Goal: Check status: Check status

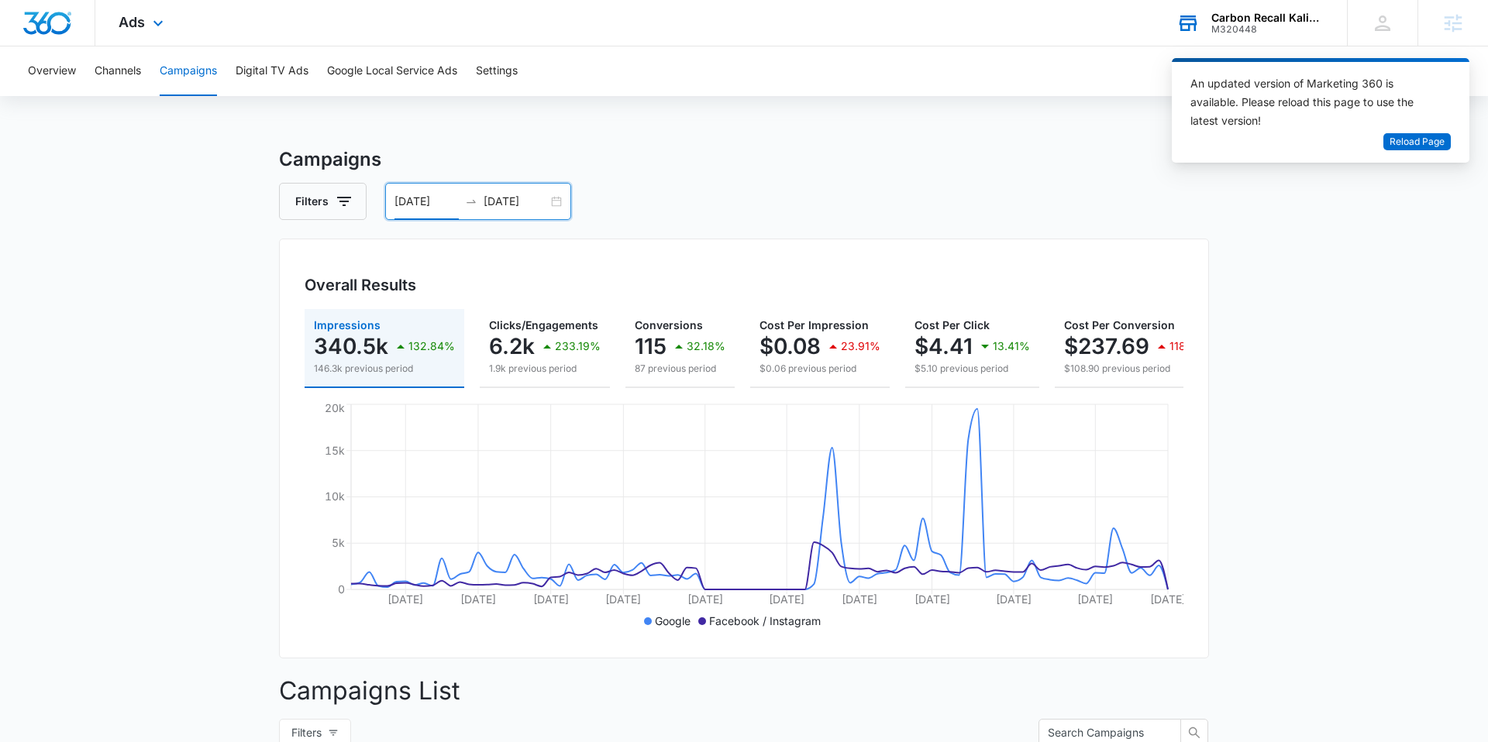
scroll to position [0, 253]
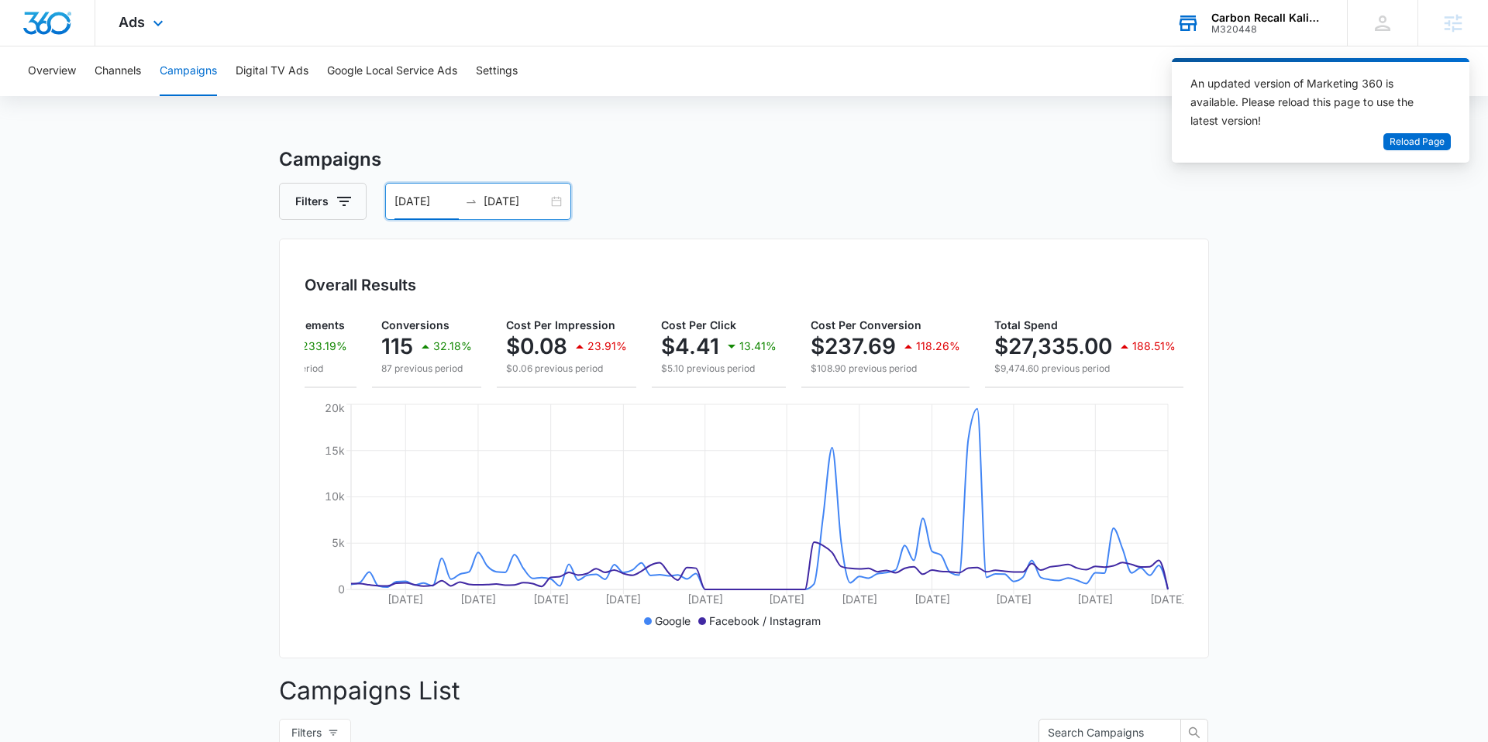
click at [1246, 25] on div "M320448" at bounding box center [1267, 29] width 113 height 11
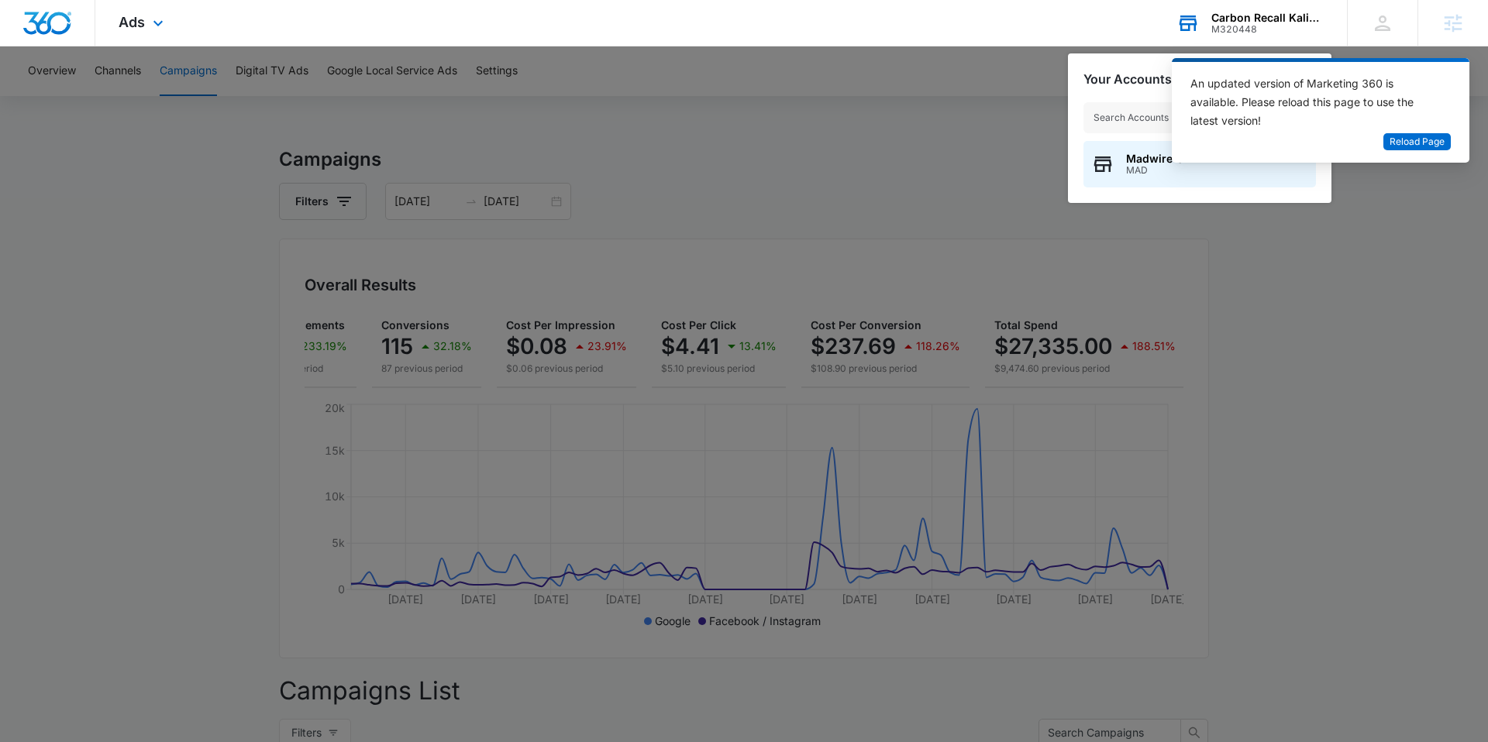
click at [1139, 120] on input "text" at bounding box center [1199, 117] width 232 height 31
type input "drainbo"
click at [1144, 165] on span "M26823" at bounding box center [1151, 170] width 50 height 11
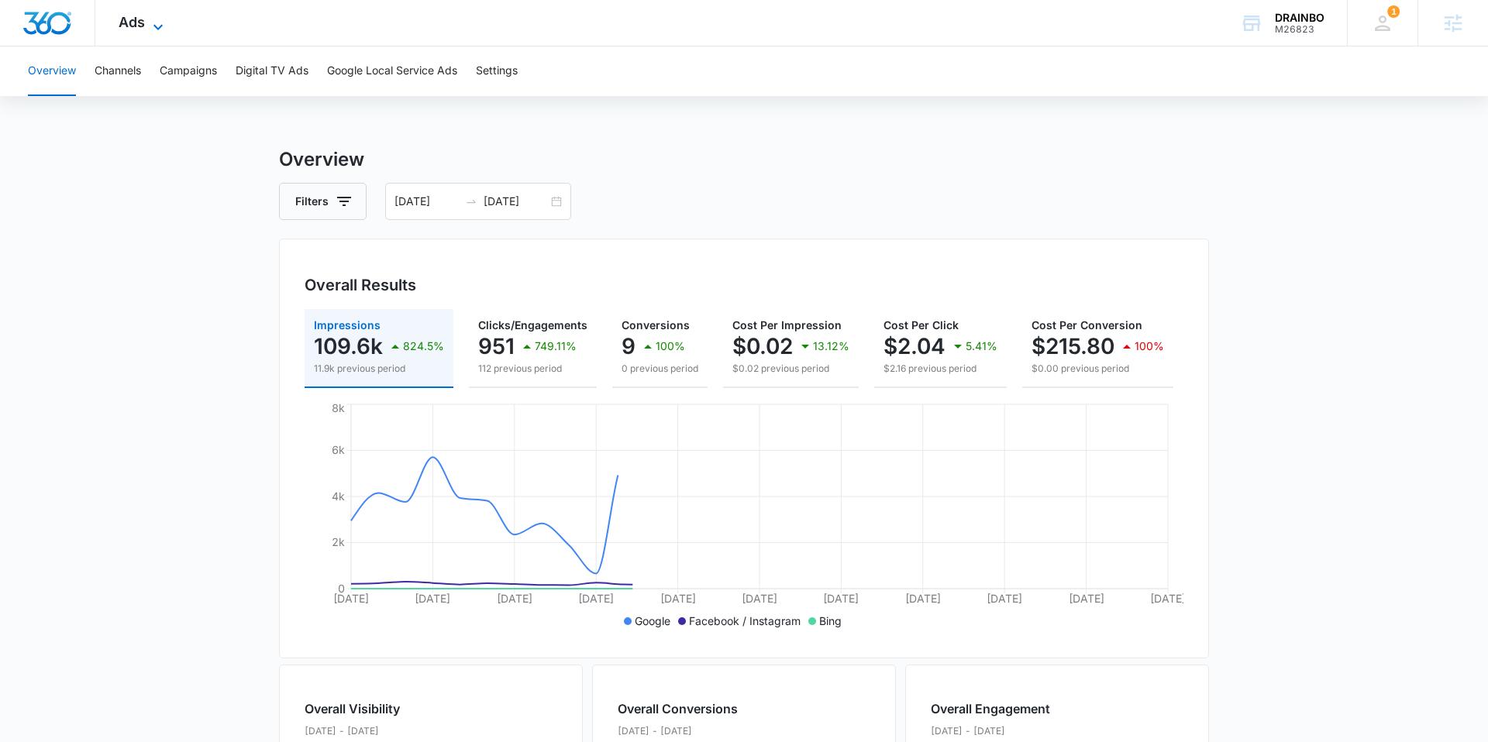
click at [133, 20] on span "Ads" at bounding box center [132, 22] width 26 height 16
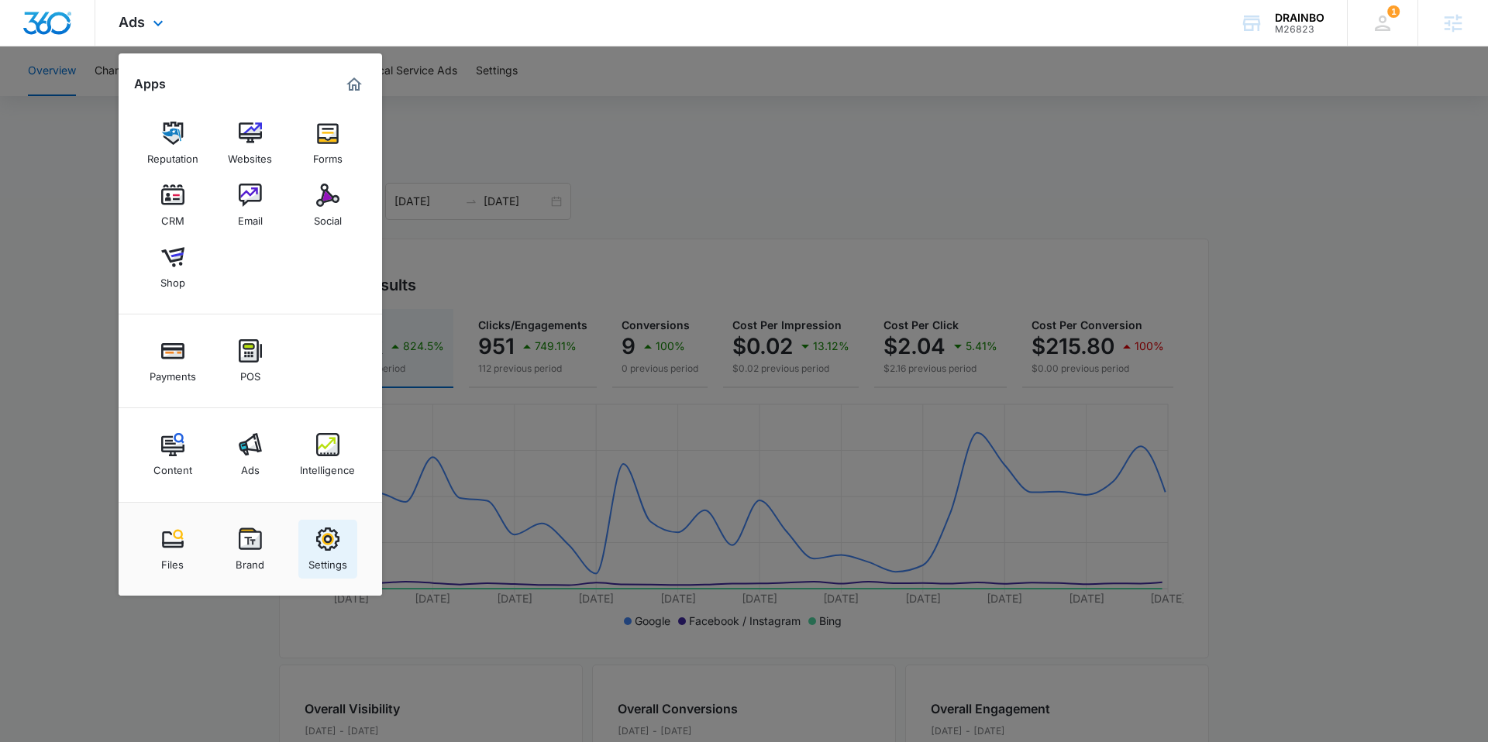
click at [328, 536] on img at bounding box center [327, 539] width 23 height 23
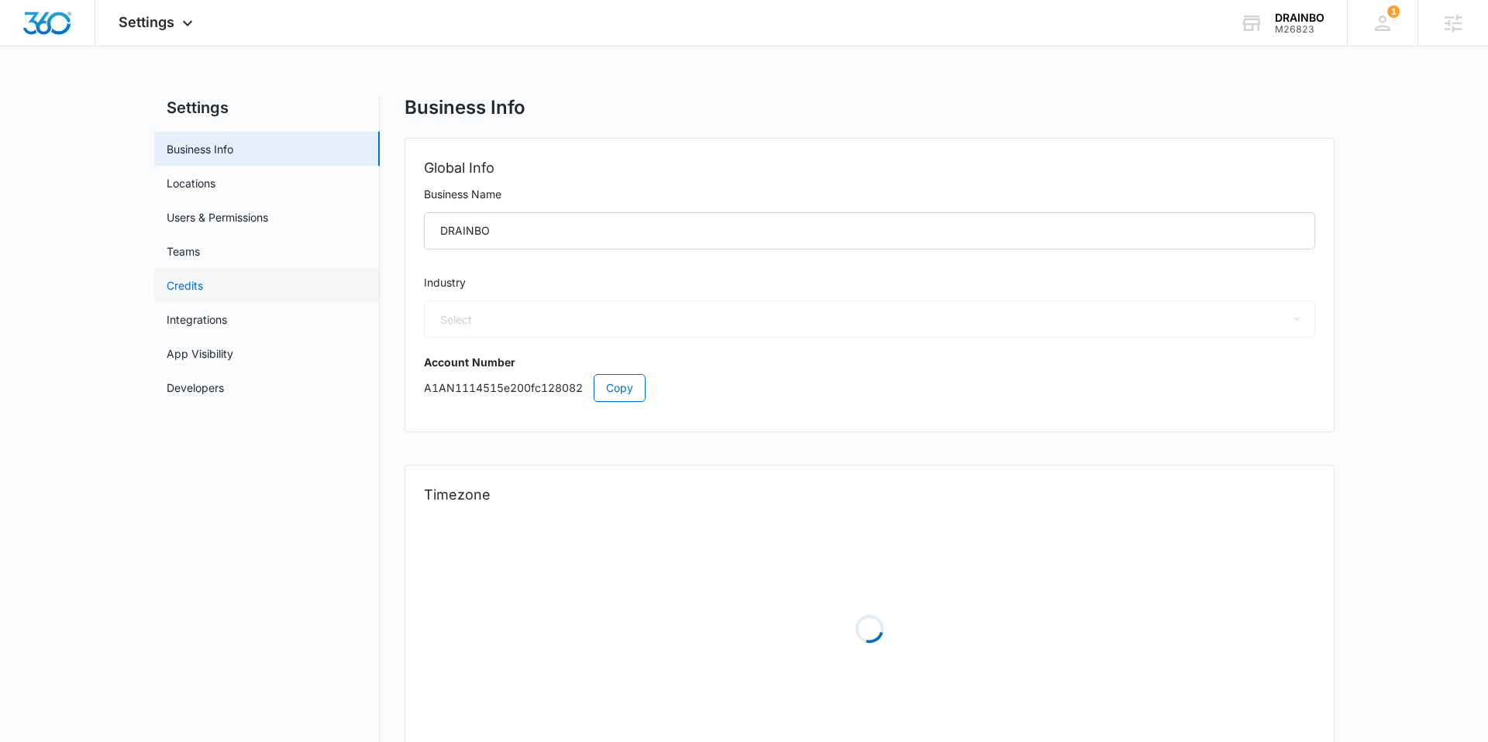
select select "33"
select select "US"
select select "America/Denver"
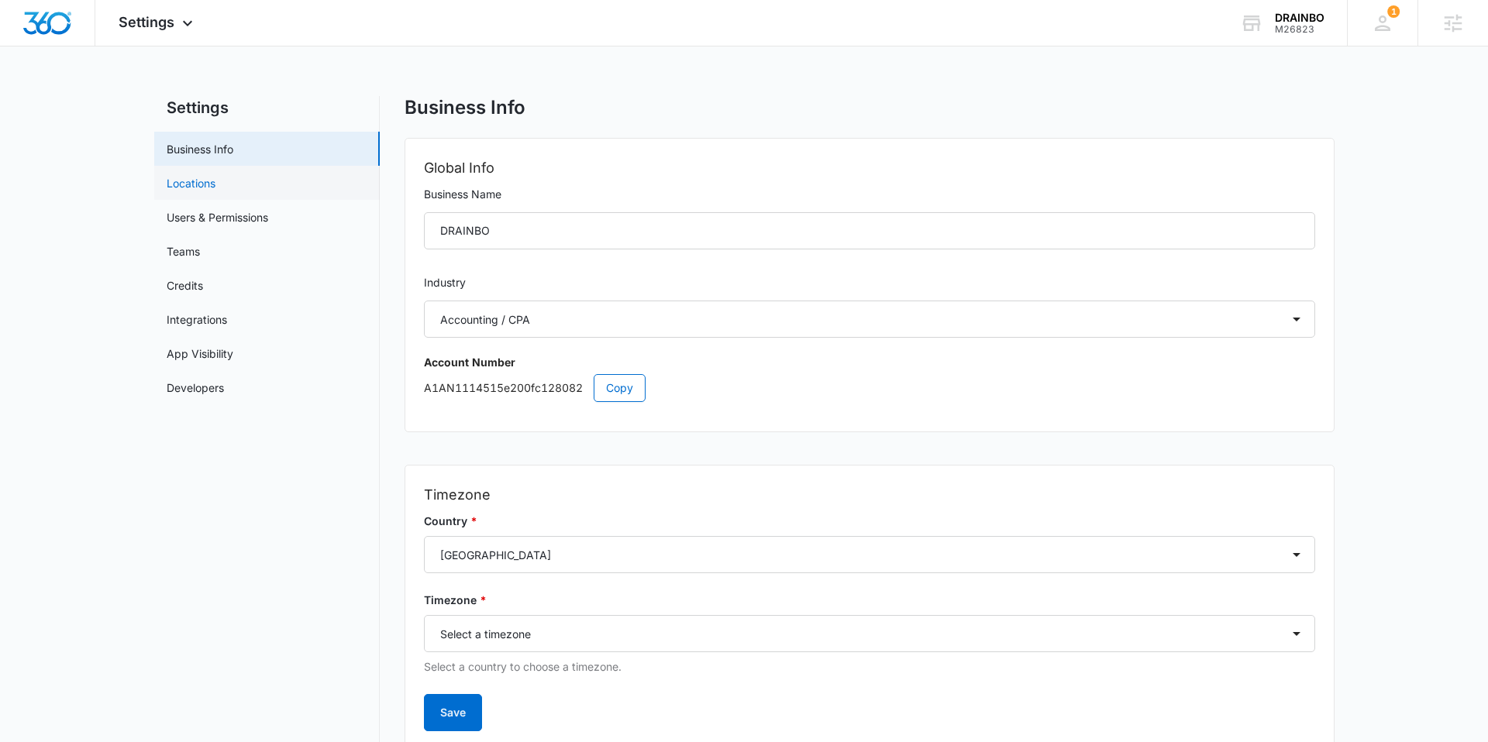
click at [194, 182] on link "Locations" at bounding box center [191, 183] width 49 height 16
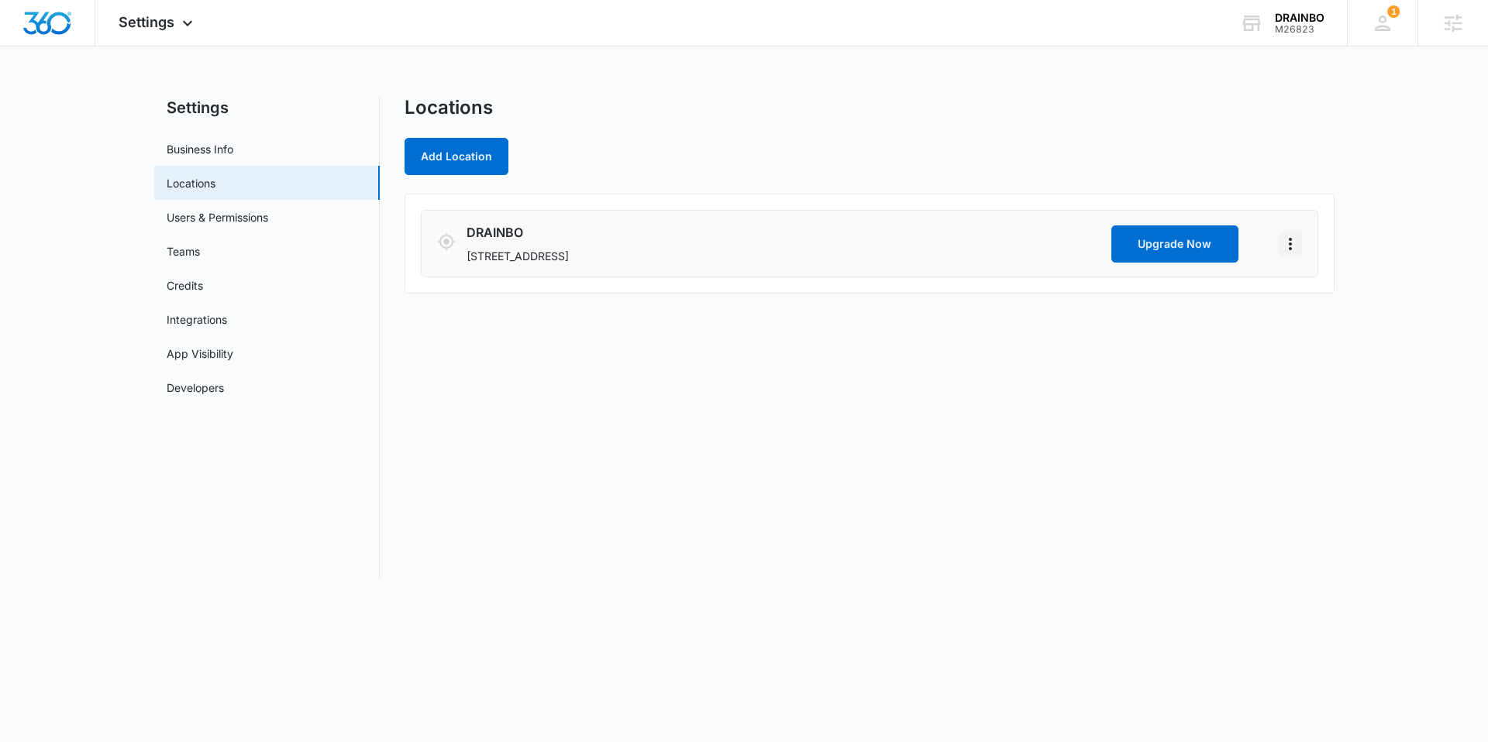
click at [1285, 235] on icon "Actions" at bounding box center [1290, 244] width 19 height 19
click at [1309, 287] on link "Edit" at bounding box center [1307, 286] width 19 height 13
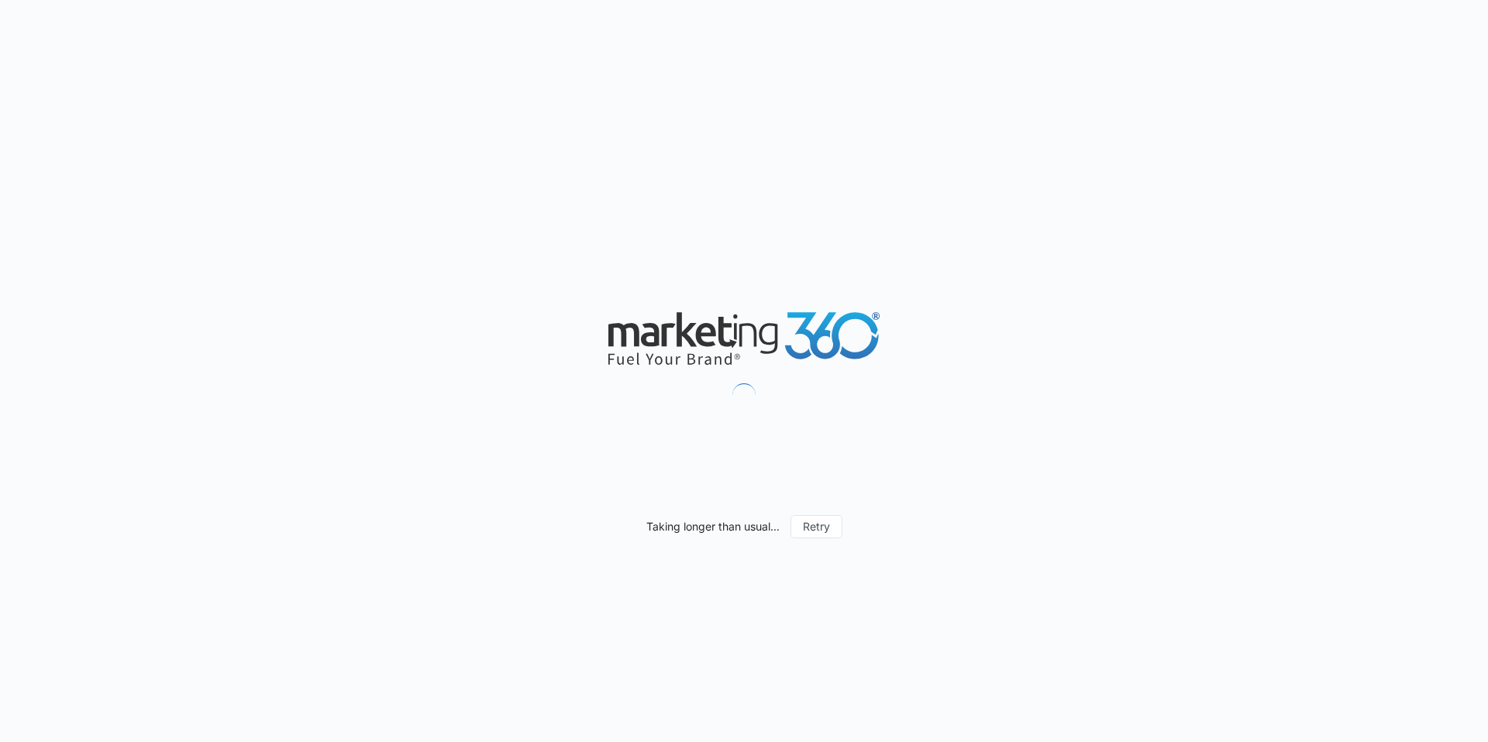
select select "California"
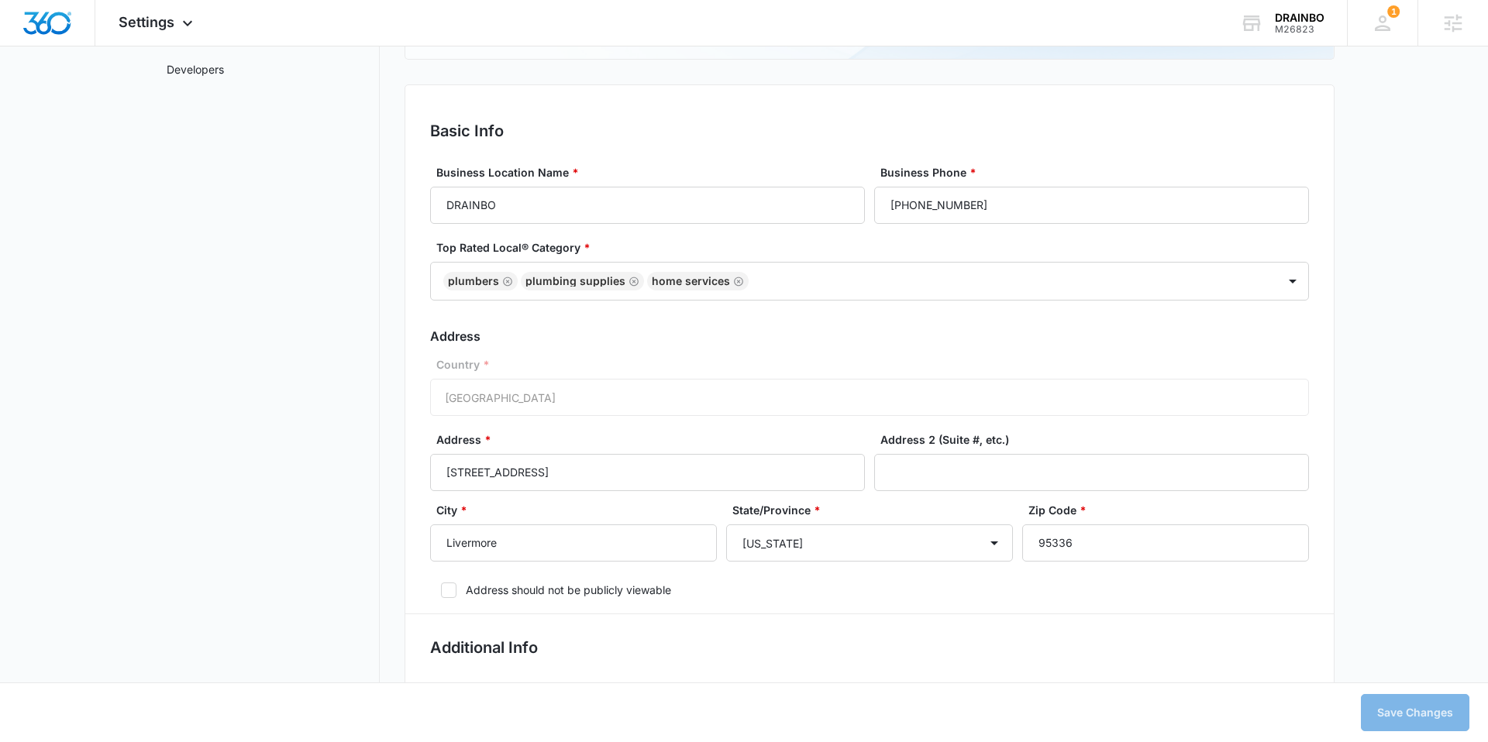
scroll to position [321, 0]
drag, startPoint x: 557, startPoint y: 468, endPoint x: 437, endPoint y: 469, distance: 120.1
click at [439, 471] on input "1274 Dupont Ct" at bounding box center [647, 470] width 435 height 37
paste input "015 Wakefield Drive"
type input "1015 Wakefield Drive"
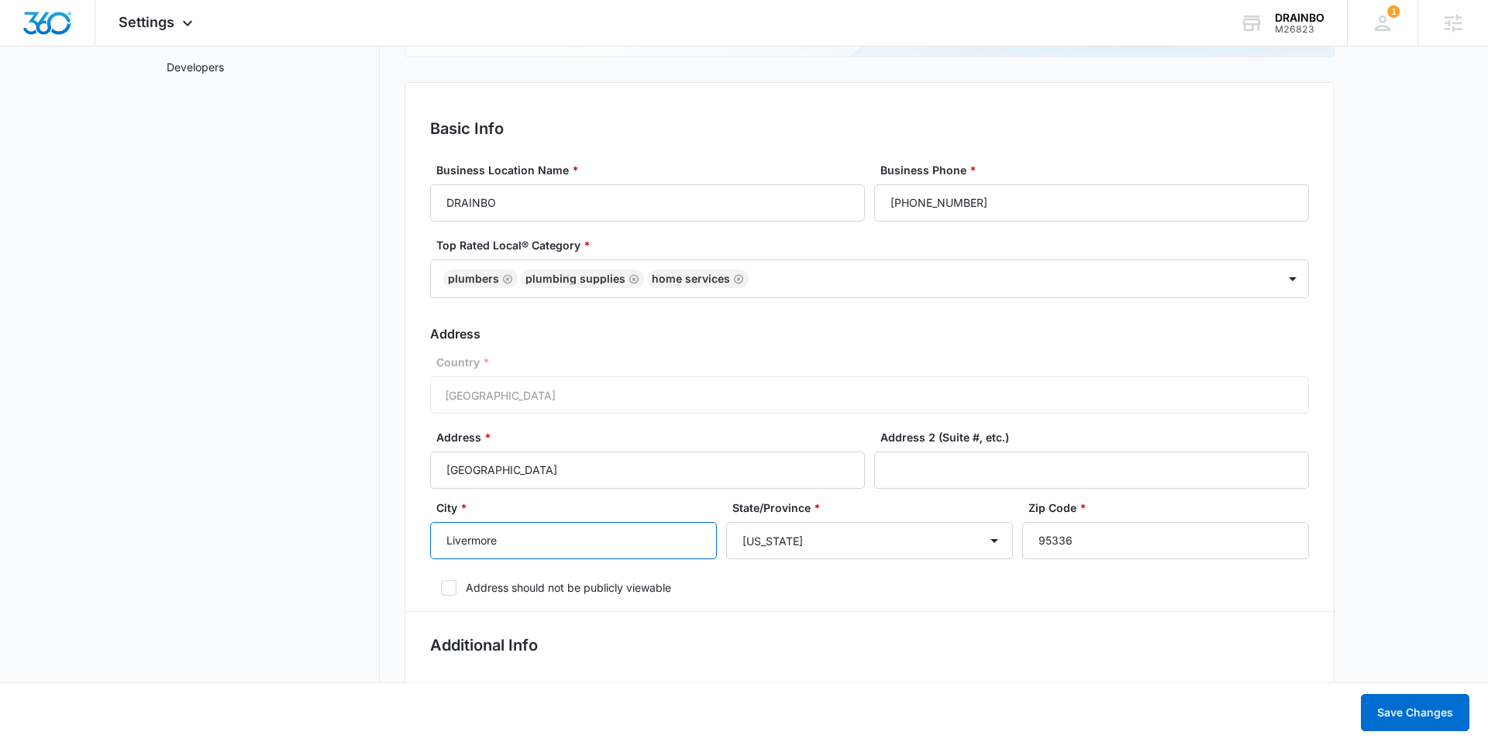
drag, startPoint x: 477, startPoint y: 542, endPoint x: 415, endPoint y: 536, distance: 61.5
type input "Oakdale"
click at [1058, 531] on input "95336" at bounding box center [1165, 540] width 287 height 37
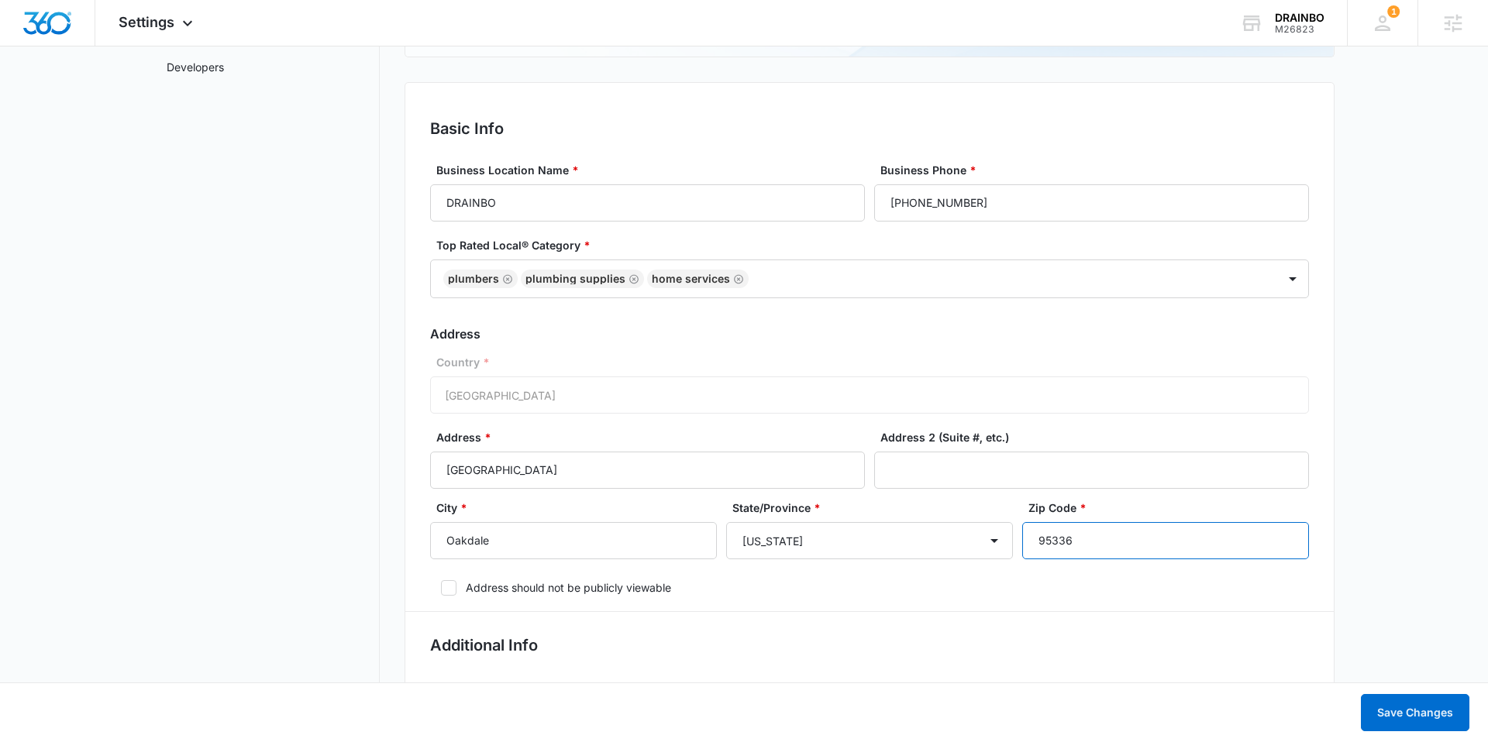
click at [1058, 531] on input "95336" at bounding box center [1165, 540] width 287 height 37
paste input "61"
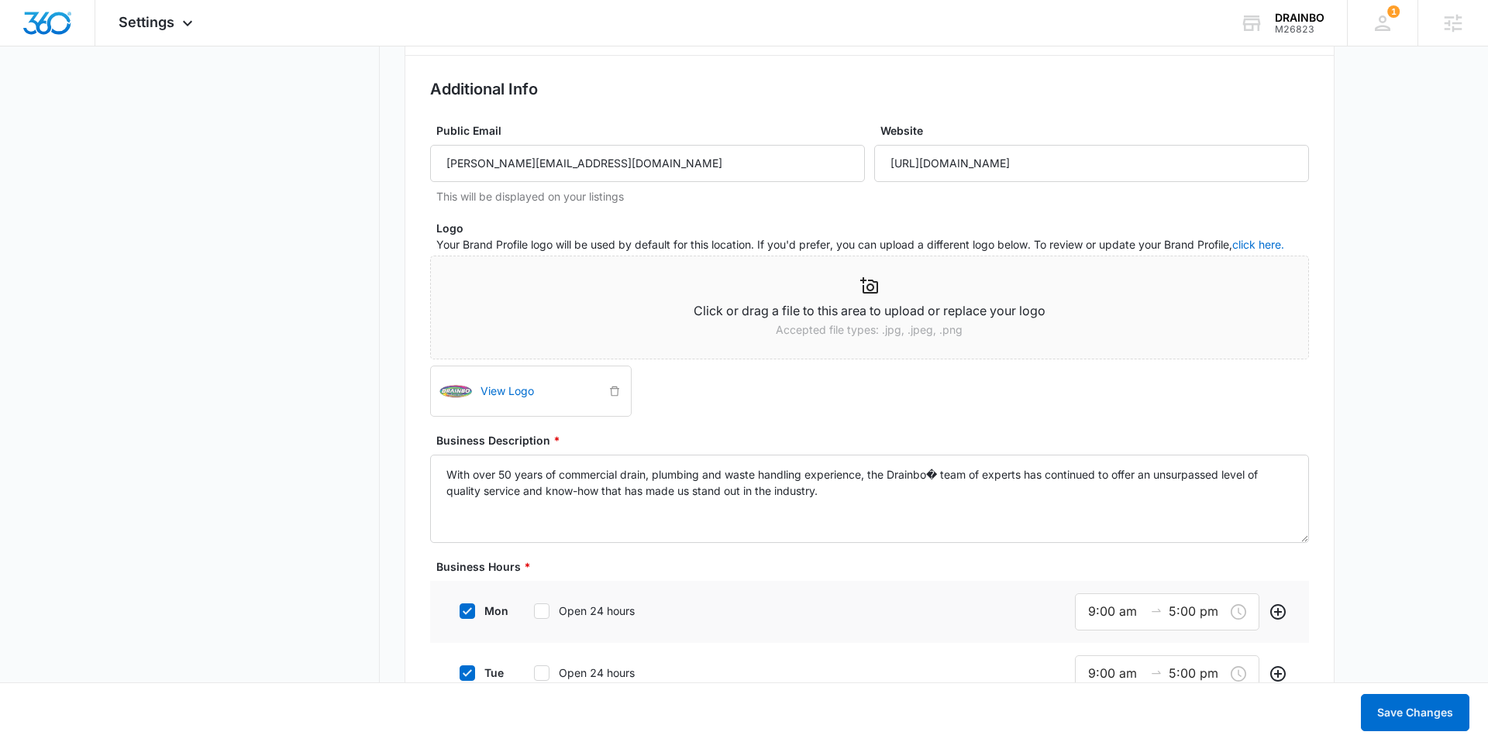
scroll to position [807, 0]
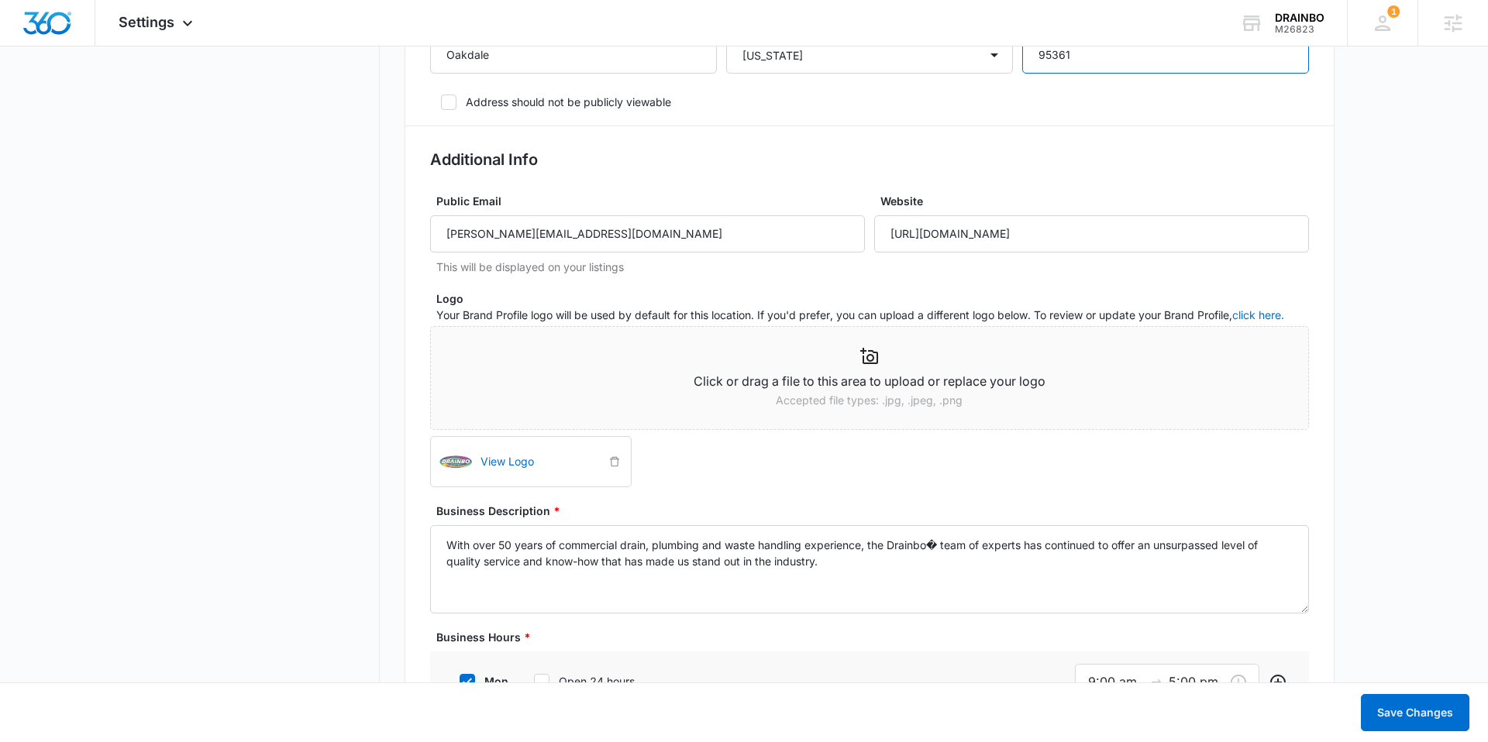
type input "95361"
click at [473, 241] on input "t.galvez@drainbo.com" at bounding box center [647, 233] width 435 height 37
paste input "info"
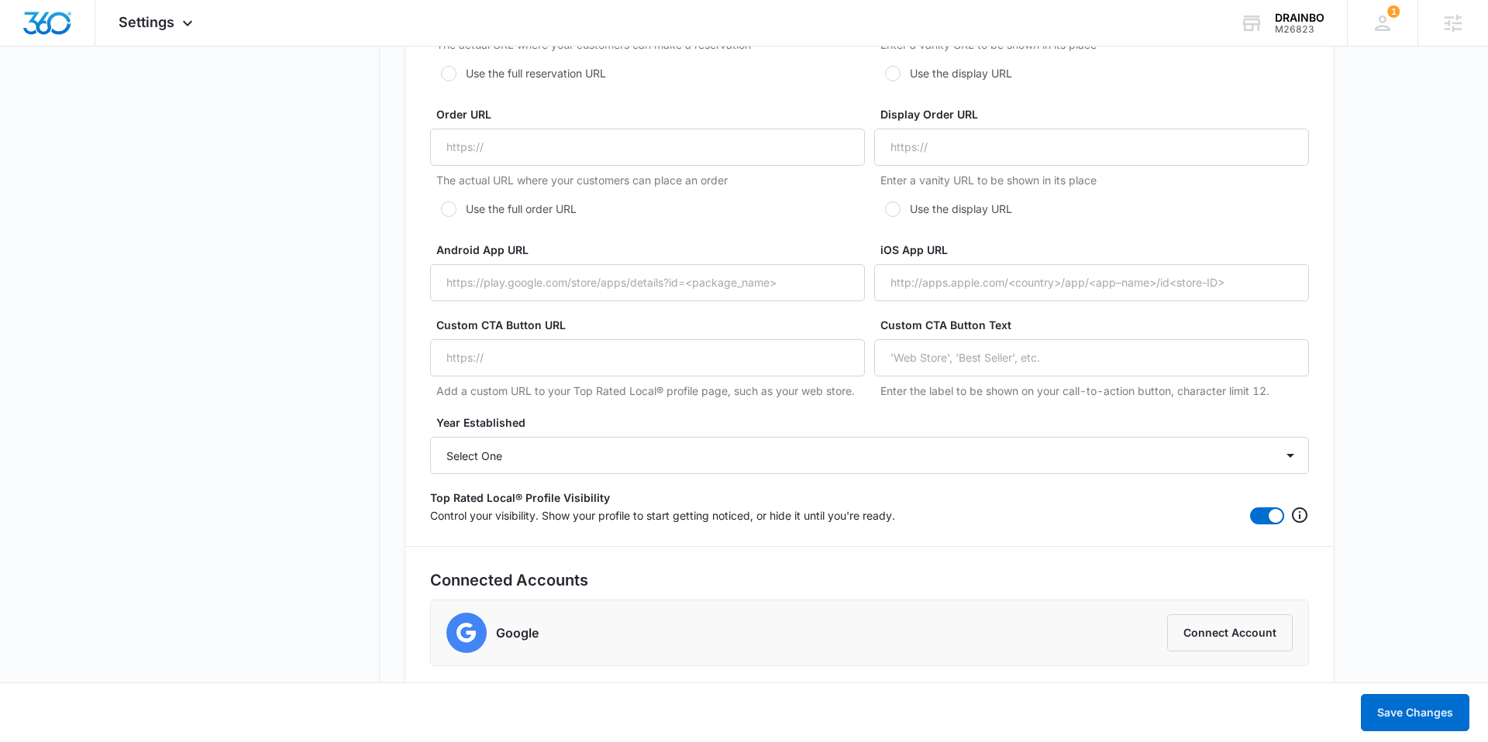
scroll to position [2871, 0]
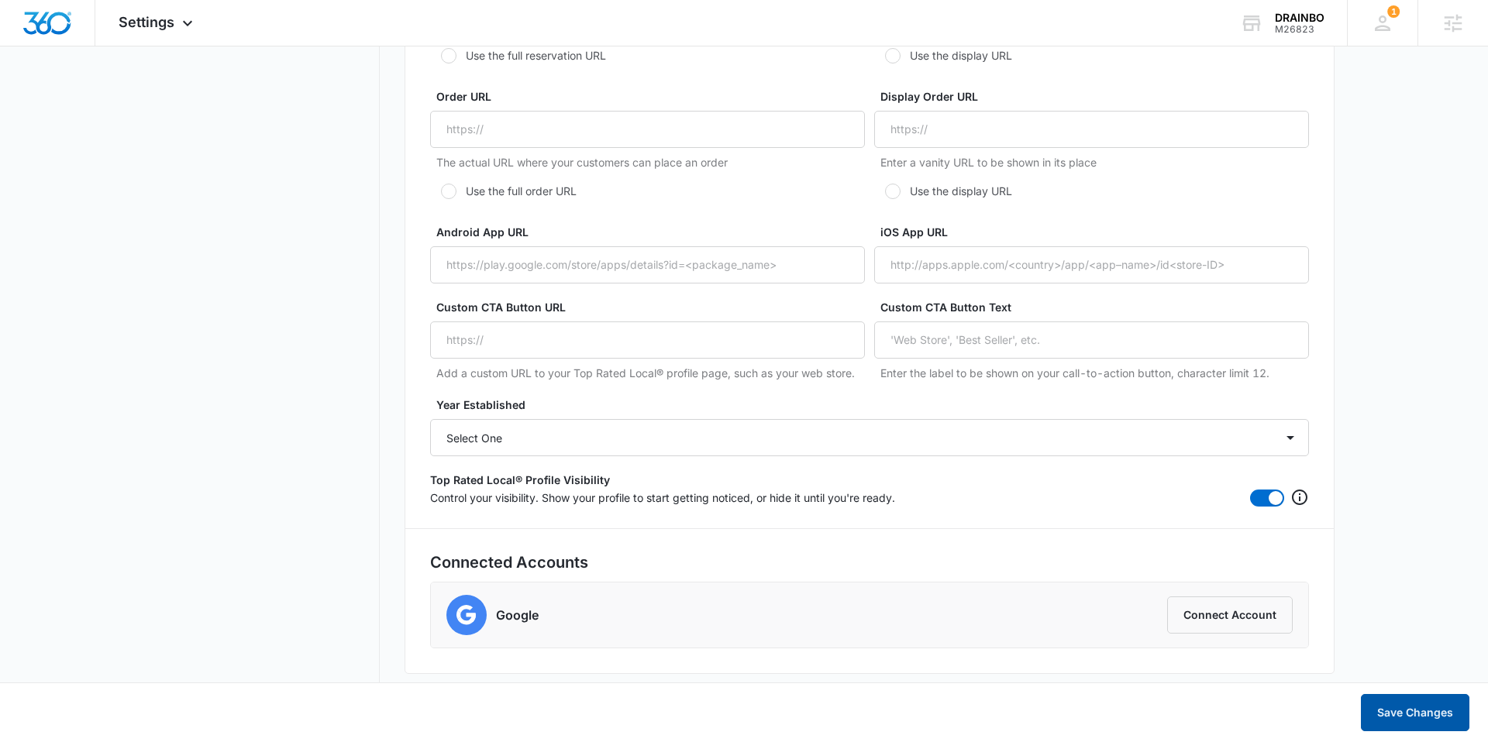
type input "info@drainbo.com"
drag, startPoint x: 1399, startPoint y: 705, endPoint x: 1392, endPoint y: 693, distance: 13.6
click at [1399, 705] on button "Save Changes" at bounding box center [1415, 712] width 108 height 37
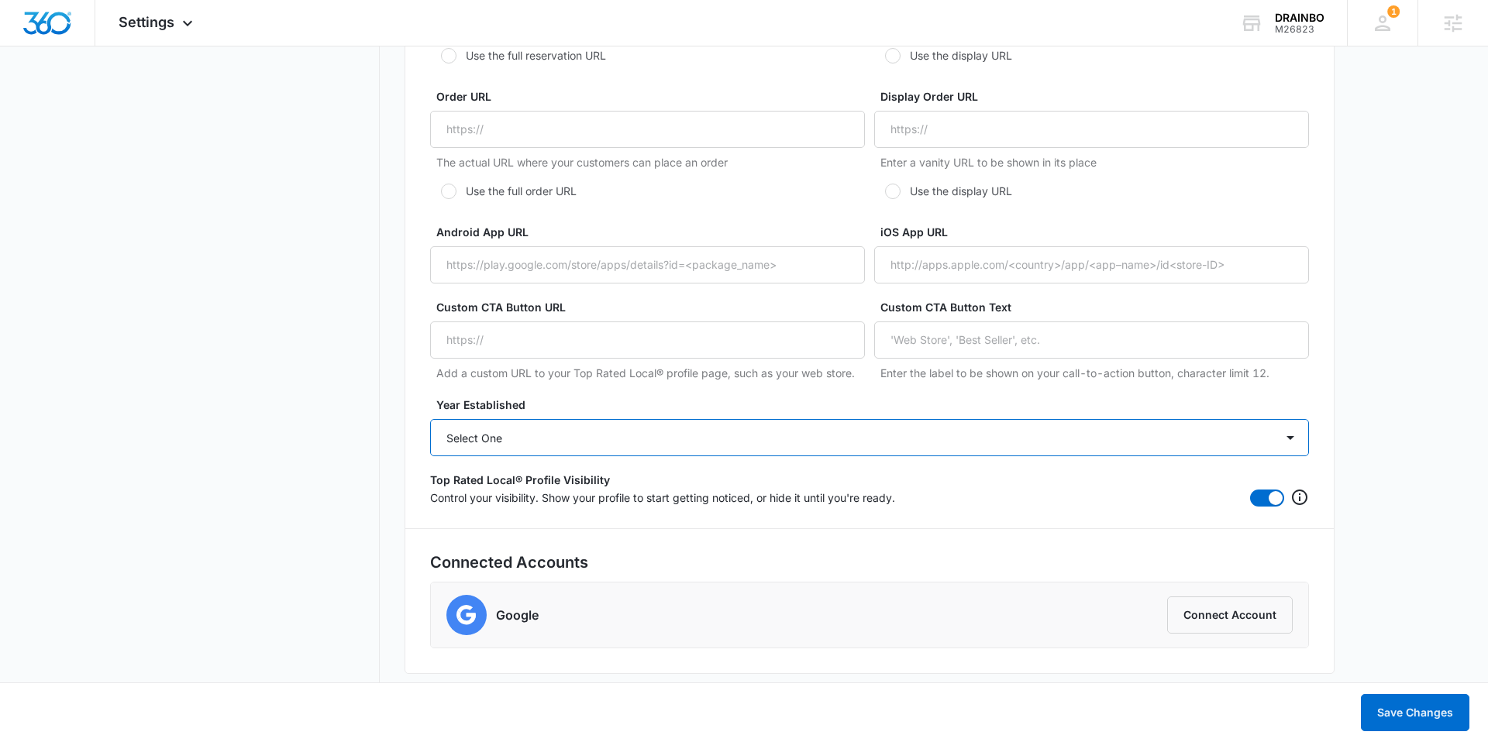
click at [685, 428] on select "Select One 2025 2024 2023 2022 2021 2020 2019 2018 2017 2016 2015 2014 2013 201…" at bounding box center [869, 437] width 879 height 37
select select "1998"
click at [430, 419] on select "Select One 2025 2024 2023 2022 2021 2020 2019 2018 2017 2016 2015 2014 2013 201…" at bounding box center [869, 437] width 879 height 37
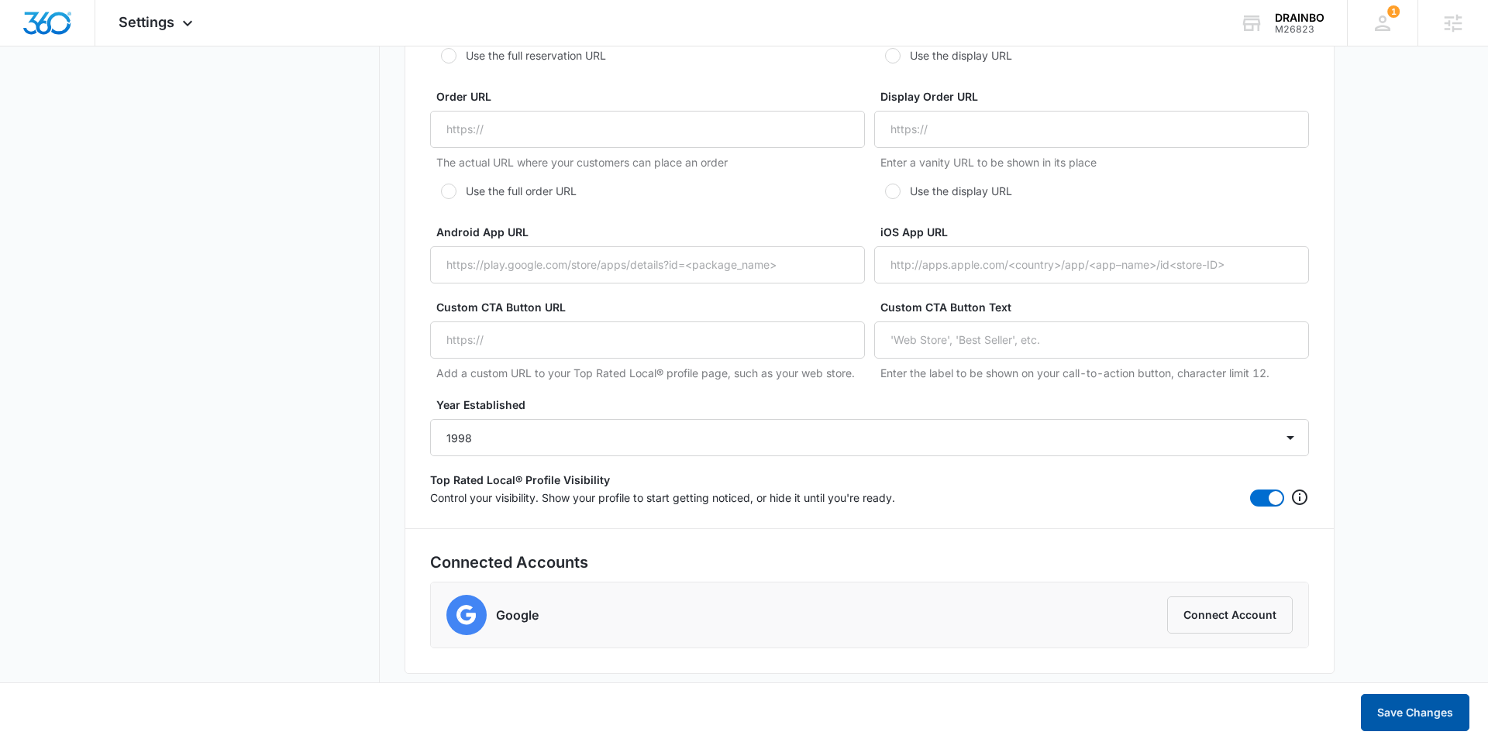
click at [1399, 701] on button "Save Changes" at bounding box center [1415, 712] width 108 height 37
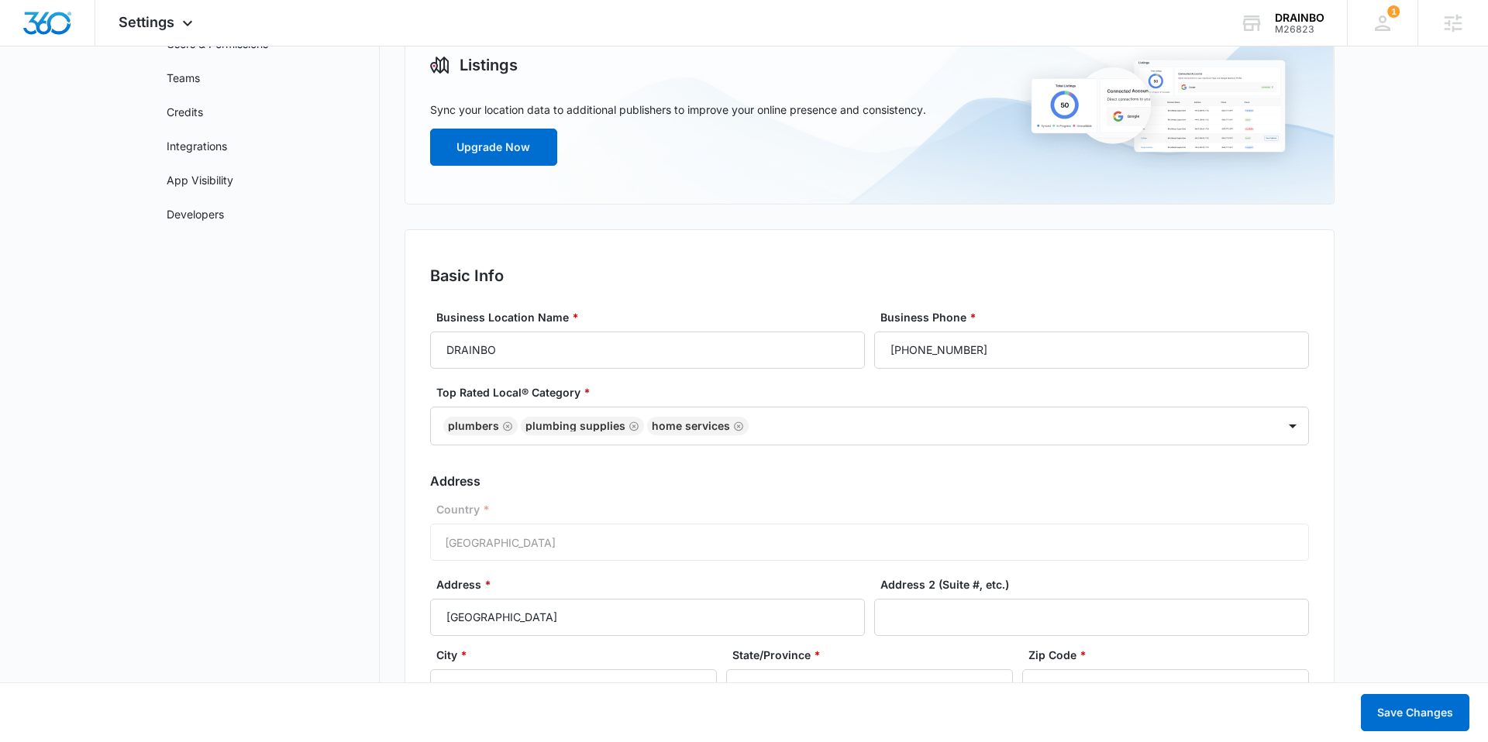
scroll to position [0, 0]
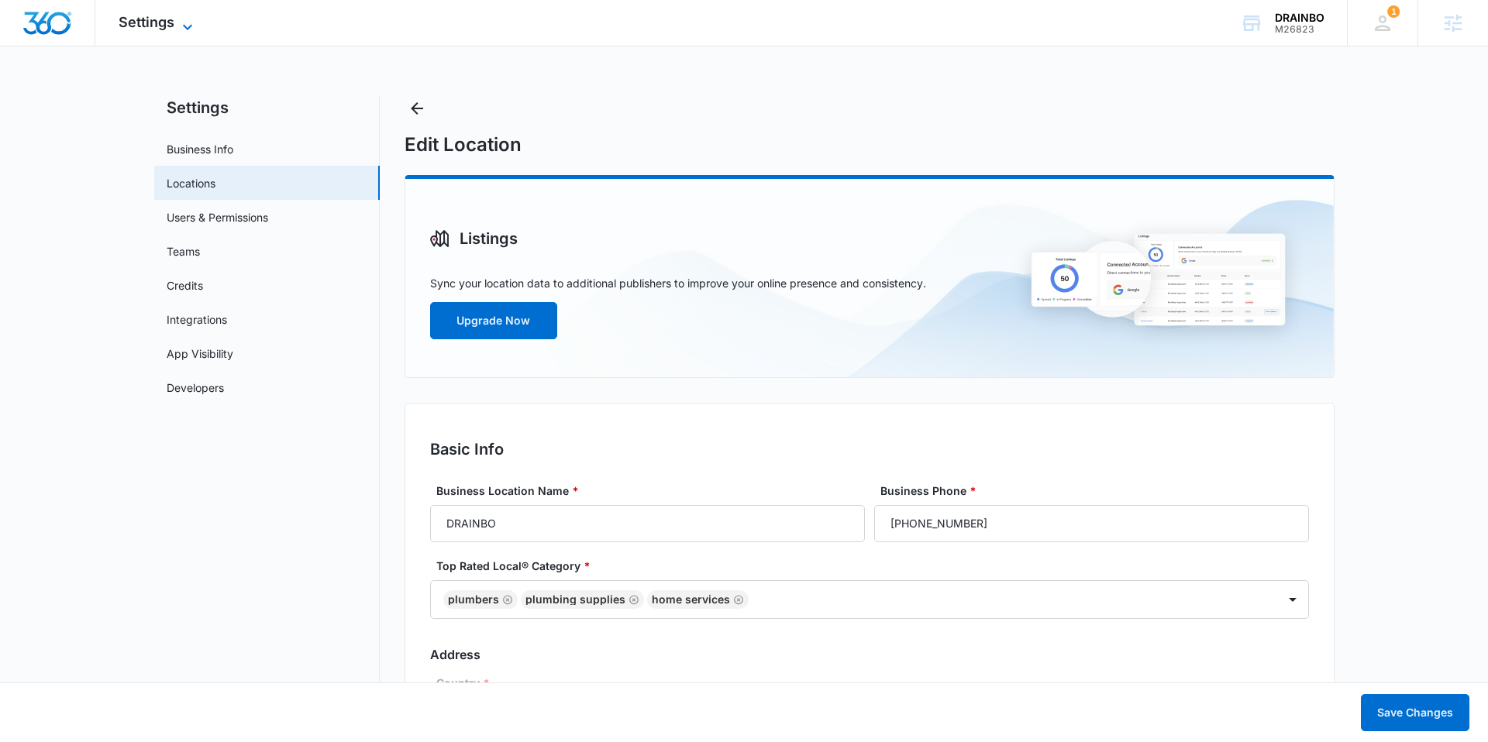
click at [137, 26] on span "Settings" at bounding box center [147, 22] width 56 height 16
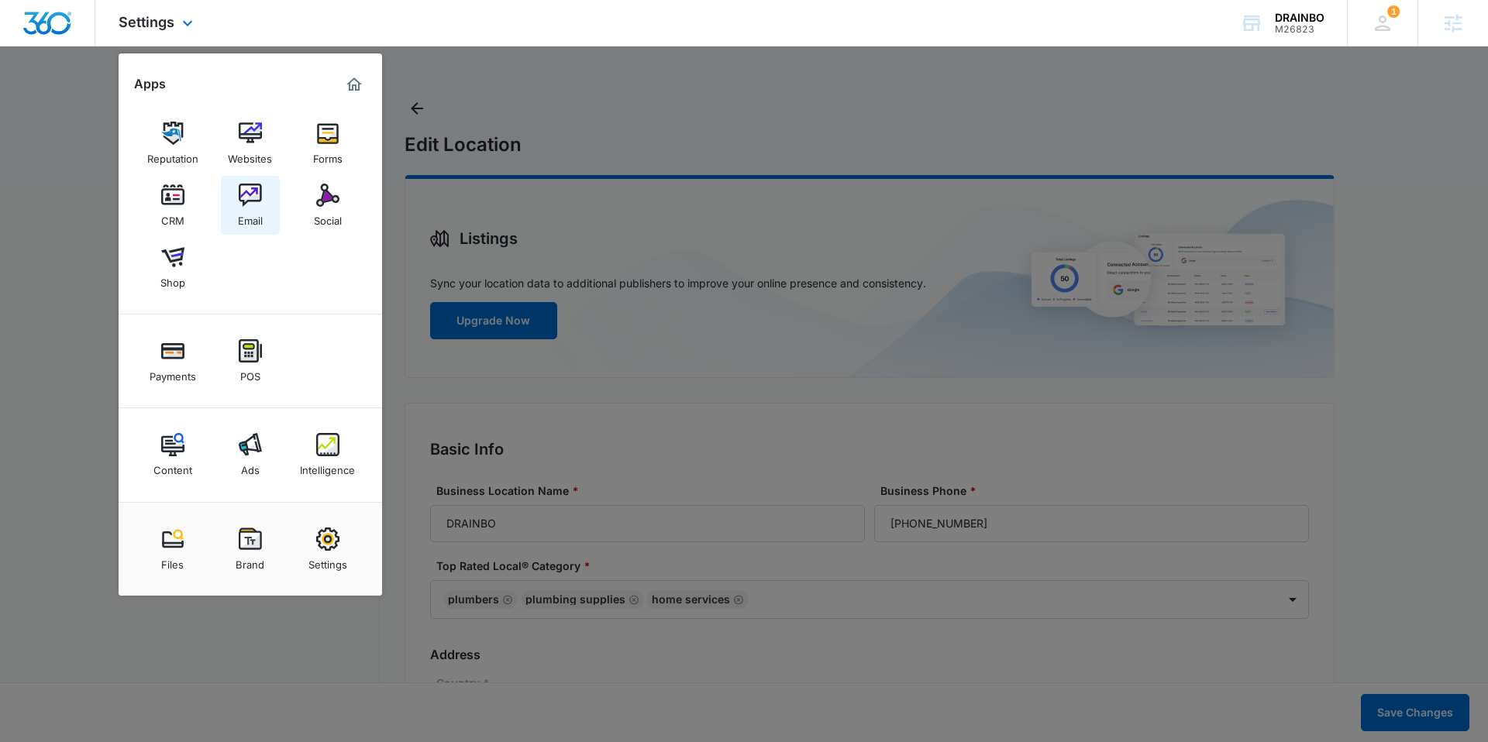
click at [230, 189] on link "Email" at bounding box center [250, 205] width 59 height 59
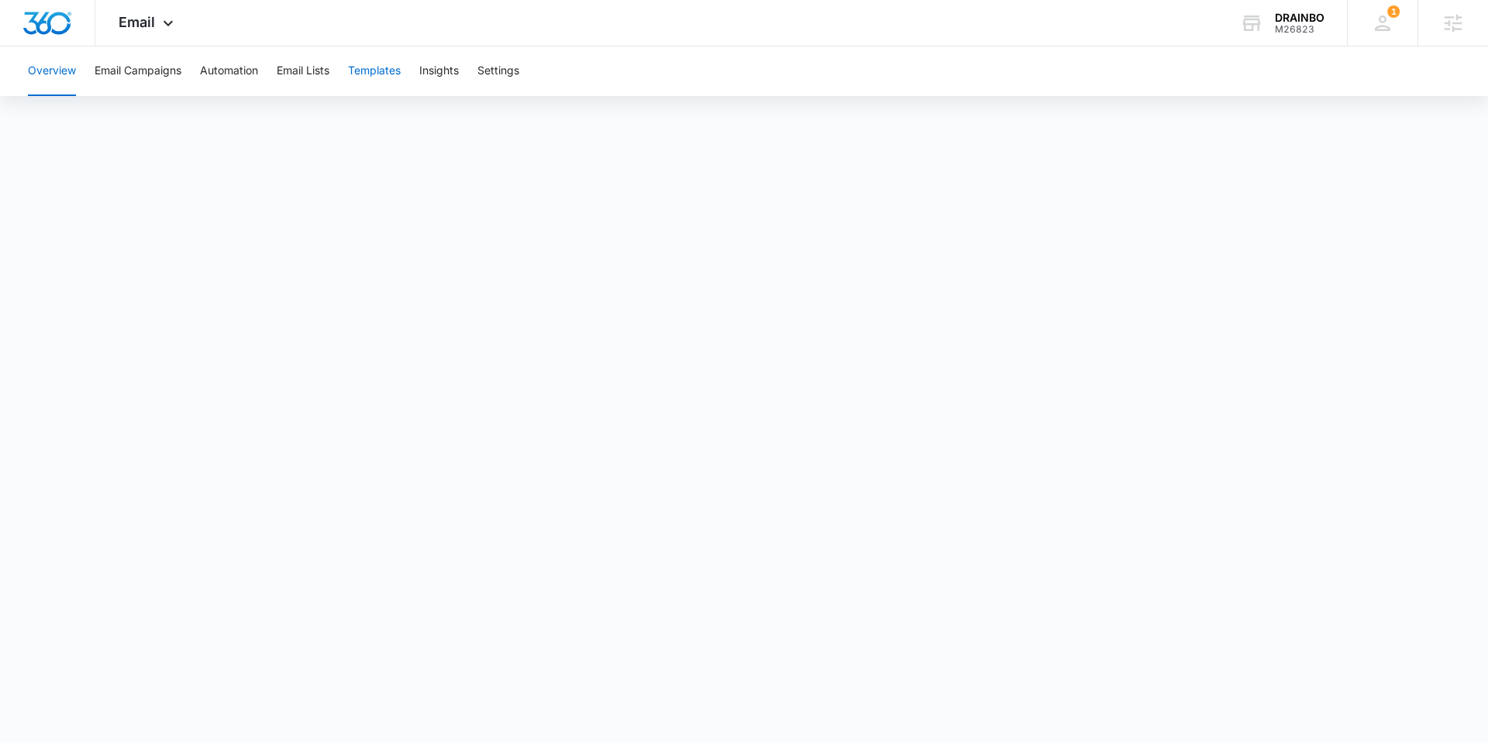
click at [378, 72] on button "Templates" at bounding box center [374, 71] width 53 height 50
click at [140, 17] on span "Email" at bounding box center [137, 22] width 36 height 16
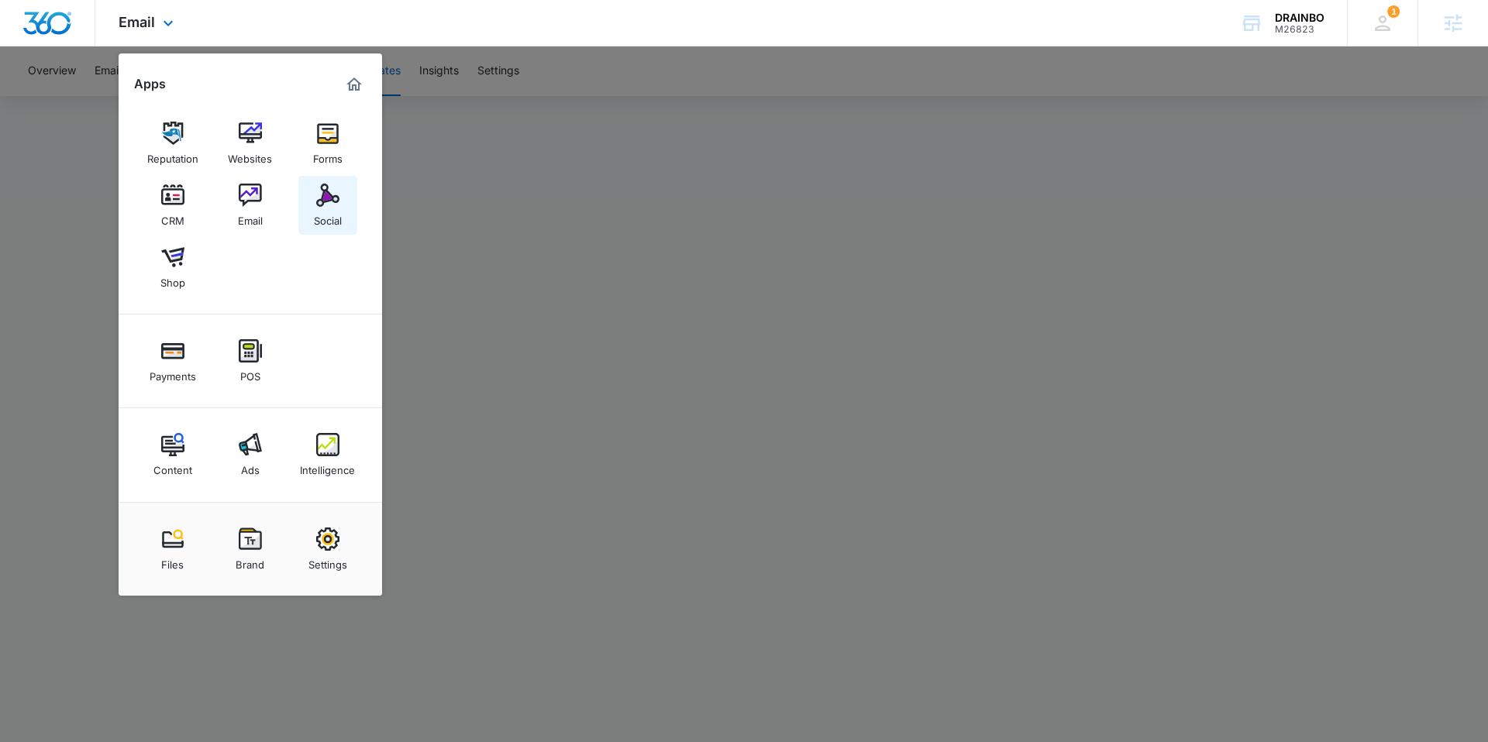
click at [326, 220] on div "Social" at bounding box center [328, 217] width 28 height 20
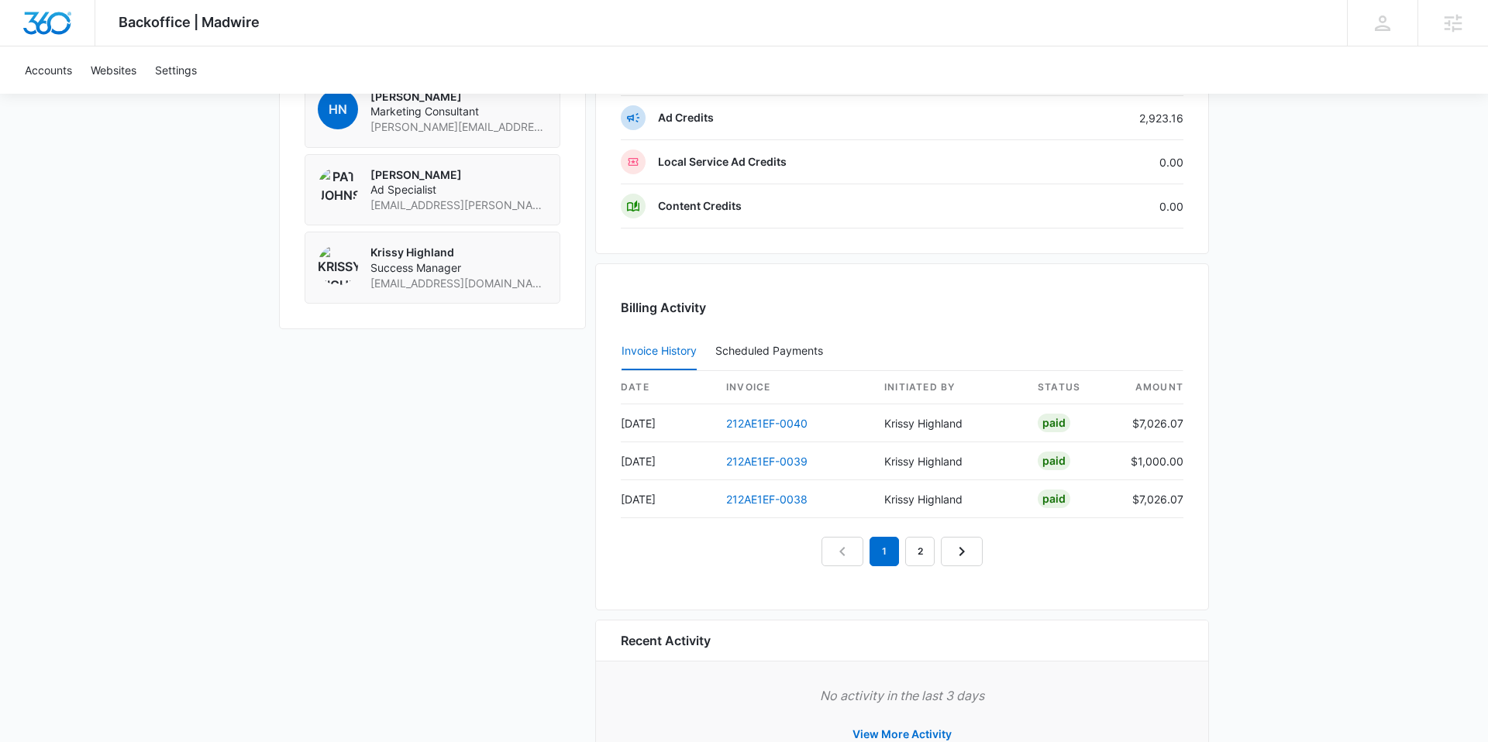
scroll to position [1346, 0]
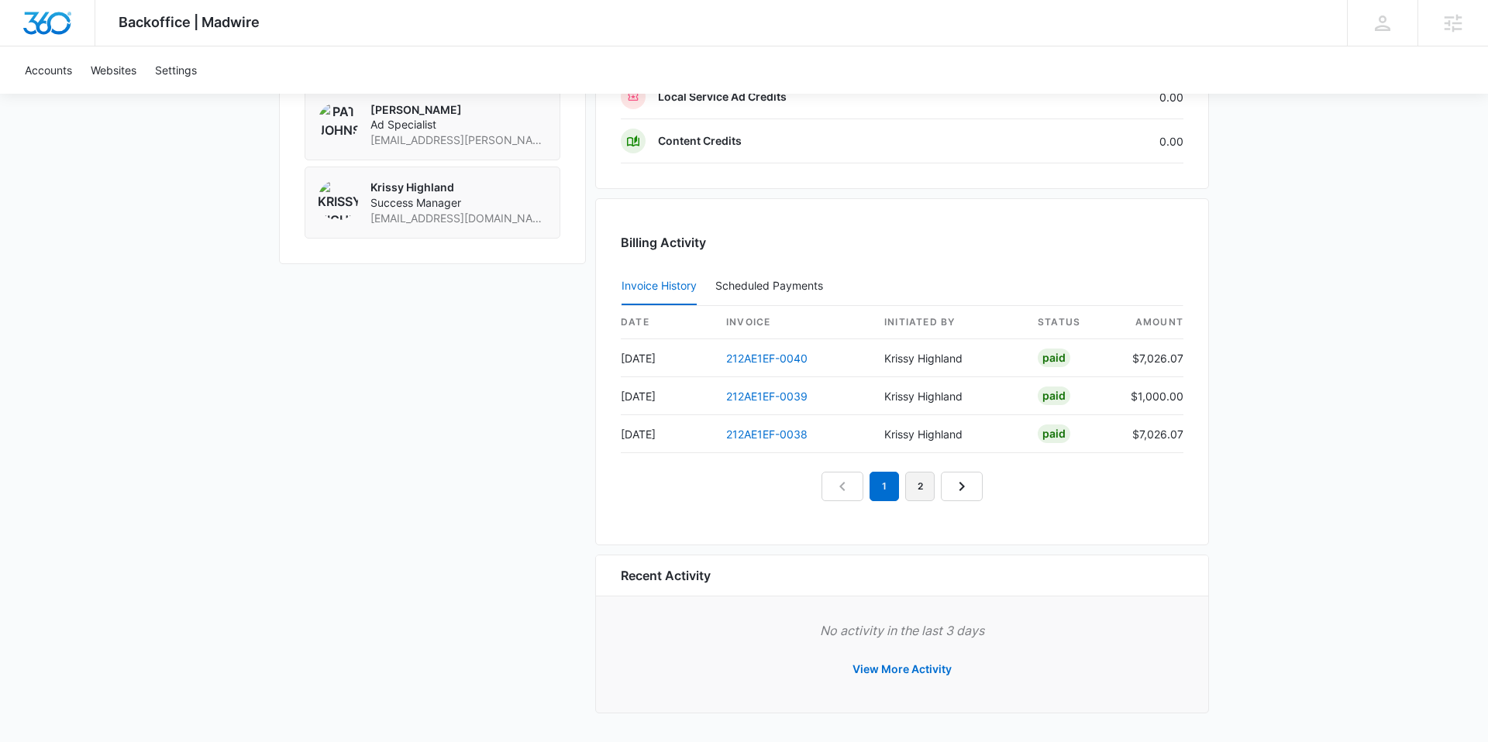
click at [914, 486] on link "2" at bounding box center [919, 486] width 29 height 29
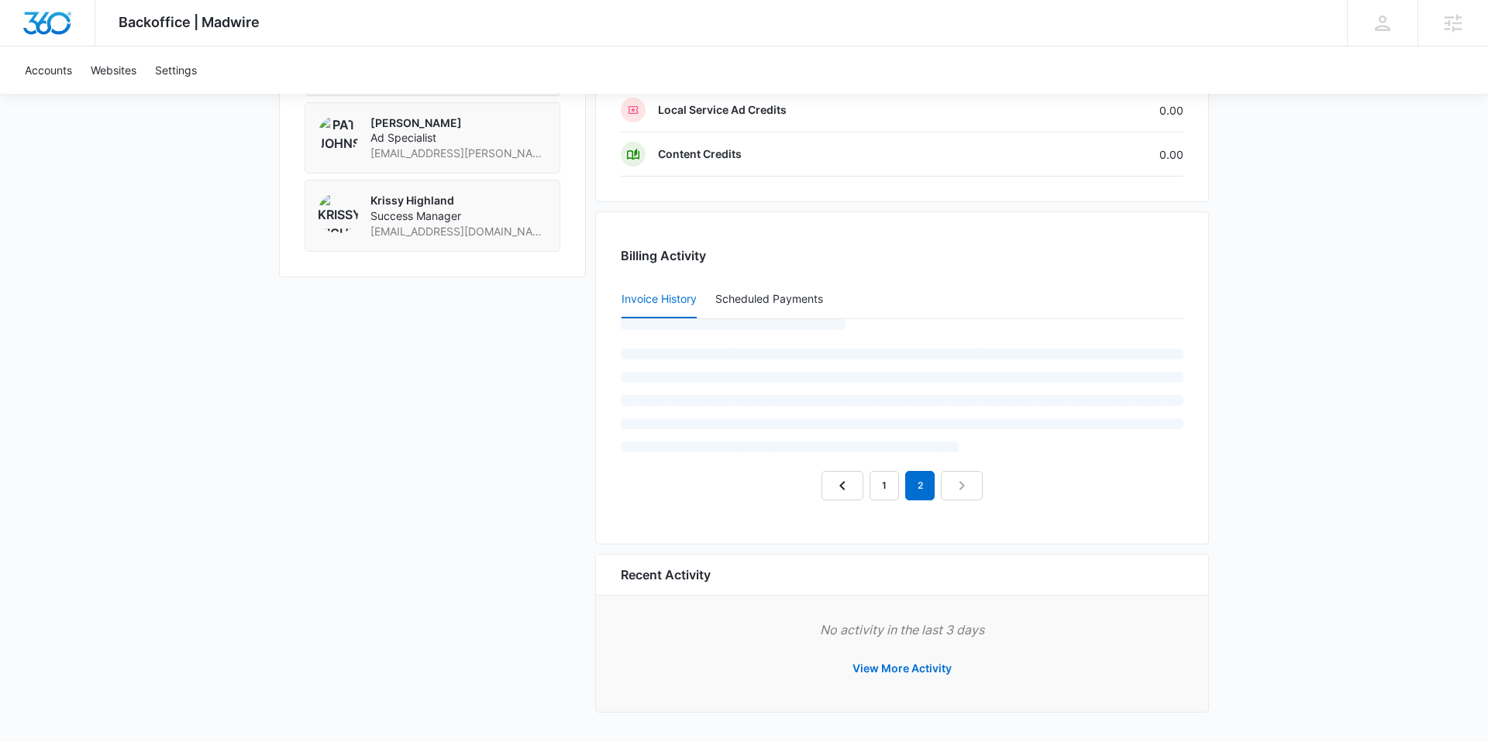
scroll to position [1345, 0]
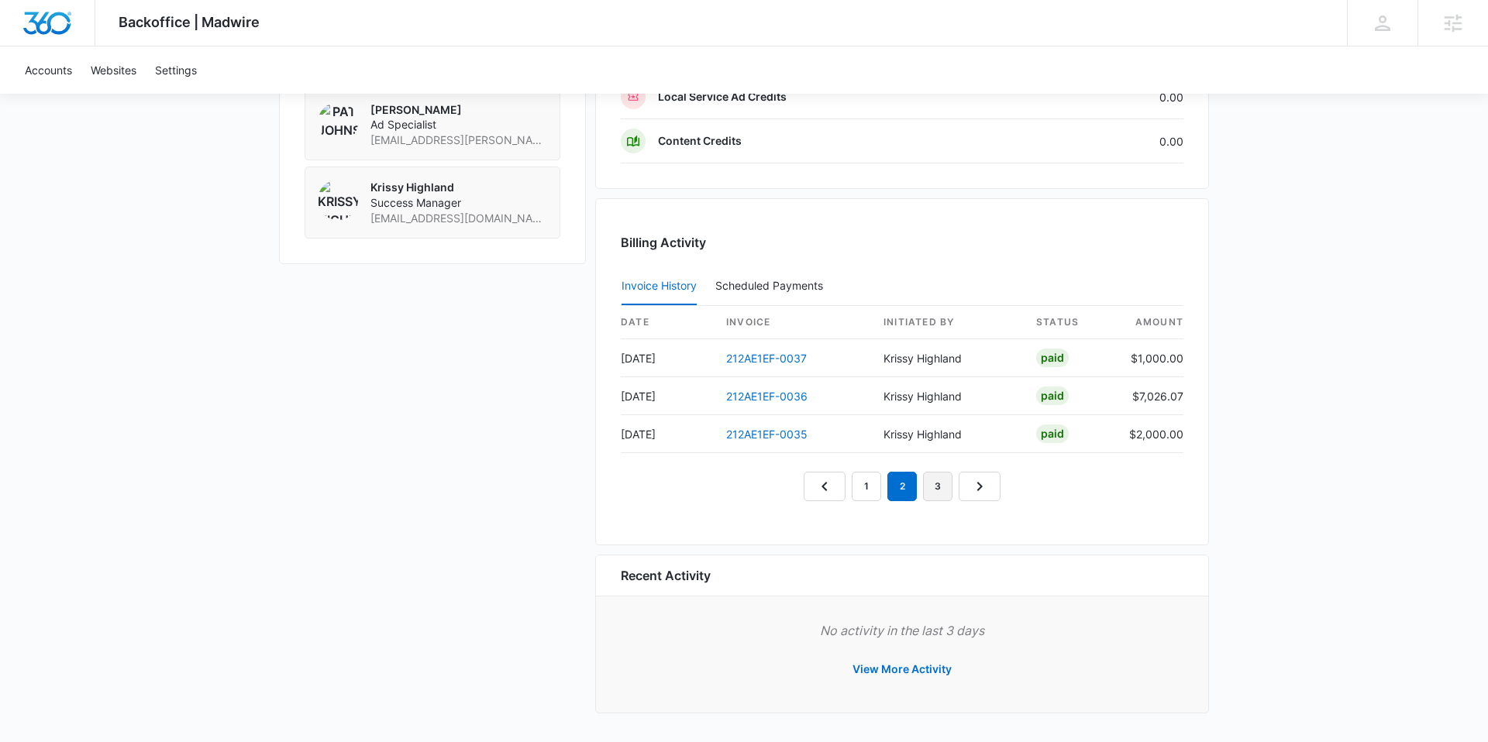
click at [938, 483] on link "3" at bounding box center [937, 486] width 29 height 29
click at [885, 497] on link "2" at bounding box center [883, 486] width 29 height 29
click at [785, 435] on link "212AE1EF-0035" at bounding box center [766, 434] width 81 height 13
click at [776, 398] on link "212AE1EF-0036" at bounding box center [766, 396] width 81 height 13
click at [771, 353] on link "212AE1EF-0037" at bounding box center [766, 358] width 81 height 13
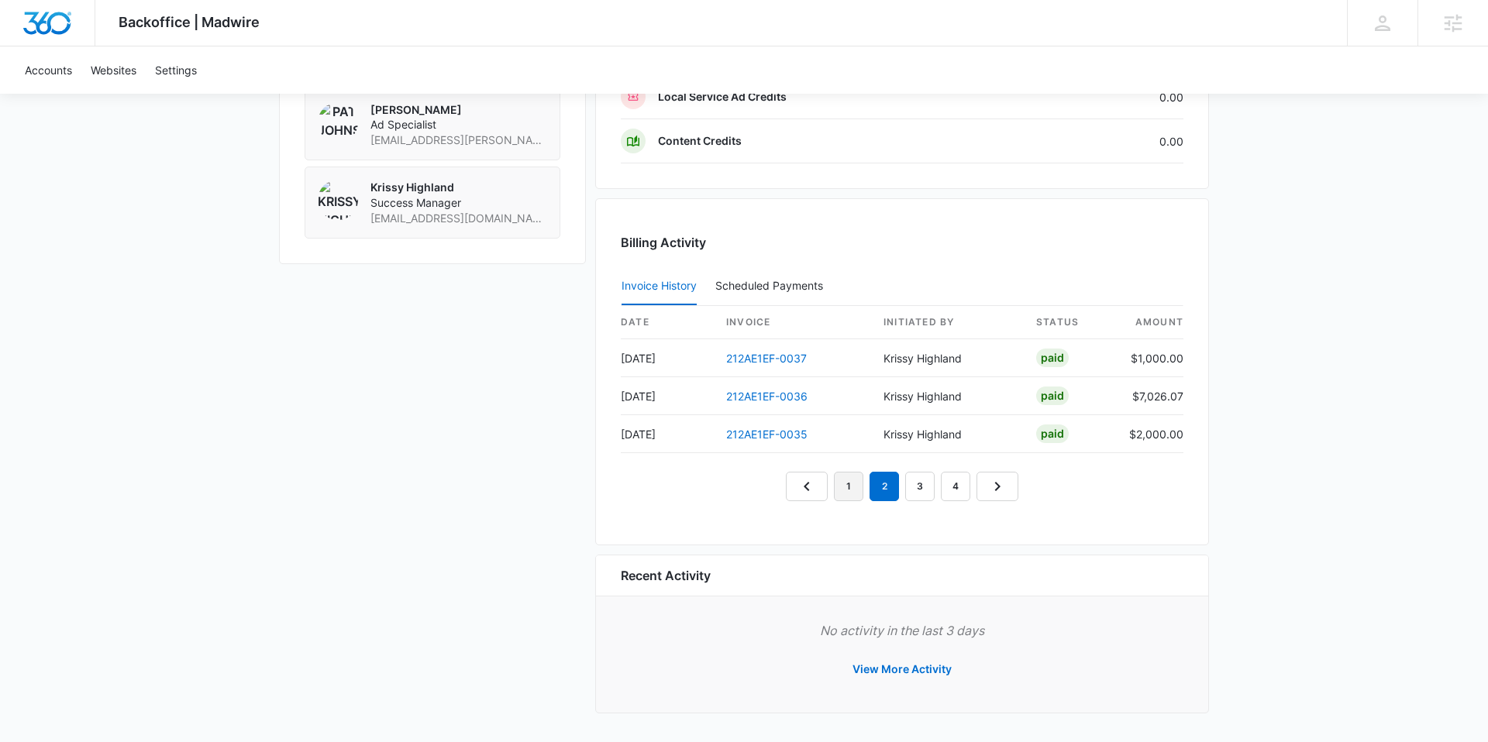
click at [840, 487] on link "1" at bounding box center [848, 486] width 29 height 29
click at [767, 436] on link "212AE1EF-0038" at bounding box center [766, 434] width 81 height 13
click at [780, 399] on link "212AE1EF-0039" at bounding box center [766, 396] width 81 height 13
click at [774, 358] on link "212AE1EF-0040" at bounding box center [766, 358] width 81 height 13
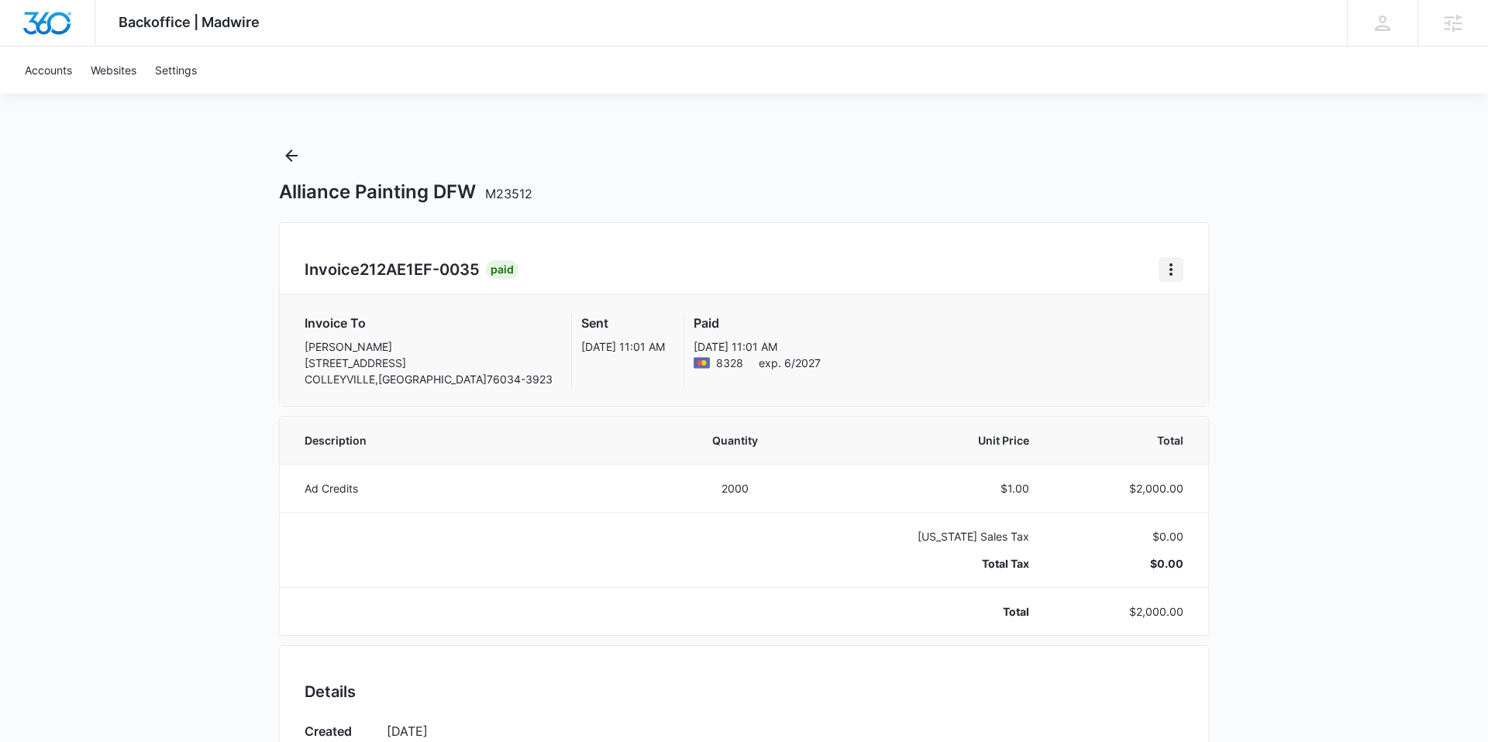
click at [1175, 270] on icon "Home" at bounding box center [1170, 269] width 19 height 19
click at [1237, 332] on div "Download Invoice" at bounding box center [1231, 313] width 147 height 50
click at [1233, 311] on div "Backoffice | Madwire Apps Settings KH Krissy Highland krissy.highland@madwire.c…" at bounding box center [744, 699] width 1488 height 1399
click at [1158, 265] on button "Home" at bounding box center [1170, 269] width 25 height 25
click at [1217, 313] on link "Download Invoice" at bounding box center [1223, 312] width 90 height 13
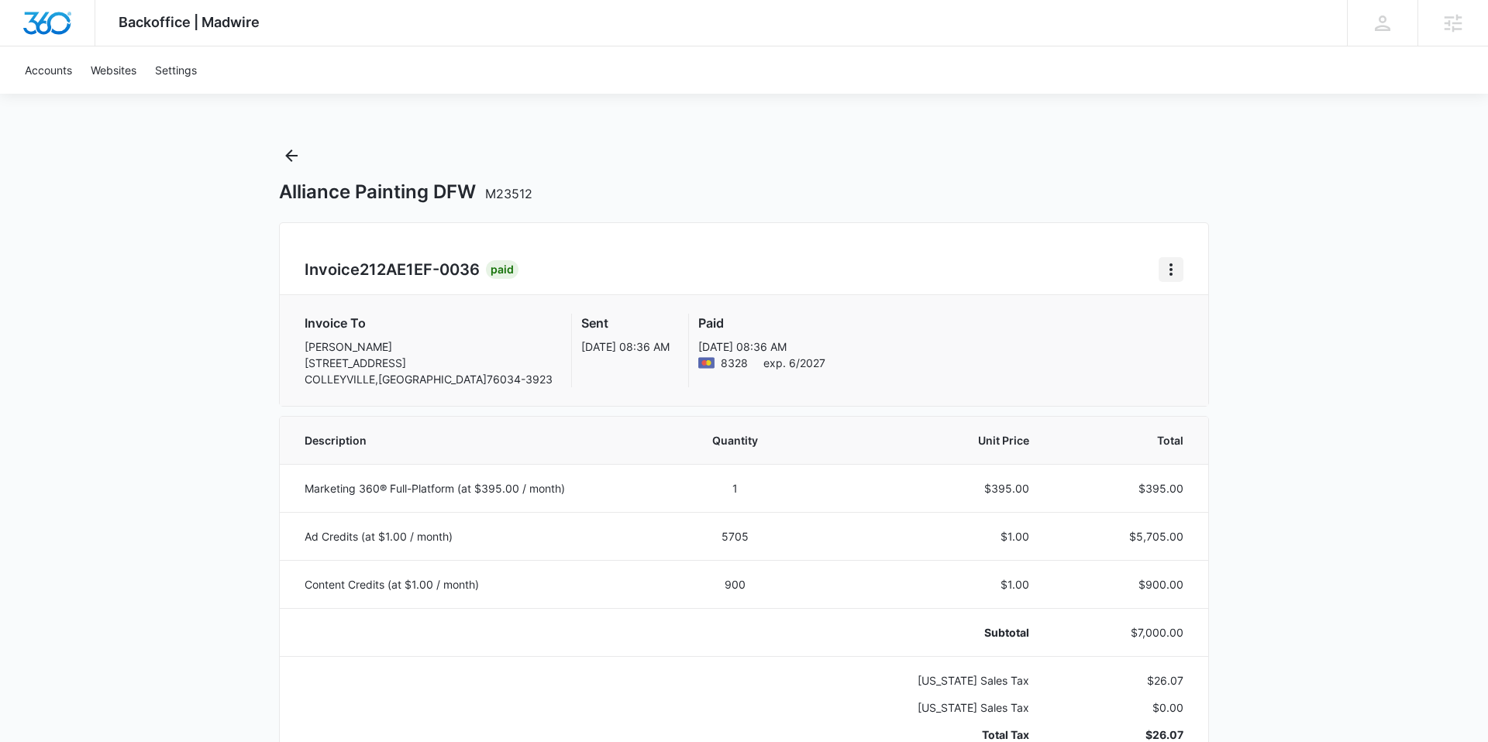
click at [1161, 268] on icon "Home" at bounding box center [1170, 269] width 19 height 19
click at [1196, 318] on link "Download Invoice" at bounding box center [1223, 312] width 90 height 13
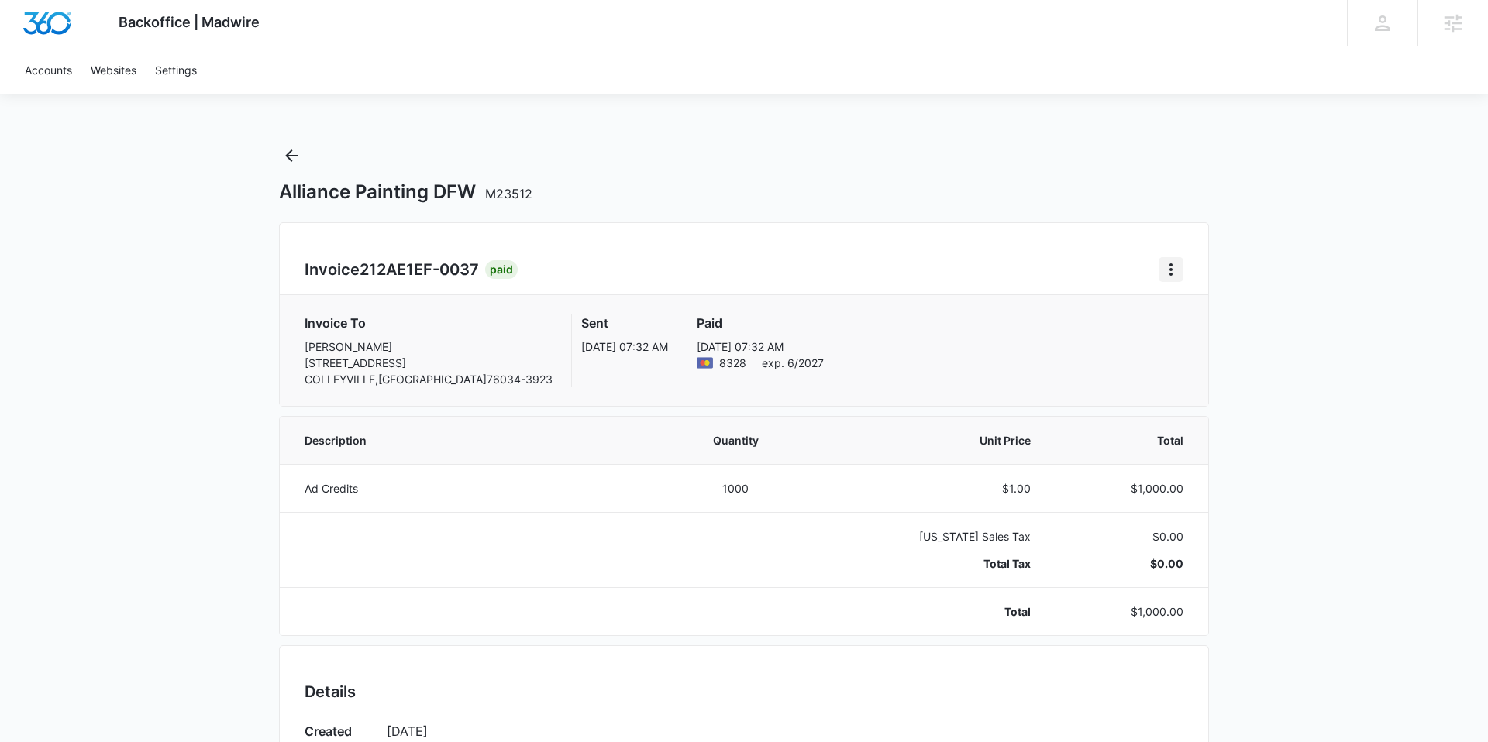
click at [1164, 266] on icon "Home" at bounding box center [1170, 269] width 19 height 19
click at [1178, 306] on link "Download Invoice" at bounding box center [1223, 312] width 90 height 13
click at [1173, 267] on icon "Home" at bounding box center [1170, 269] width 19 height 19
click at [1209, 313] on link "Download Invoice" at bounding box center [1223, 312] width 90 height 13
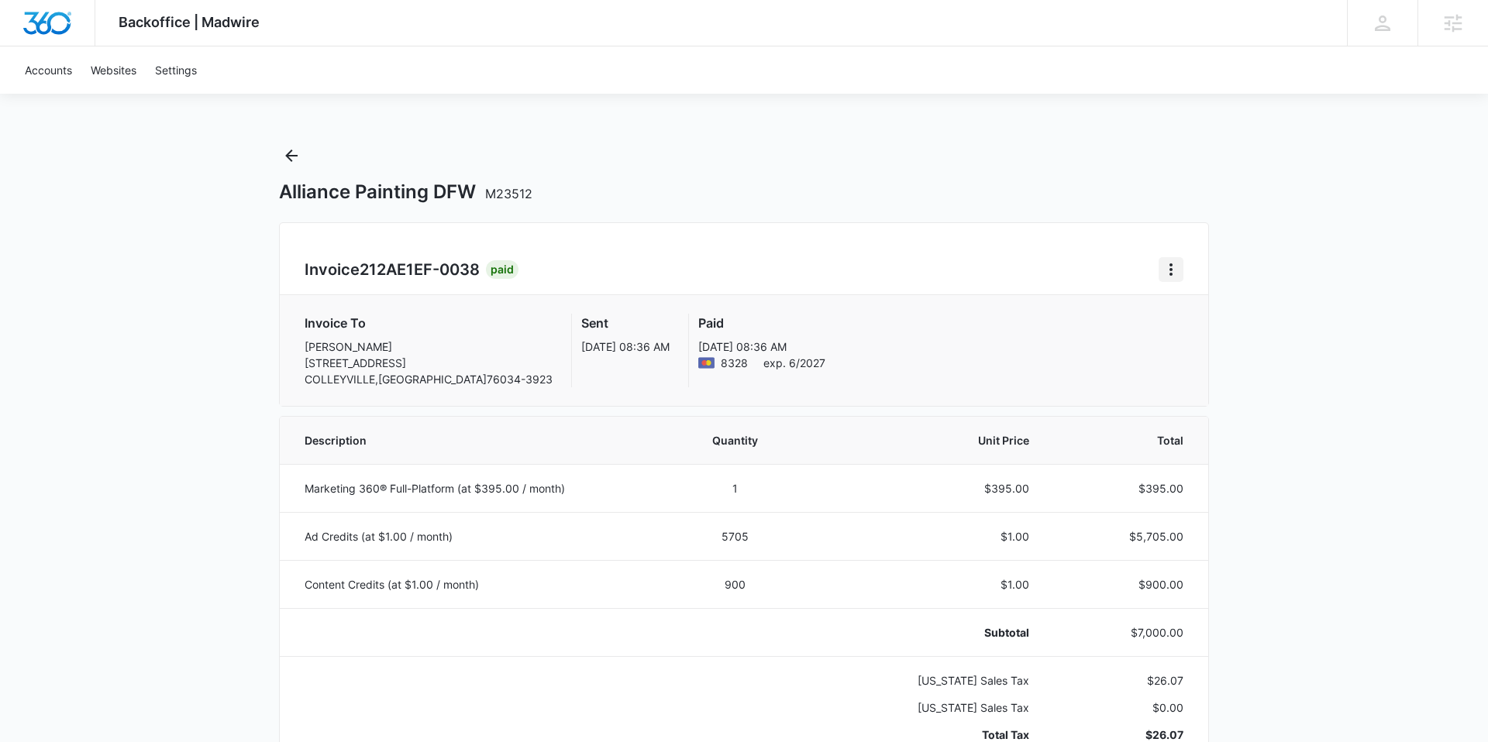
click at [1166, 260] on icon "Home" at bounding box center [1170, 269] width 19 height 19
click at [1204, 319] on link "Download Invoice" at bounding box center [1223, 312] width 90 height 13
click at [1174, 271] on icon "Home" at bounding box center [1170, 269] width 19 height 19
click at [1198, 318] on link "Download Invoice" at bounding box center [1223, 312] width 90 height 13
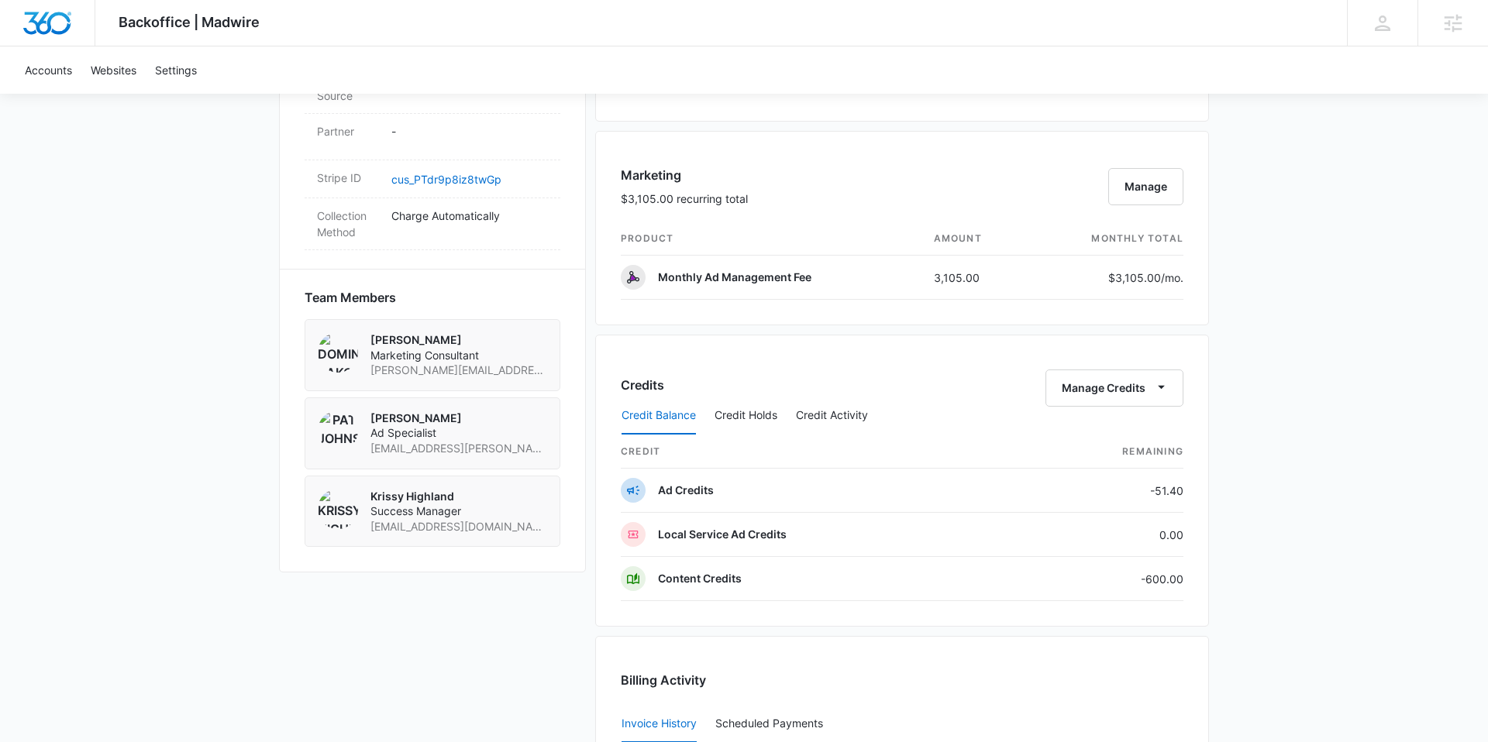
scroll to position [1381, 0]
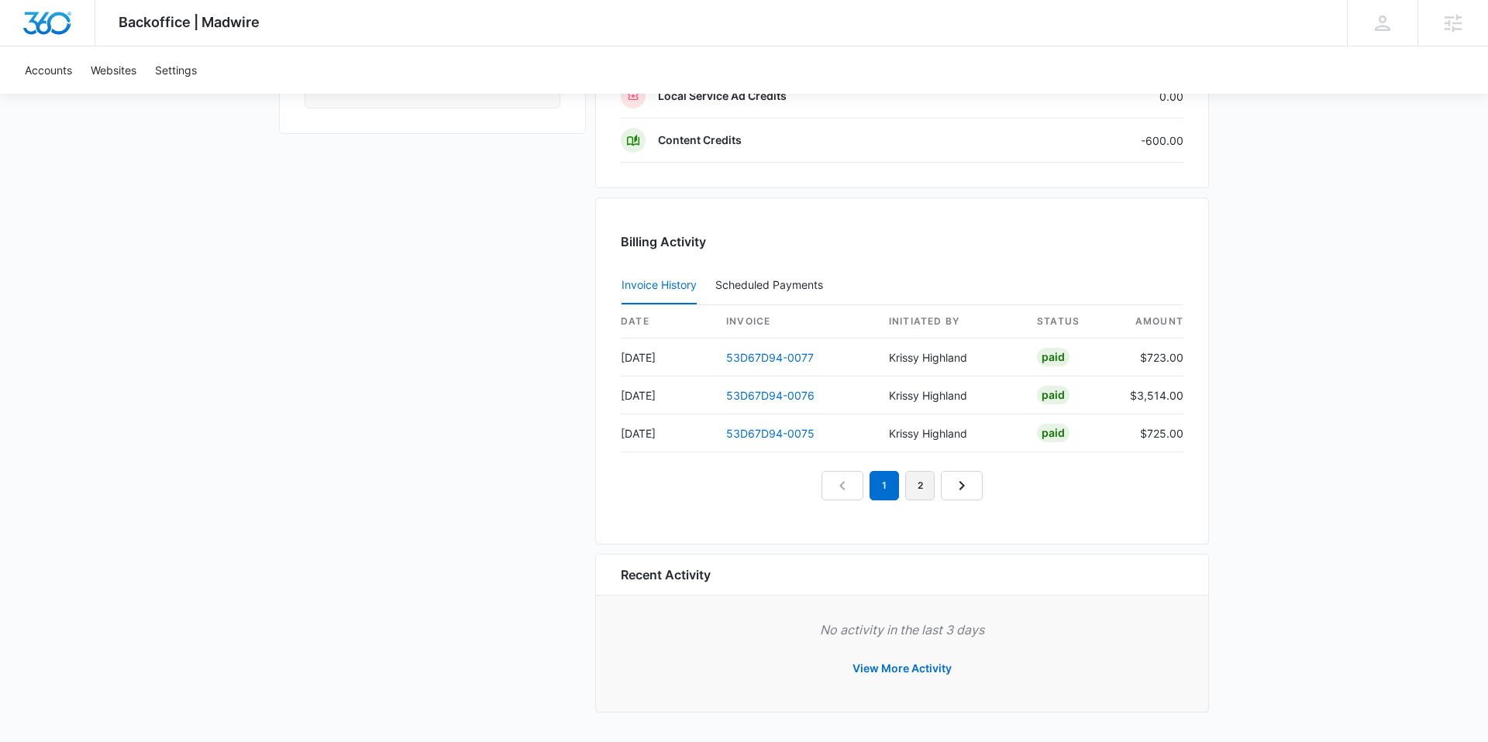
click at [909, 483] on link "2" at bounding box center [919, 485] width 29 height 29
click at [867, 486] on link "1" at bounding box center [866, 485] width 29 height 29
click at [781, 434] on link "53D67D94-0075" at bounding box center [770, 433] width 88 height 13
click at [775, 397] on link "53D67D94-0076" at bounding box center [770, 395] width 88 height 13
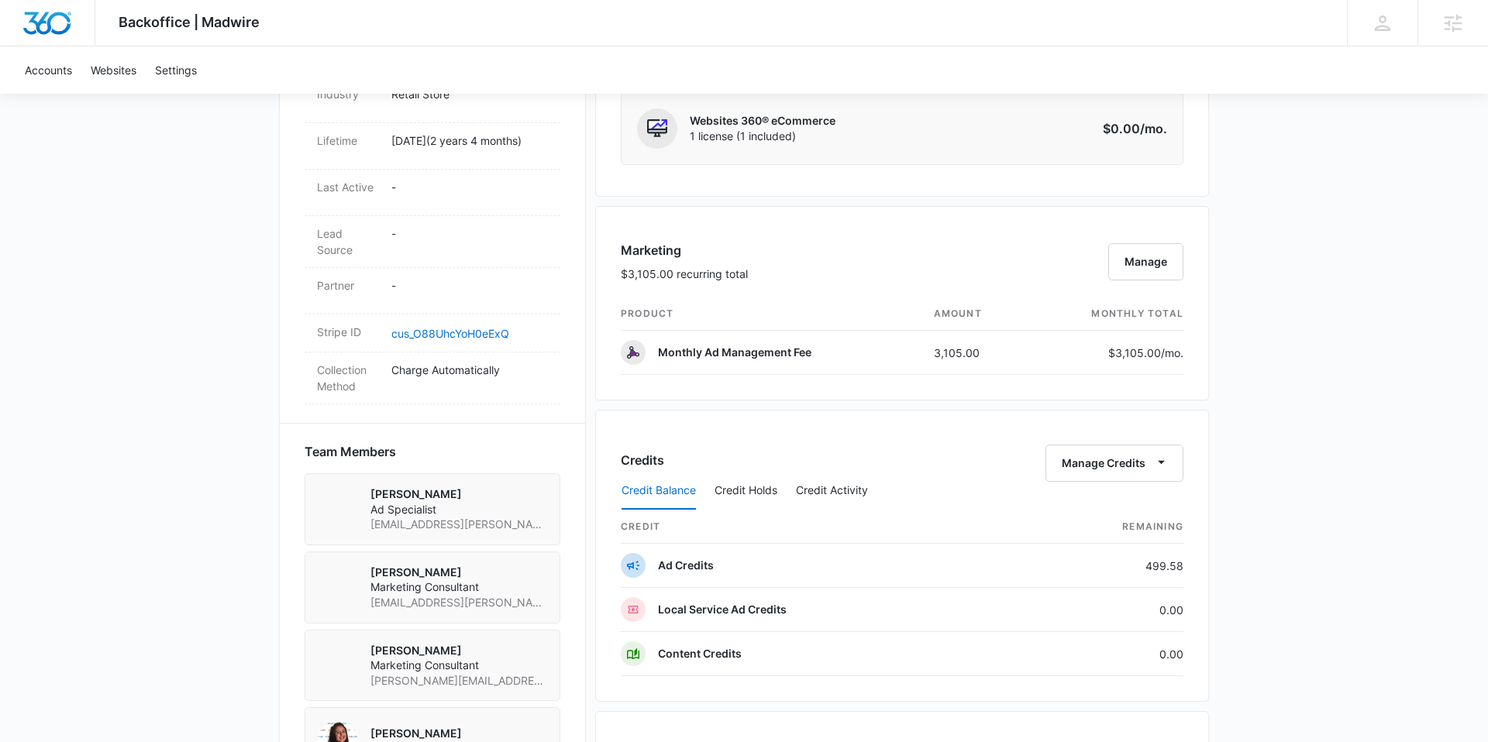
scroll to position [1354, 0]
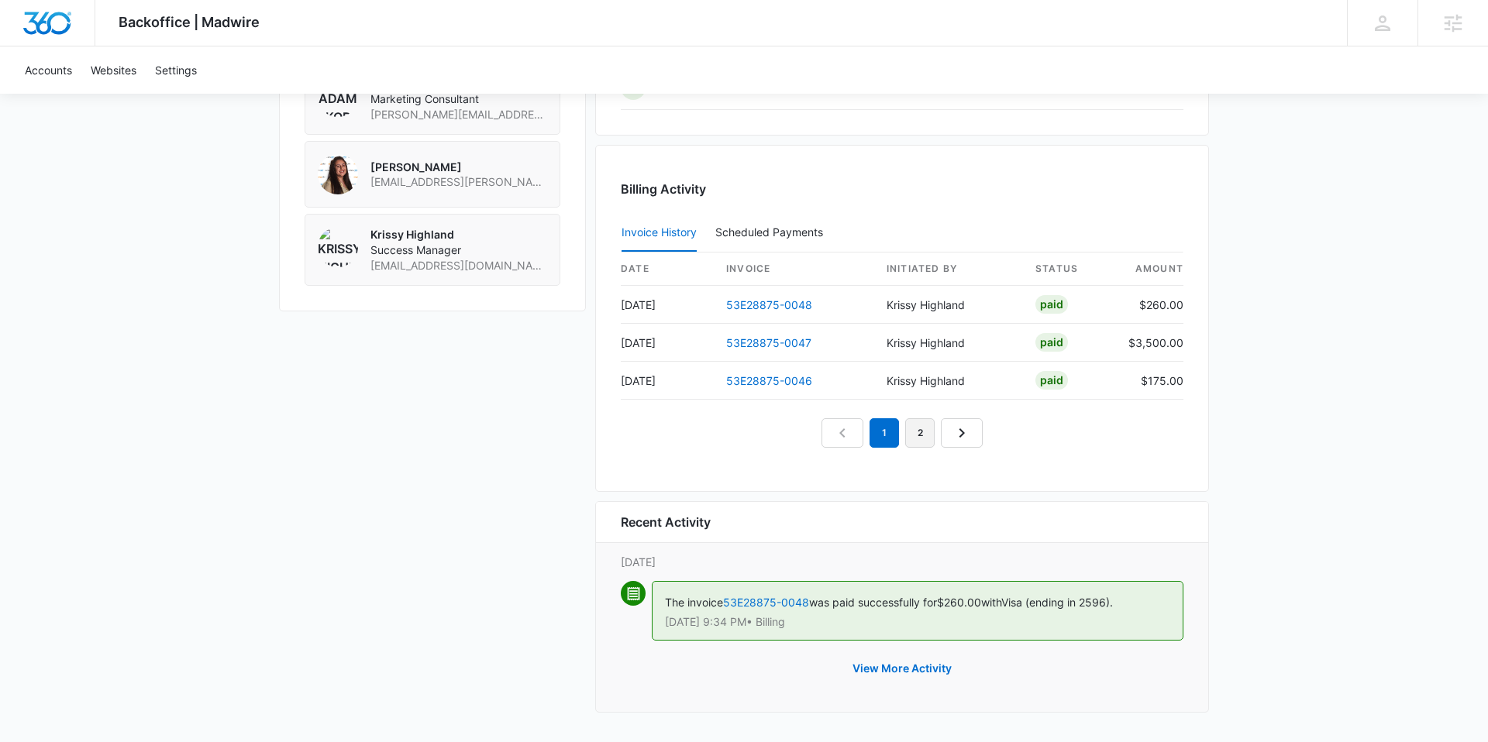
click at [917, 437] on link "2" at bounding box center [919, 432] width 29 height 29
click at [769, 301] on link "53E28875-0045" at bounding box center [769, 304] width 86 height 13
click at [862, 431] on link "1" at bounding box center [866, 432] width 29 height 29
click at [751, 378] on link "53E28875-0046" at bounding box center [769, 380] width 86 height 13
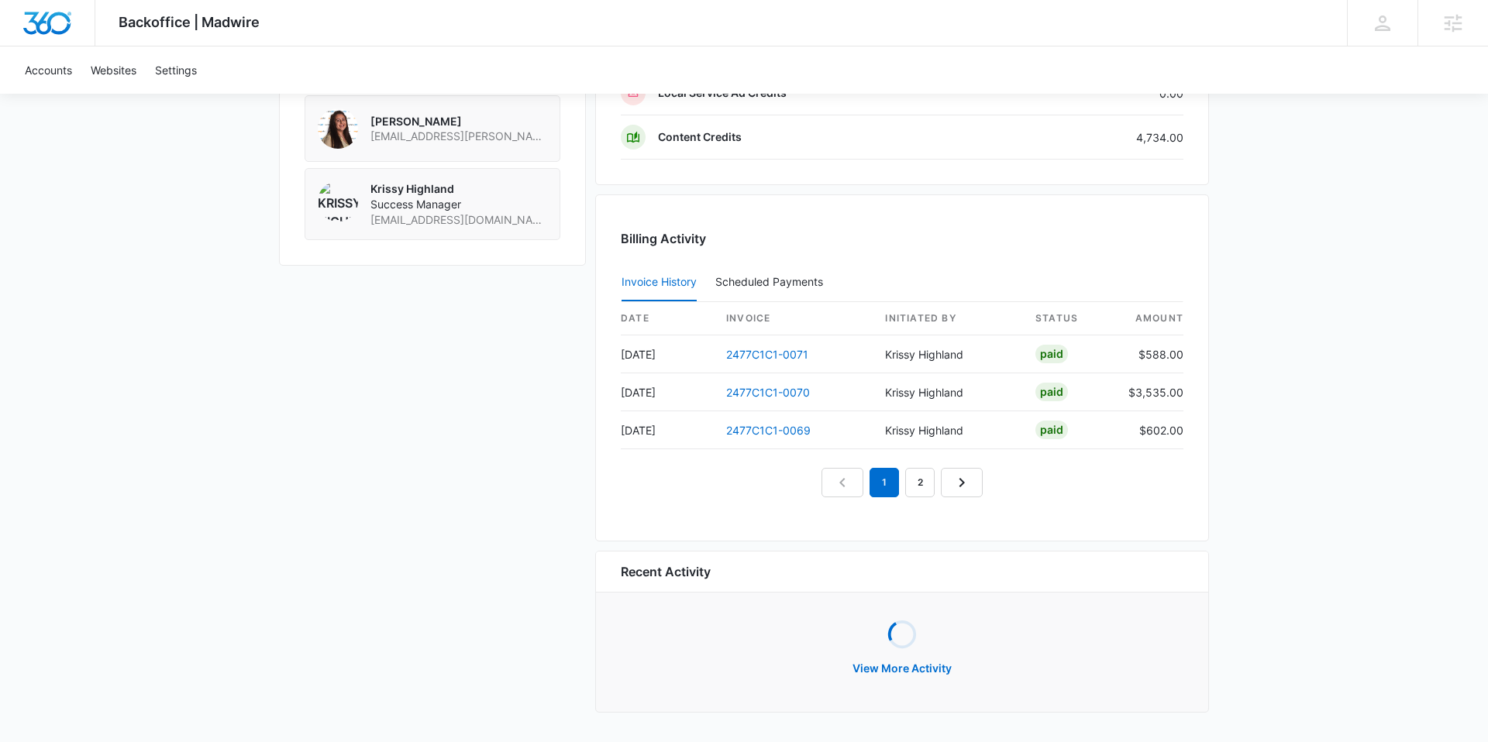
scroll to position [1381, 0]
click at [918, 497] on link "2" at bounding box center [919, 485] width 29 height 29
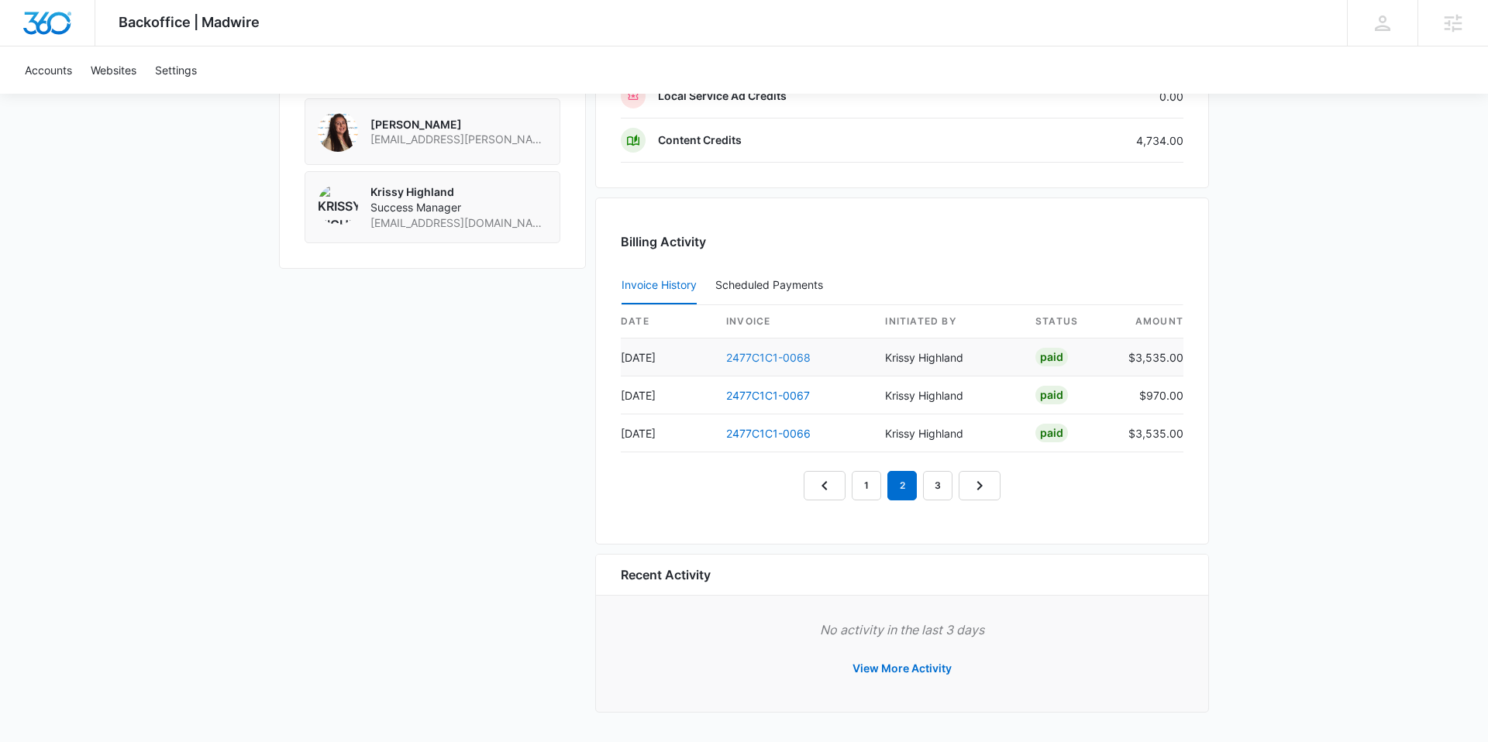
click at [772, 359] on link "2477C1C1-0068" at bounding box center [768, 357] width 84 height 13
click at [870, 480] on link "1" at bounding box center [866, 485] width 29 height 29
click at [765, 433] on link "2477C1C1-0069" at bounding box center [768, 433] width 84 height 13
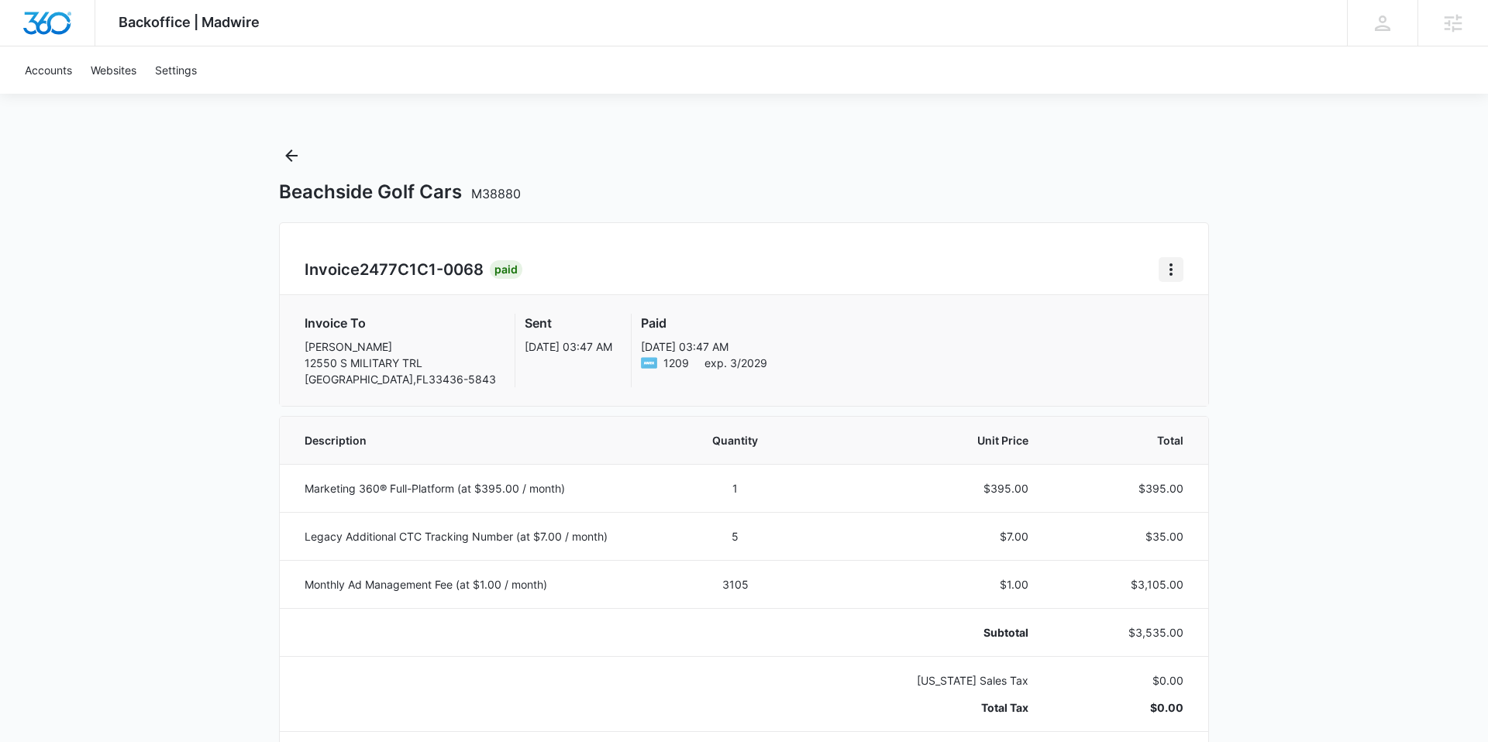
click at [1179, 270] on icon "Home" at bounding box center [1170, 269] width 19 height 19
click at [1192, 308] on link "Download Invoice" at bounding box center [1223, 312] width 90 height 13
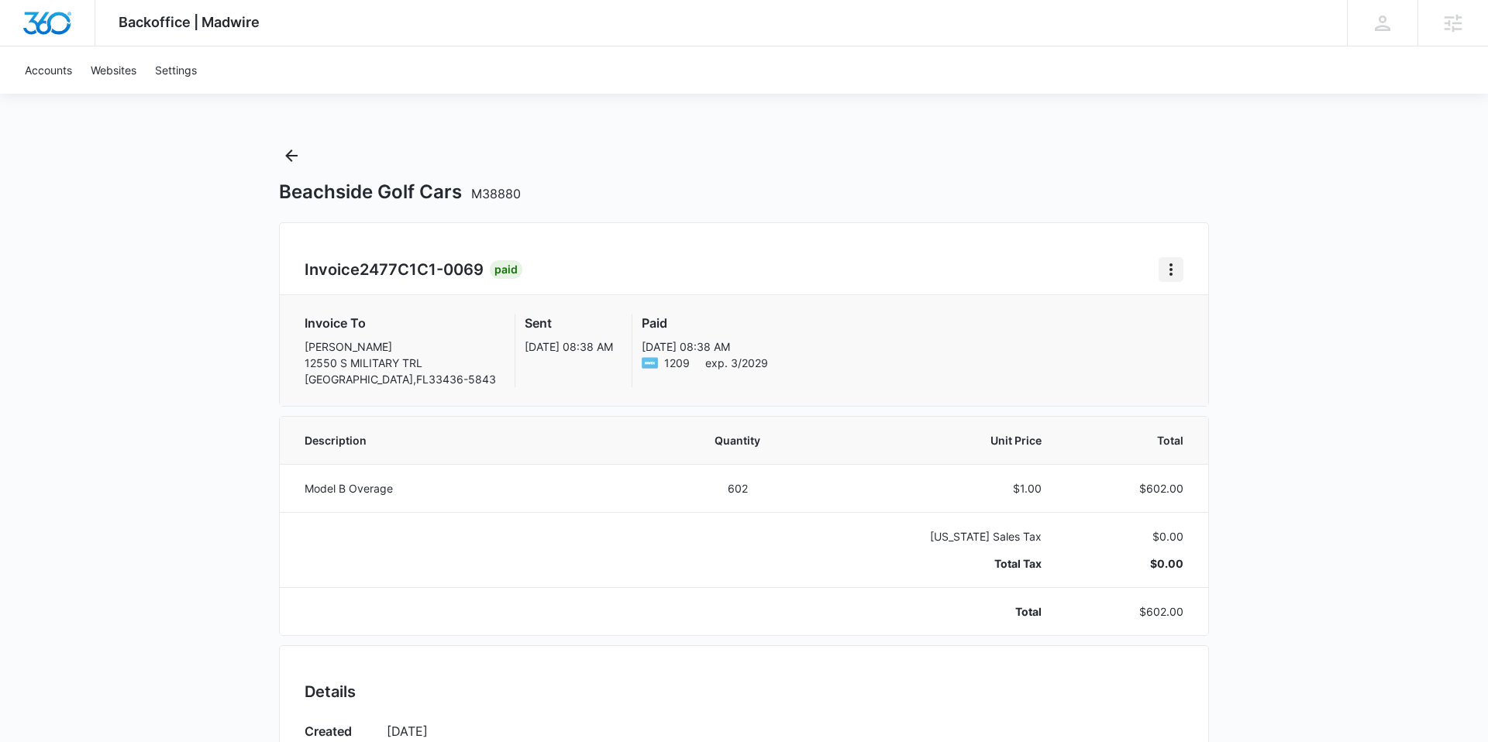
click at [1166, 263] on icon "Home" at bounding box center [1170, 269] width 19 height 19
click at [1194, 314] on link "Download Invoice" at bounding box center [1223, 312] width 90 height 13
click at [1147, 266] on div "Invoice 53D67D94-0075 Paid" at bounding box center [744, 269] width 879 height 25
click at [1165, 267] on icon "Home" at bounding box center [1170, 269] width 19 height 19
click at [1199, 318] on link "Download Invoice" at bounding box center [1223, 312] width 90 height 13
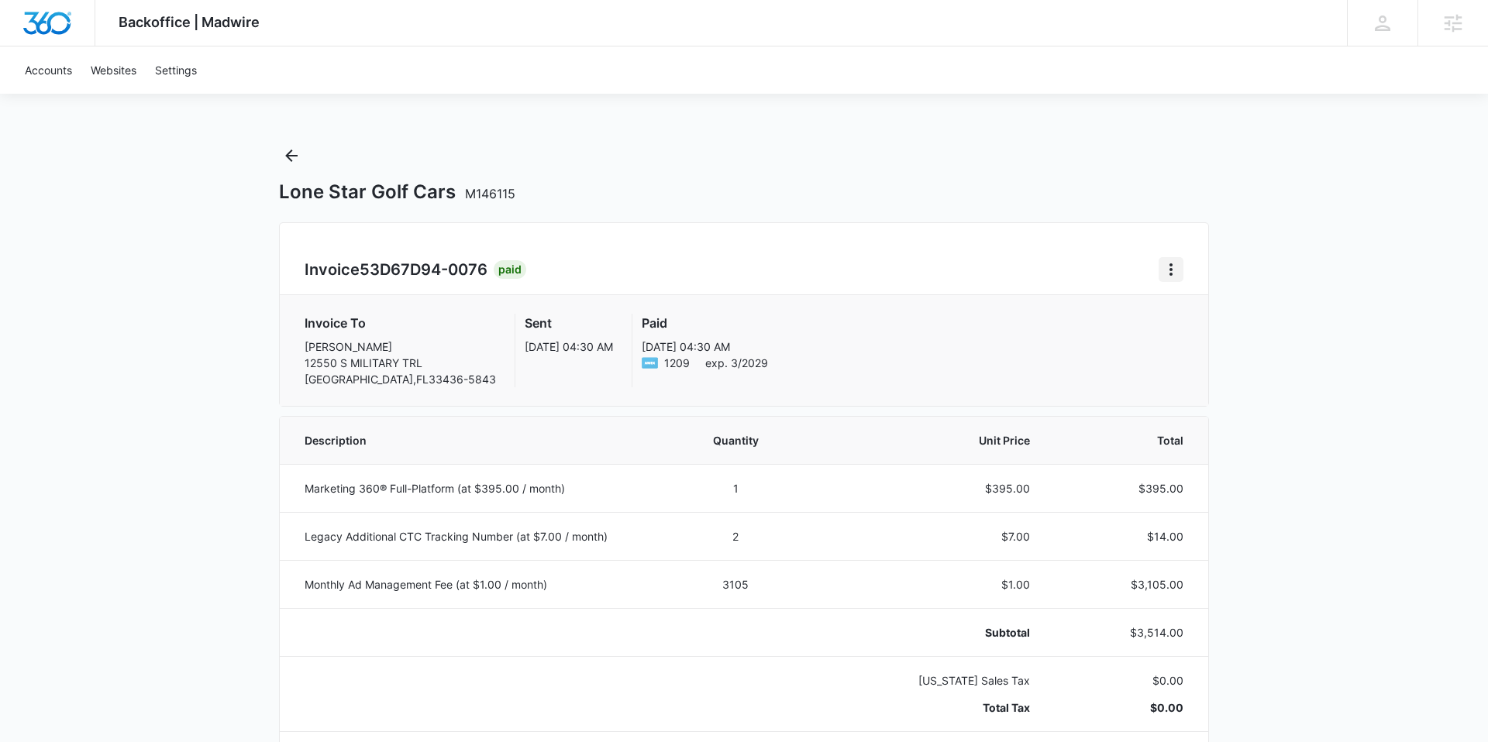
click at [1168, 264] on icon "Home" at bounding box center [1170, 269] width 19 height 19
click at [1191, 316] on link "Download Invoice" at bounding box center [1223, 312] width 90 height 13
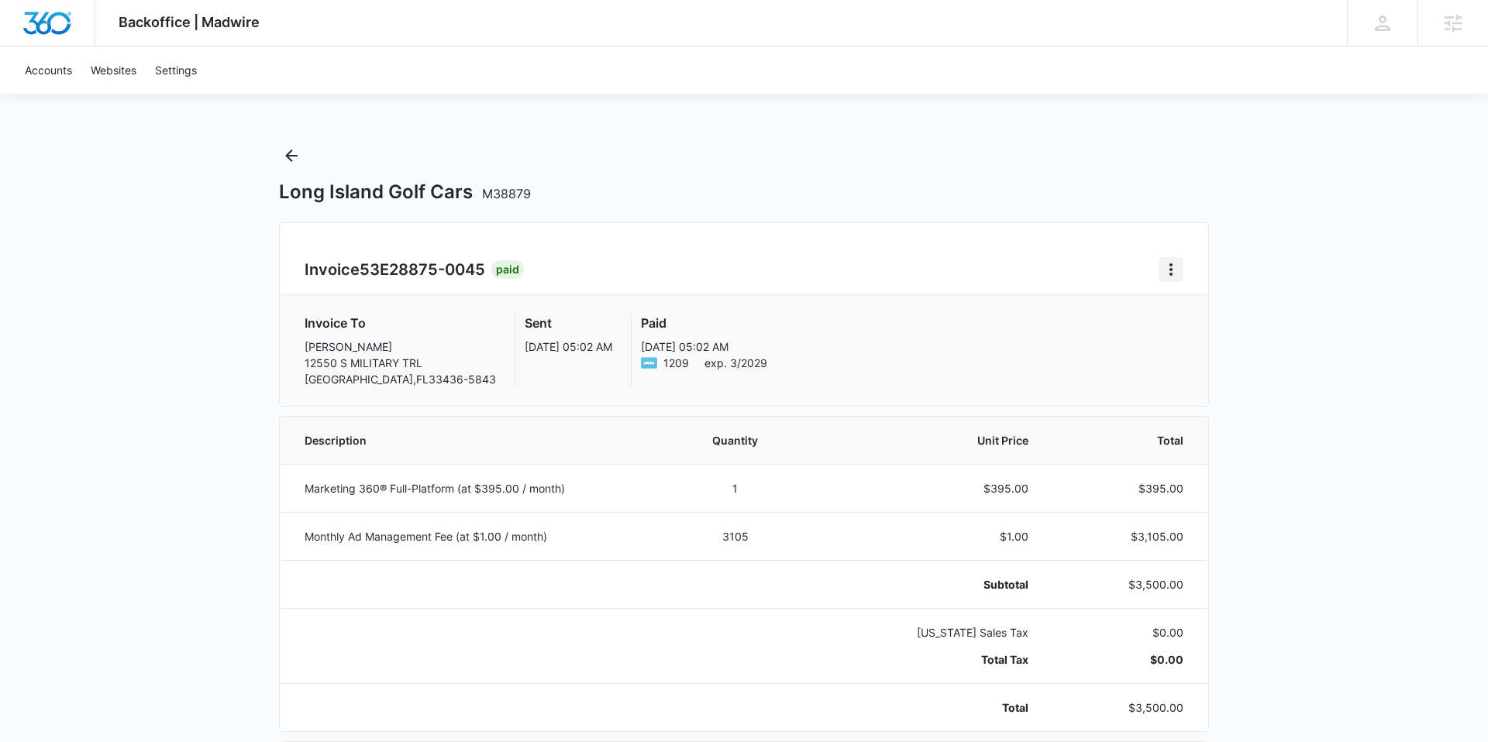
click at [1166, 270] on icon "Home" at bounding box center [1170, 269] width 19 height 19
click at [1187, 294] on div "Download Invoice" at bounding box center [1231, 313] width 147 height 50
click at [1162, 260] on icon "Home" at bounding box center [1170, 269] width 19 height 19
click at [1192, 311] on link "Download Invoice" at bounding box center [1223, 312] width 90 height 13
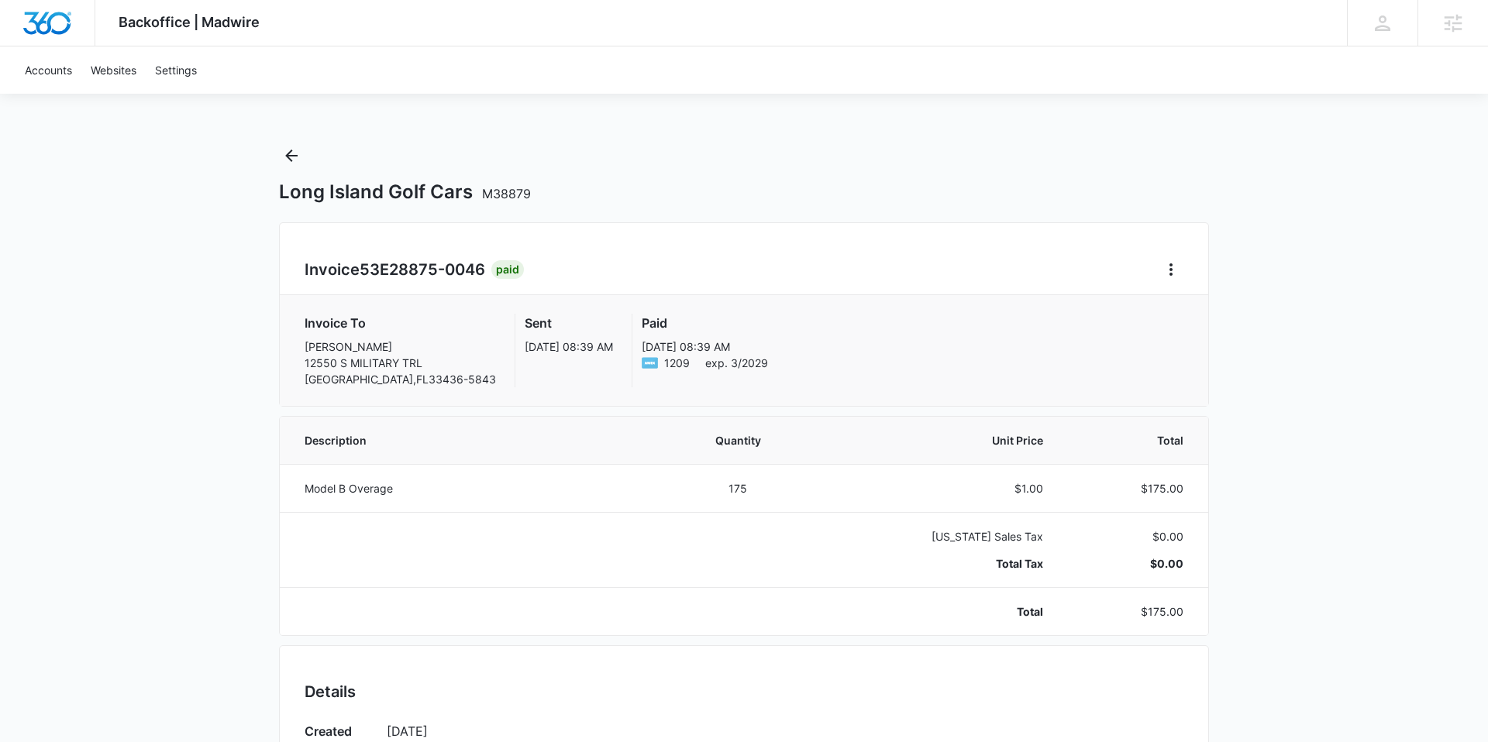
click at [1187, 265] on div "Invoice 53E28875-0046 Paid Invoice To Benjamin DePasquale 12550 S MILITARY TRL …" at bounding box center [744, 314] width 930 height 184
click at [1175, 268] on icon "Home" at bounding box center [1170, 269] width 19 height 19
click at [1196, 306] on link "Download Invoice" at bounding box center [1223, 312] width 90 height 13
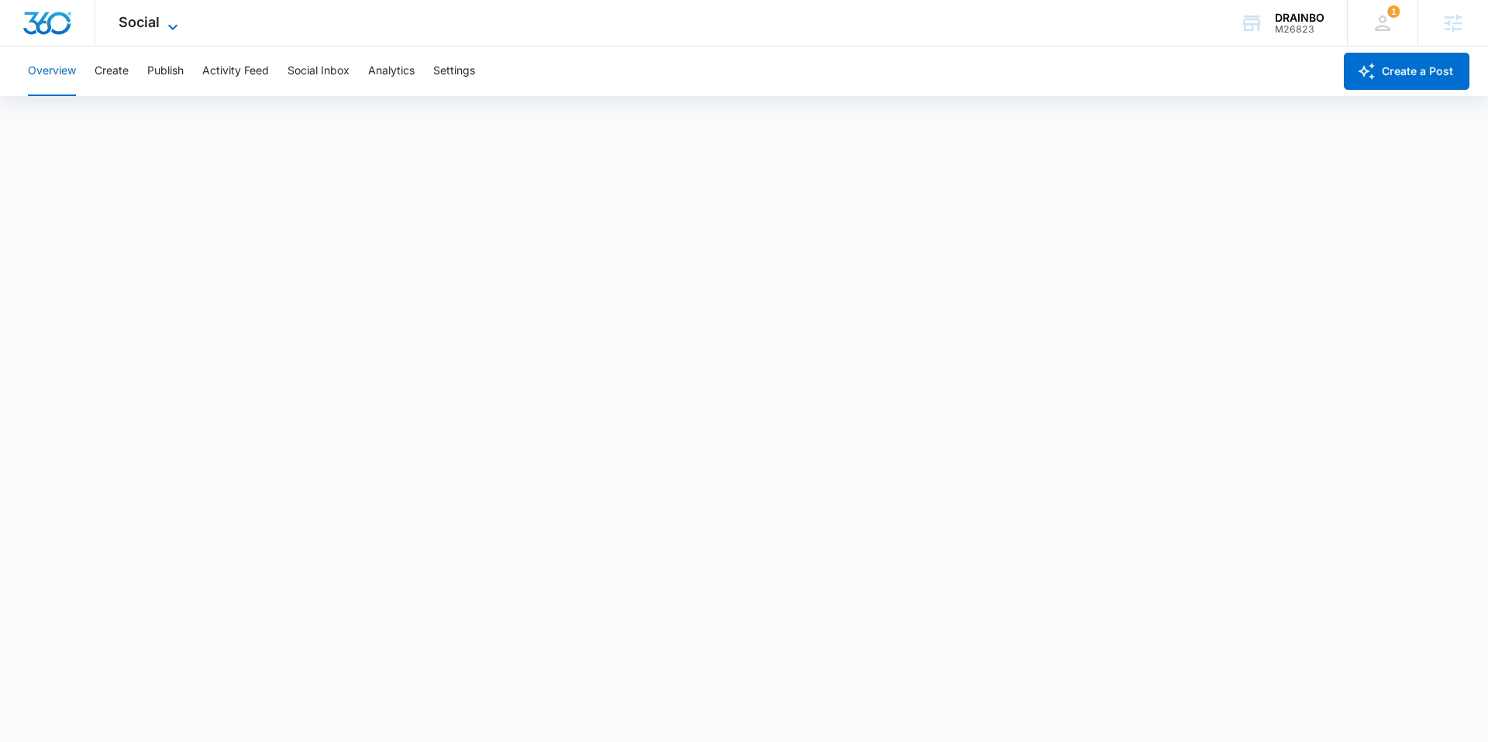
click at [153, 26] on span "Social" at bounding box center [139, 22] width 41 height 16
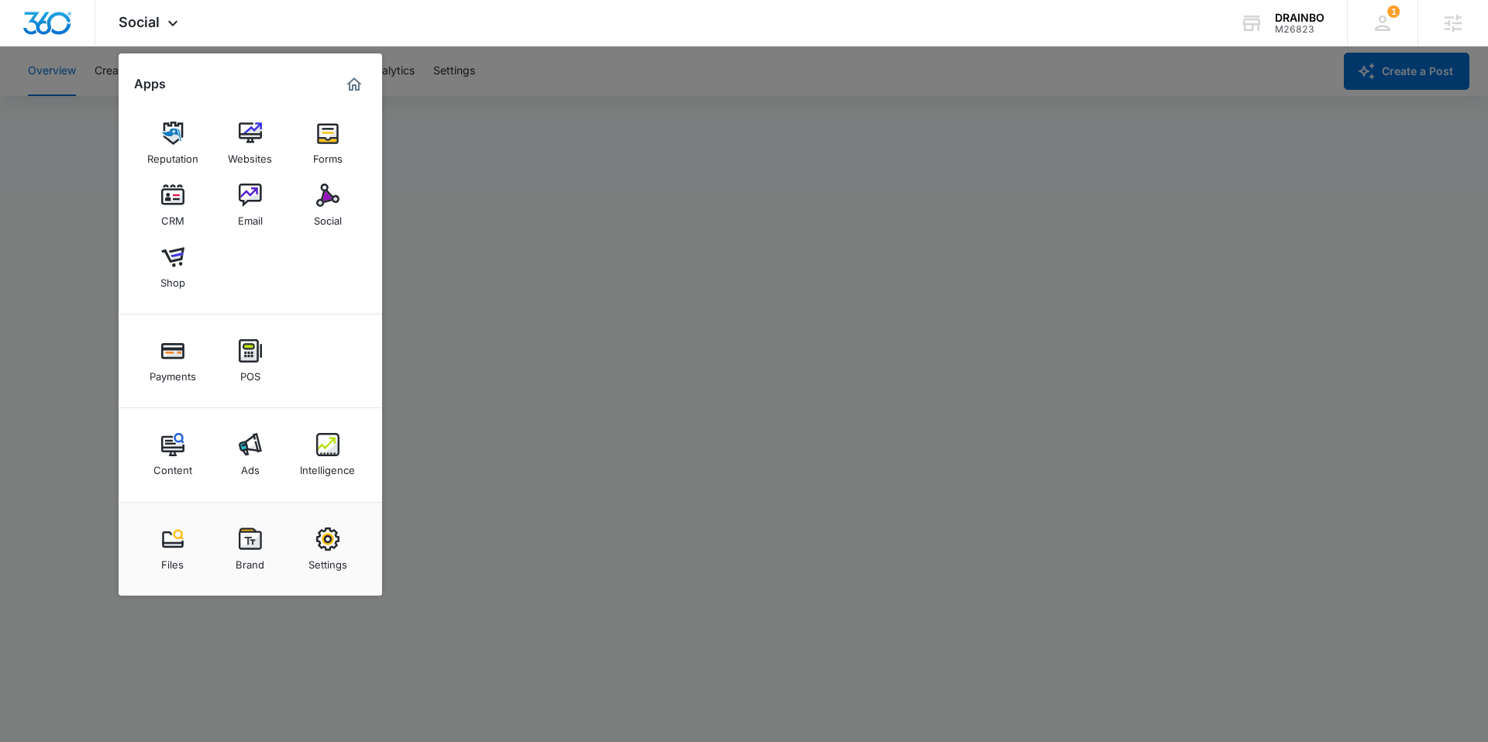
click at [537, 99] on div at bounding box center [744, 371] width 1488 height 742
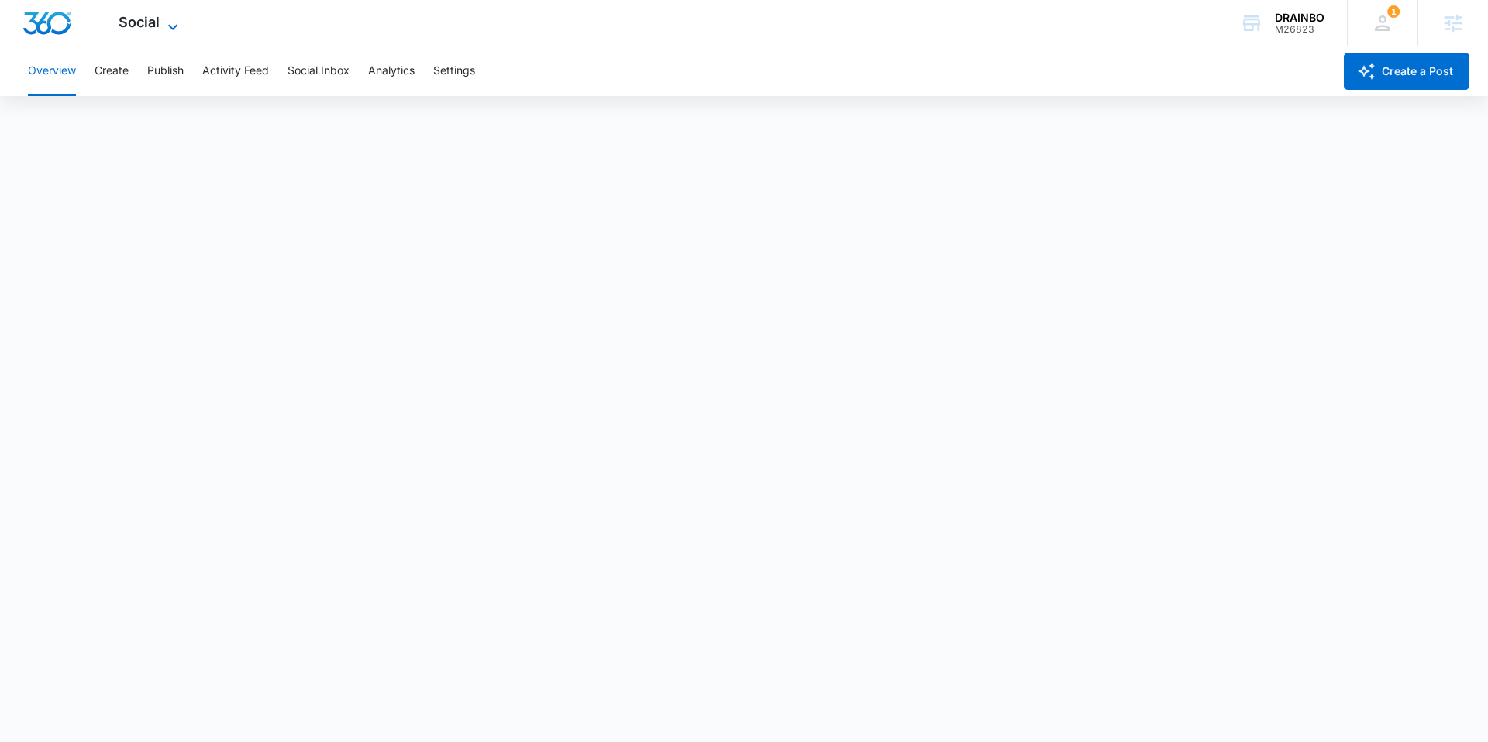
click at [136, 20] on span "Social" at bounding box center [139, 22] width 41 height 16
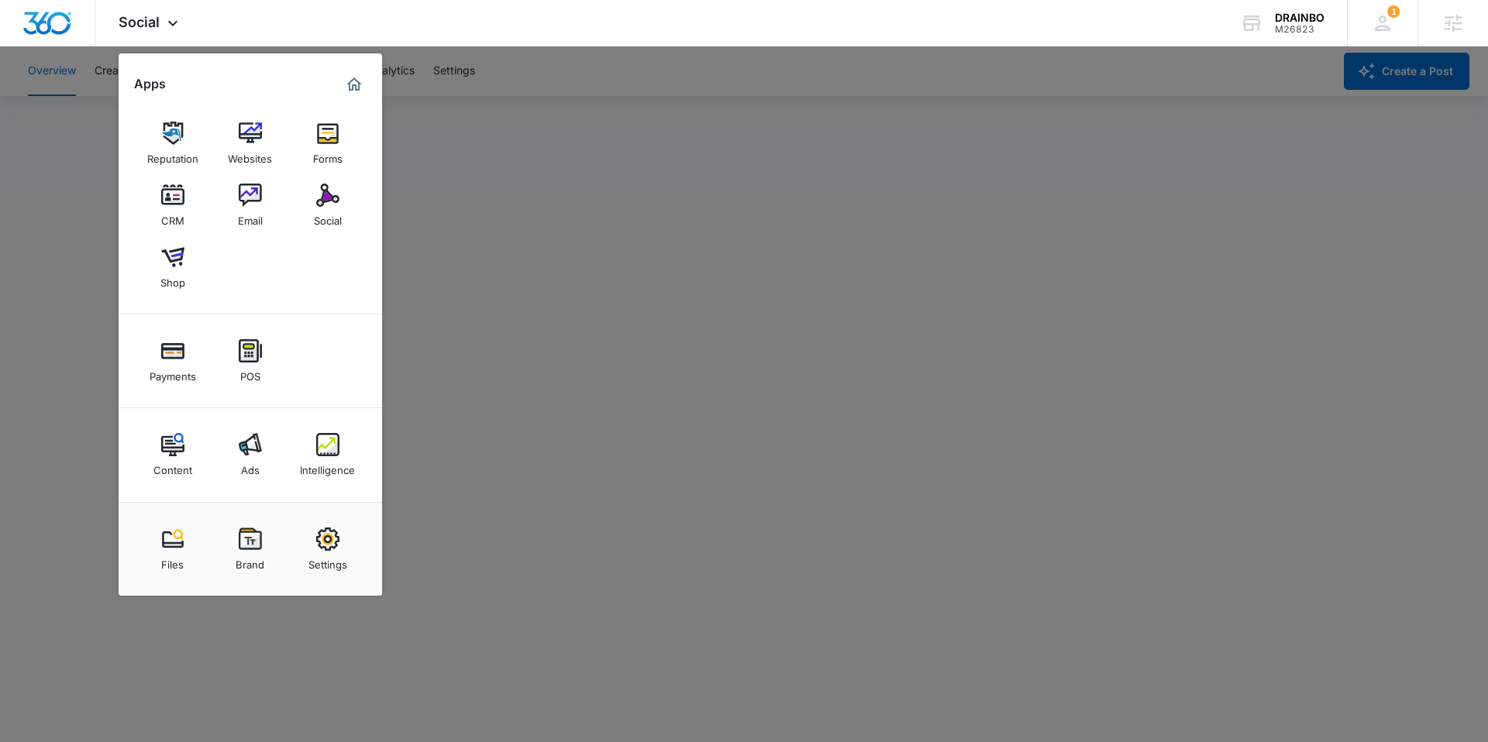
click at [733, 87] on div at bounding box center [744, 371] width 1488 height 742
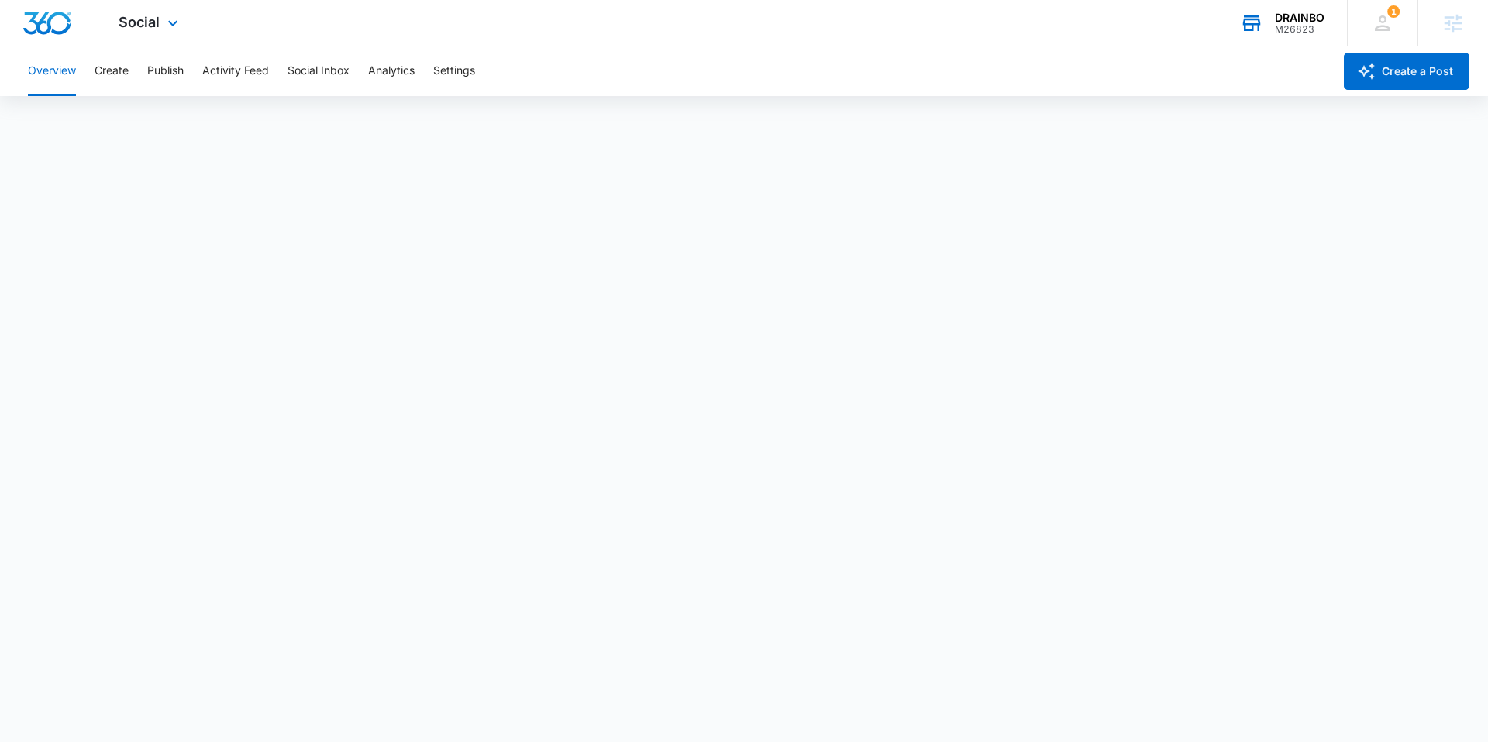
click at [1312, 26] on div "M26823" at bounding box center [1300, 29] width 50 height 11
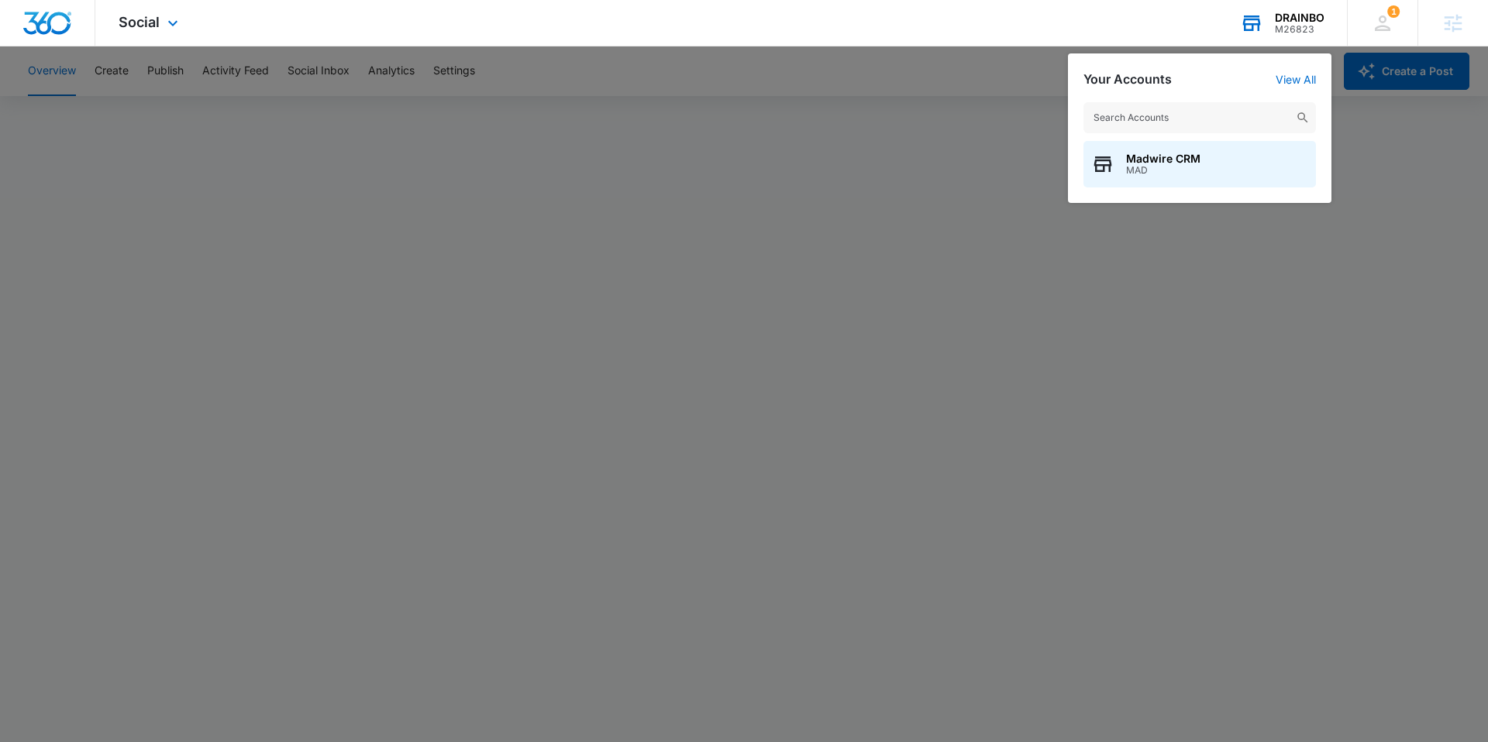
click at [1182, 122] on input "text" at bounding box center [1199, 117] width 232 height 31
type input "national diabetic"
click at [1181, 162] on span "National Diabetic Supply" at bounding box center [1192, 159] width 132 height 12
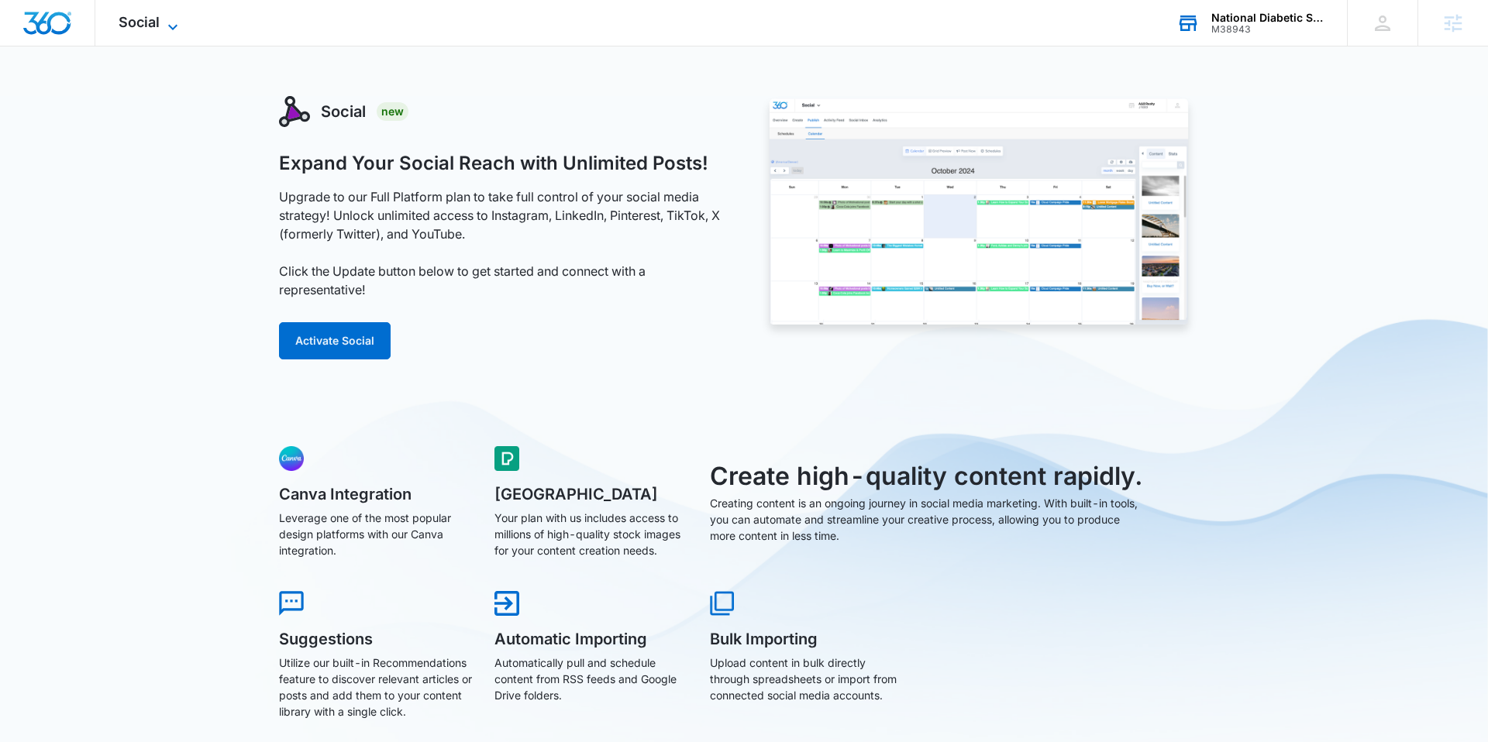
click at [167, 26] on icon at bounding box center [172, 27] width 19 height 19
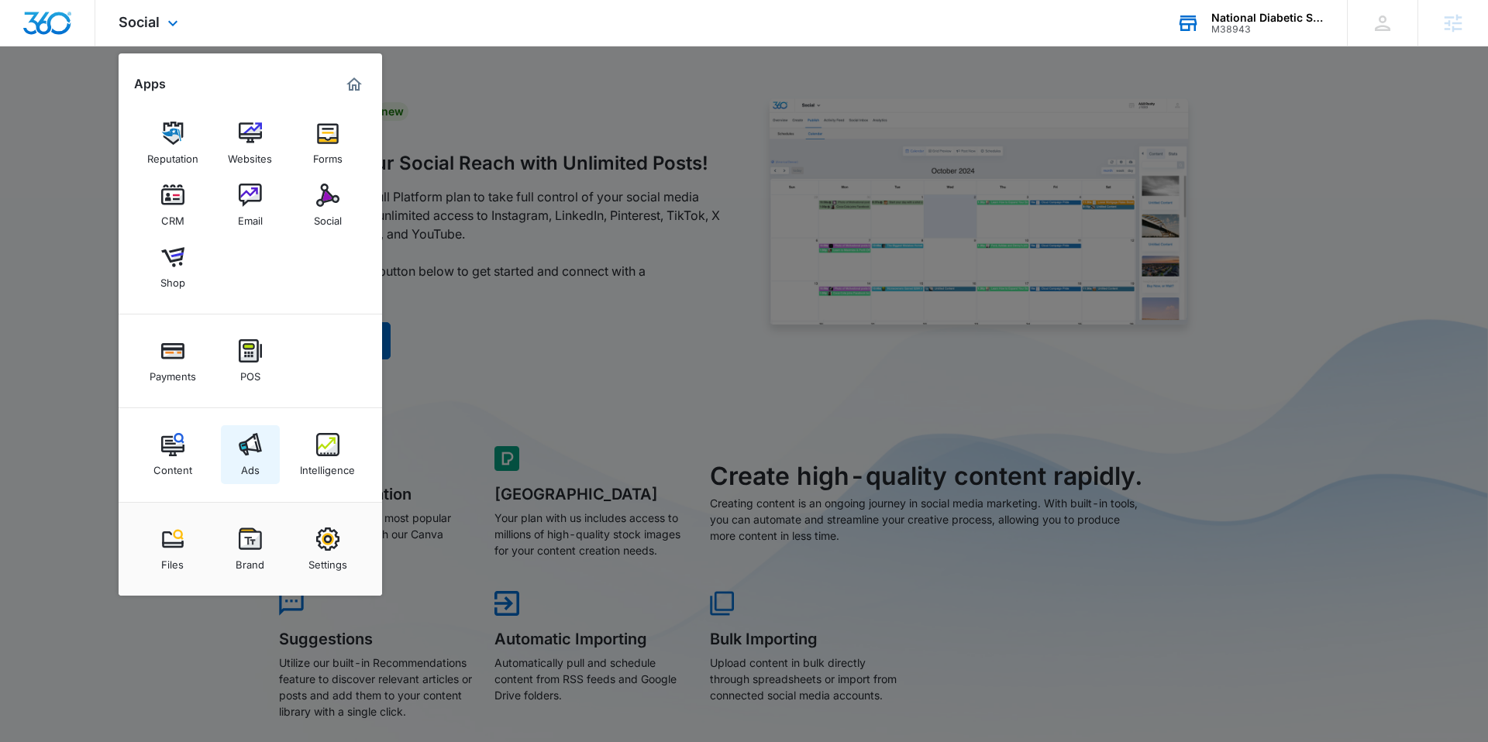
click at [247, 438] on img at bounding box center [250, 444] width 23 height 23
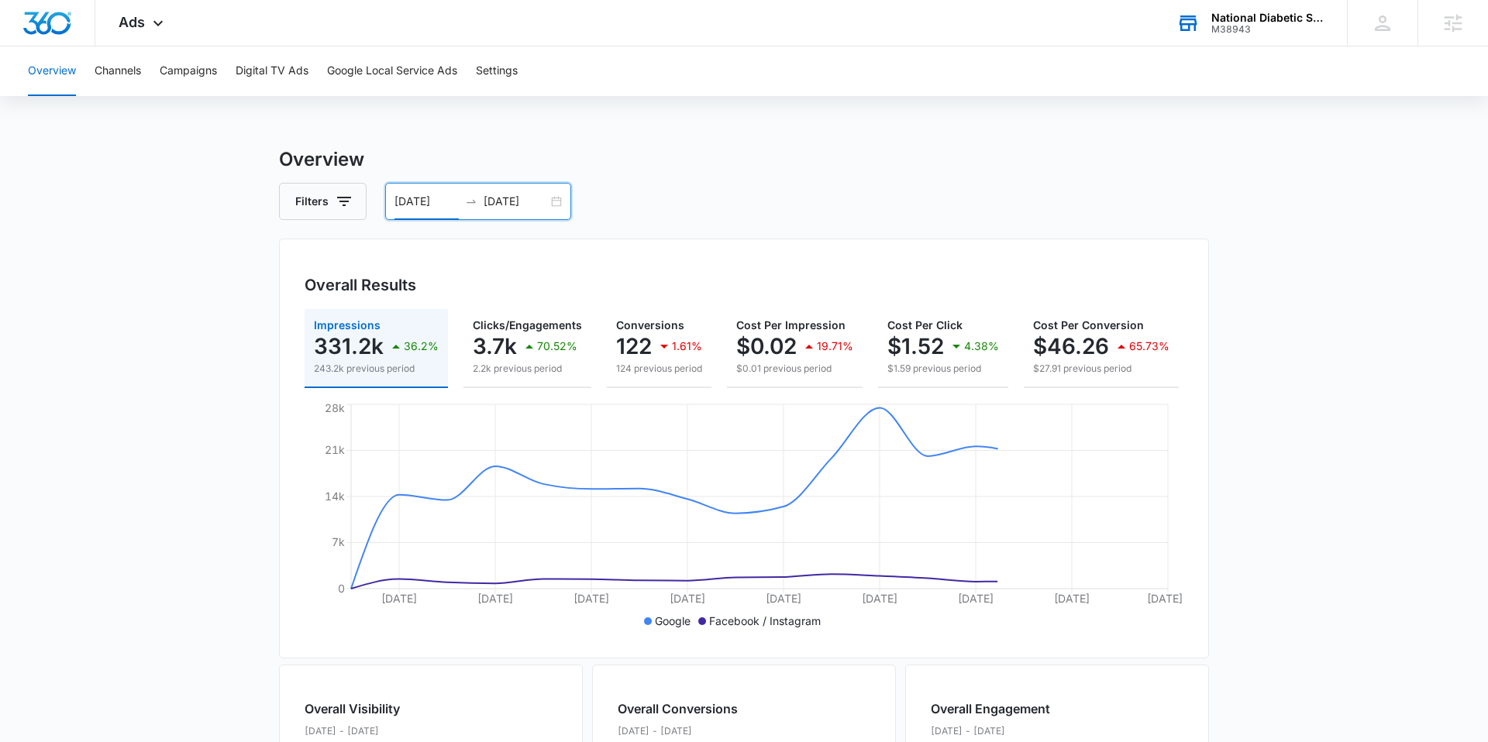
click at [439, 201] on input "09/12/2025" at bounding box center [426, 201] width 64 height 17
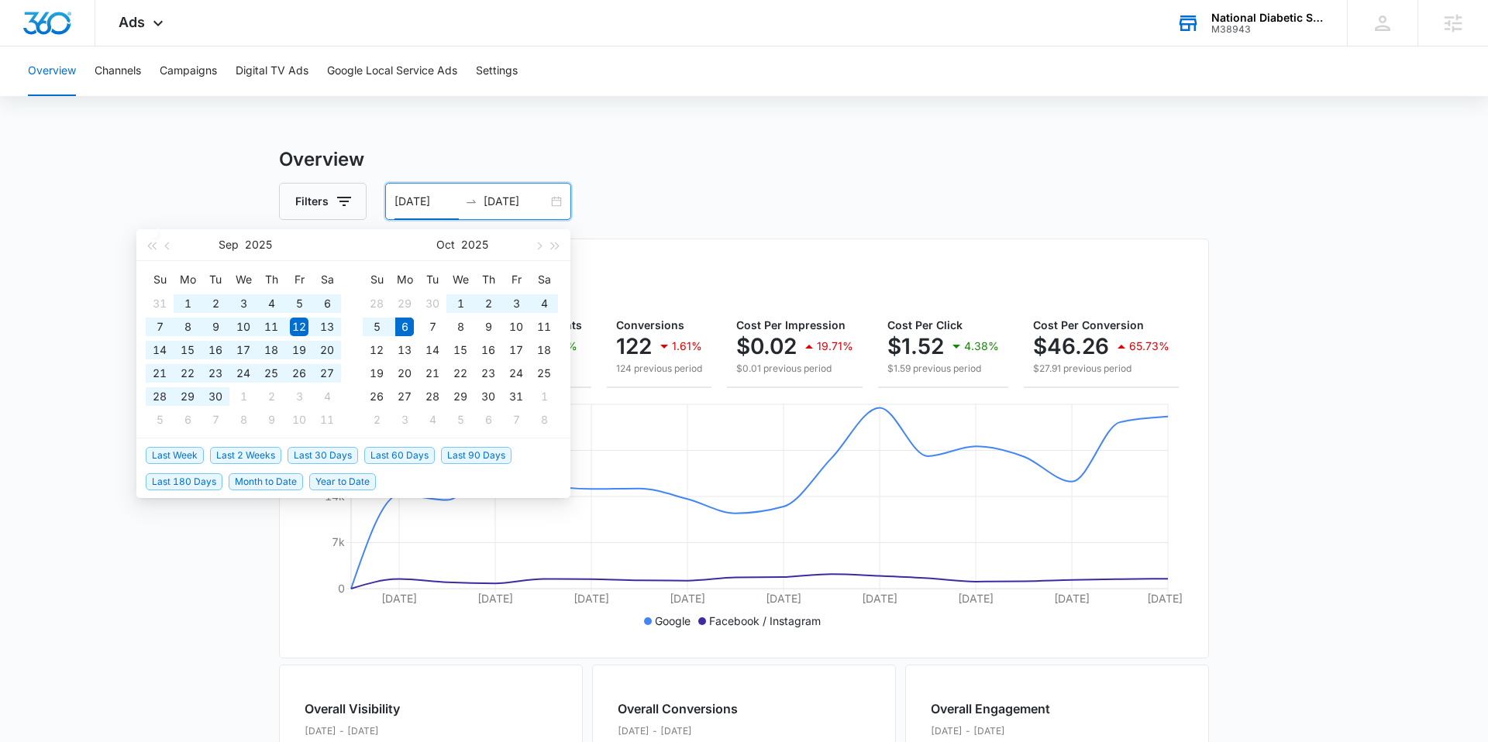
click at [396, 454] on span "Last 60 Days" at bounding box center [399, 455] width 71 height 17
type input "08/07/2025"
type input "[DATE]"
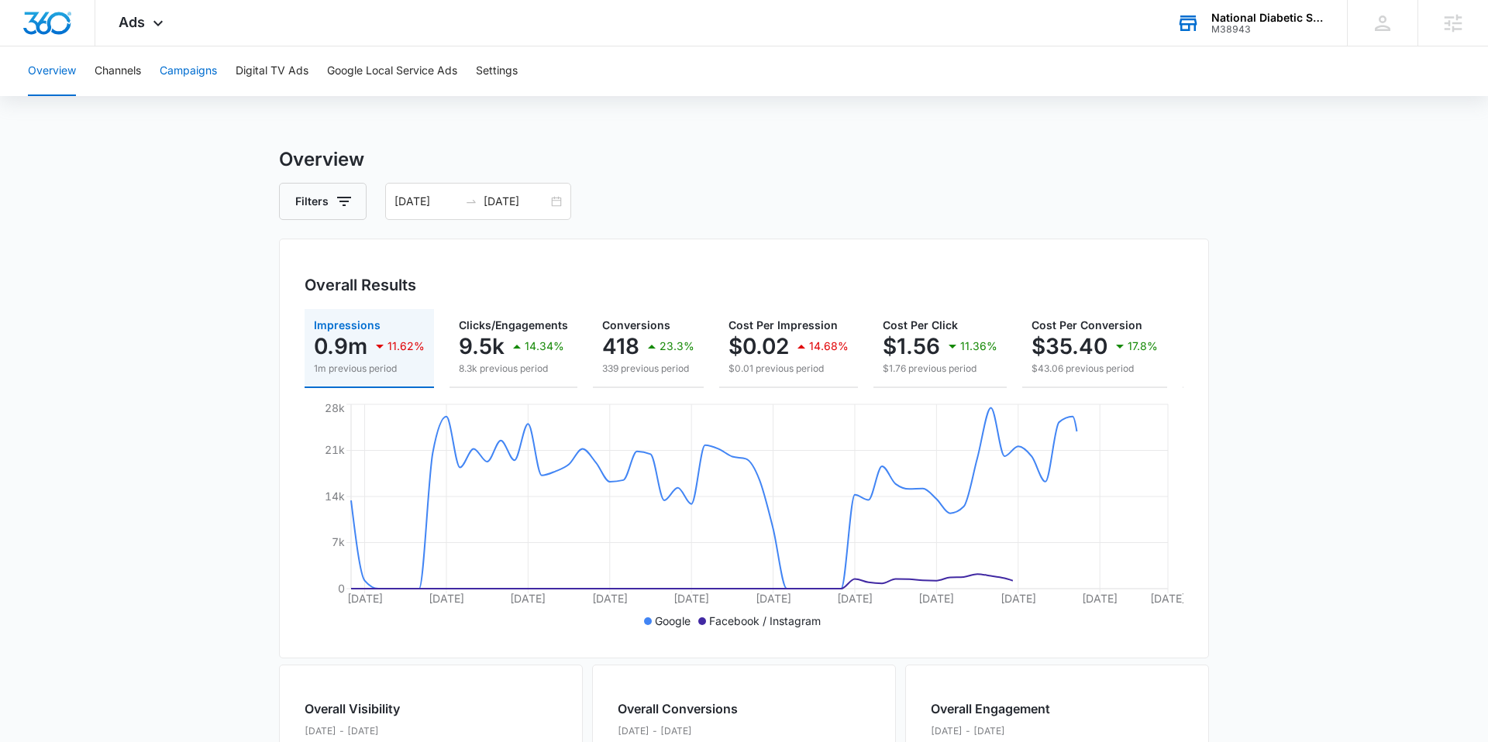
click at [188, 67] on button "Campaigns" at bounding box center [188, 71] width 57 height 50
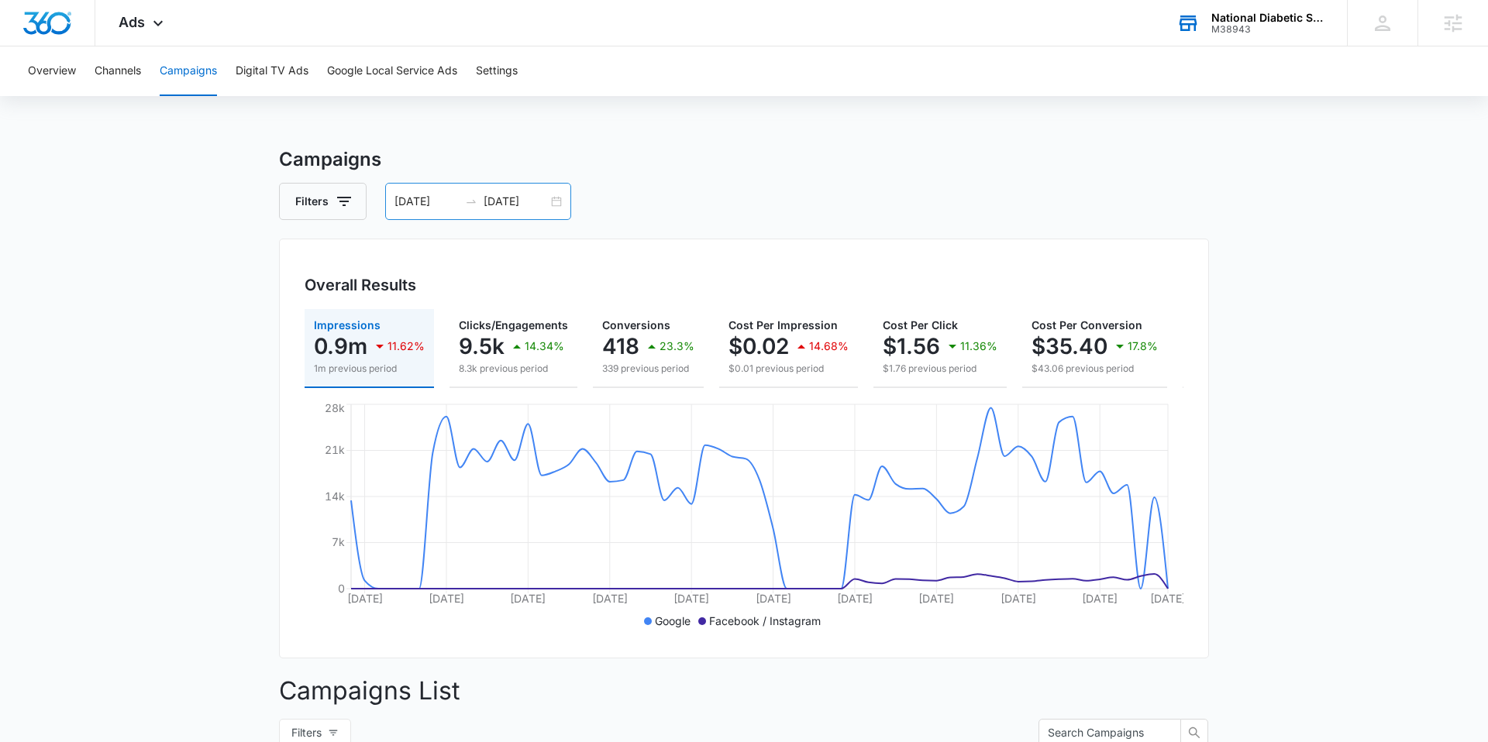
click at [429, 206] on input "08/07/2025" at bounding box center [426, 201] width 64 height 17
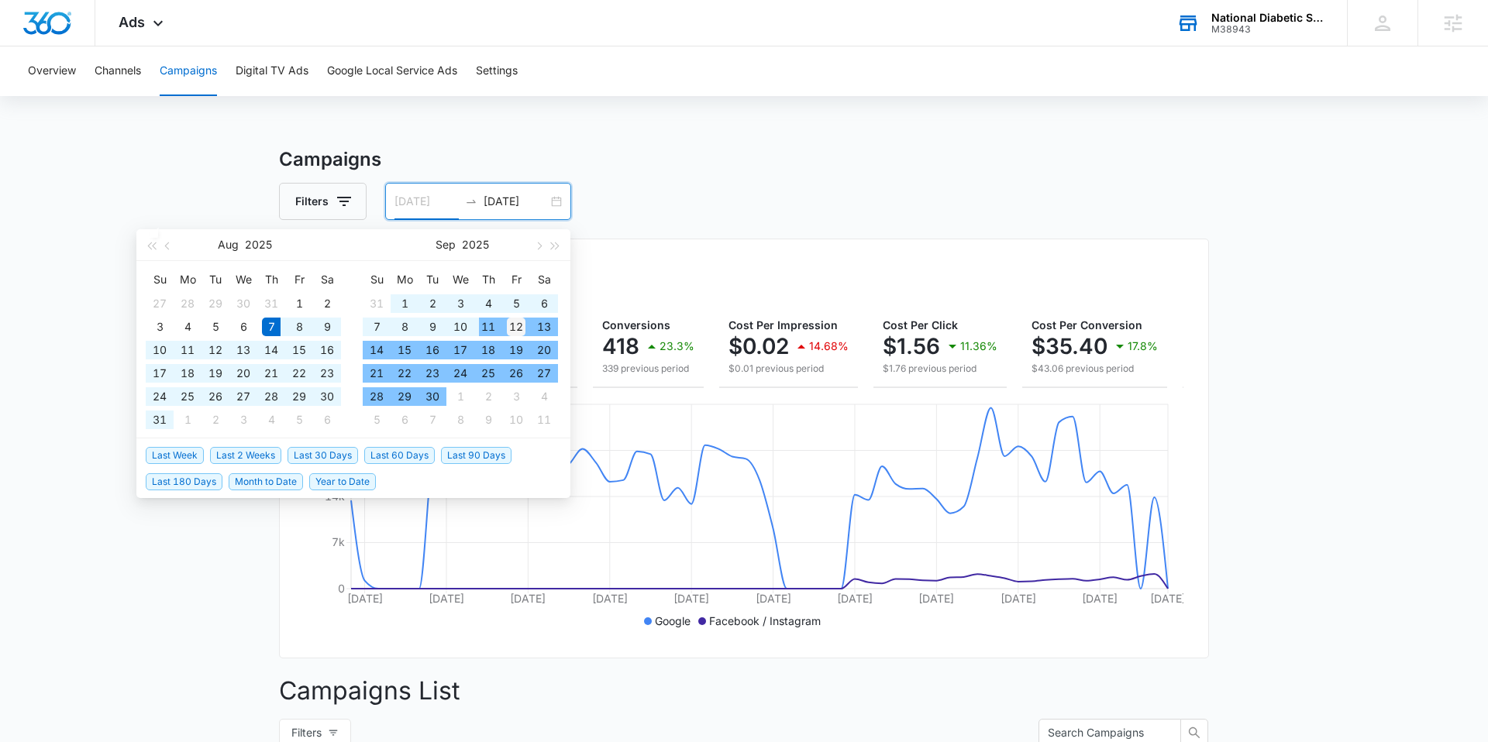
type input "09/12/2025"
click at [508, 323] on div "12" at bounding box center [516, 327] width 19 height 19
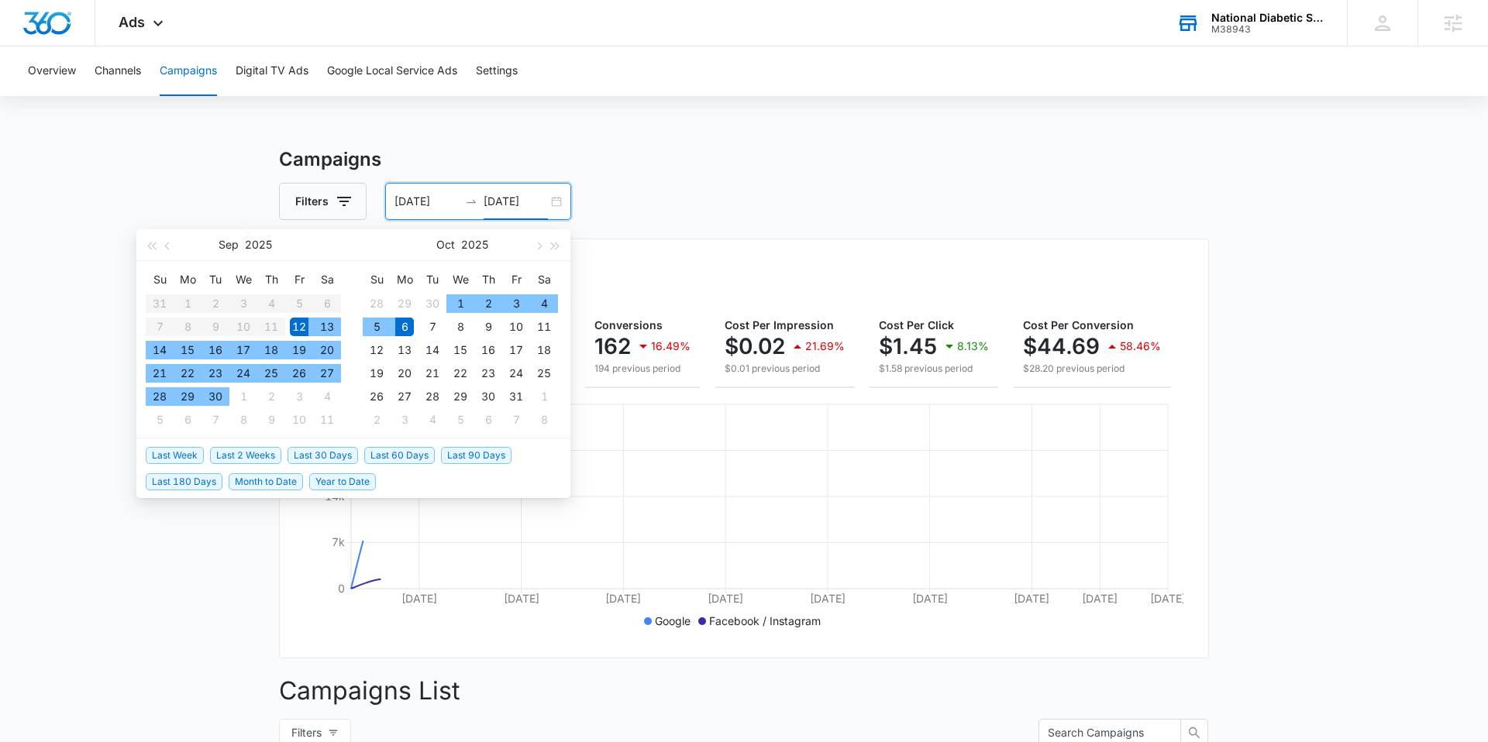
type input "[DATE]"
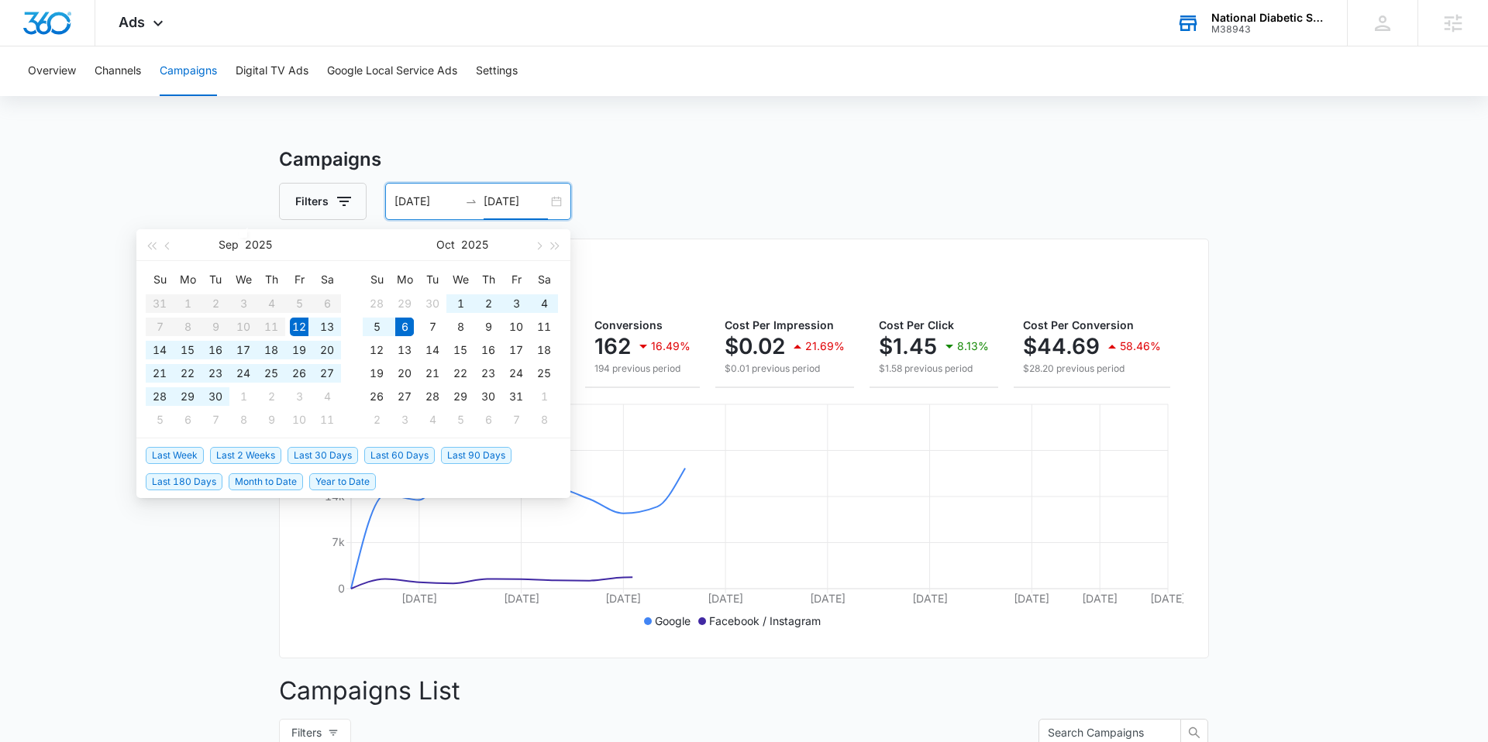
click at [699, 183] on div "Filters 09/12/2025 10/06/2025" at bounding box center [744, 201] width 930 height 37
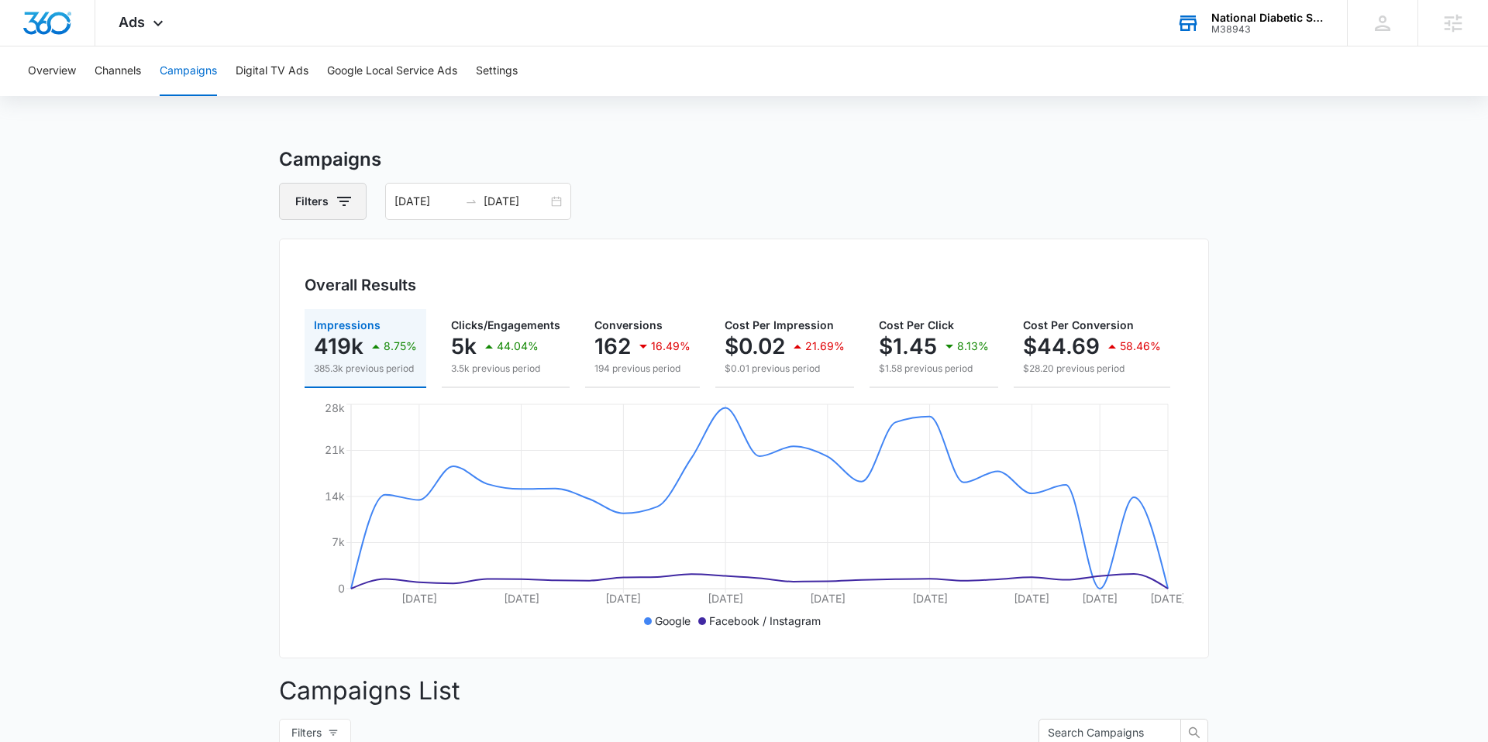
click at [346, 196] on icon "button" at bounding box center [344, 201] width 19 height 19
click at [339, 250] on p "Channel" at bounding box center [318, 258] width 41 height 16
click at [331, 253] on p "Channel" at bounding box center [318, 258] width 41 height 16
click at [463, 257] on icon "Show Channel filters" at bounding box center [465, 258] width 4 height 8
click at [305, 340] on icon at bounding box center [307, 336] width 14 height 14
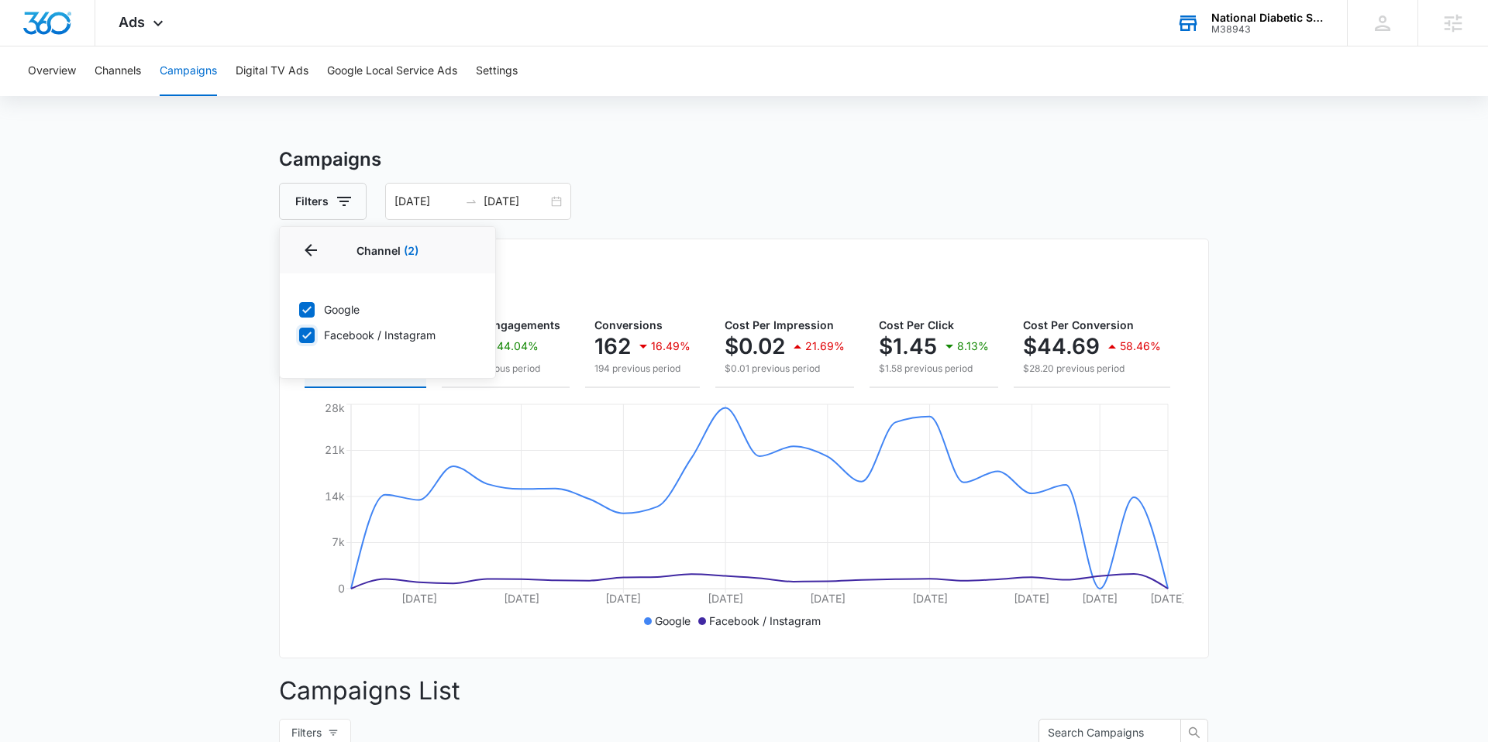
click at [299, 335] on input "Facebook / Instagram" at bounding box center [298, 335] width 1 height 1
checkbox input "false"
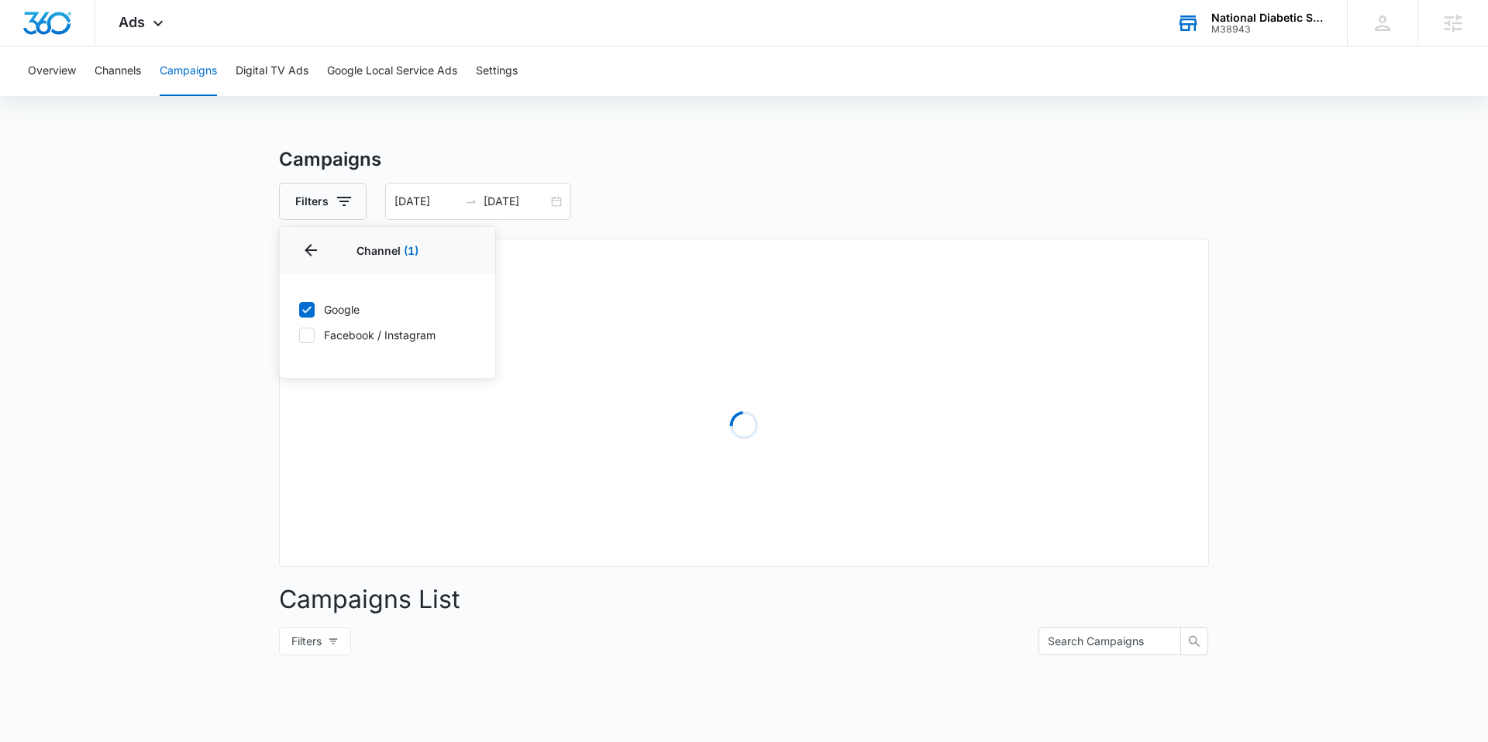
click at [178, 366] on main "Campaigns Filters Channel 1 Channel (1) Google Facebook / Instagram Type Clear …" at bounding box center [744, 549] width 1488 height 807
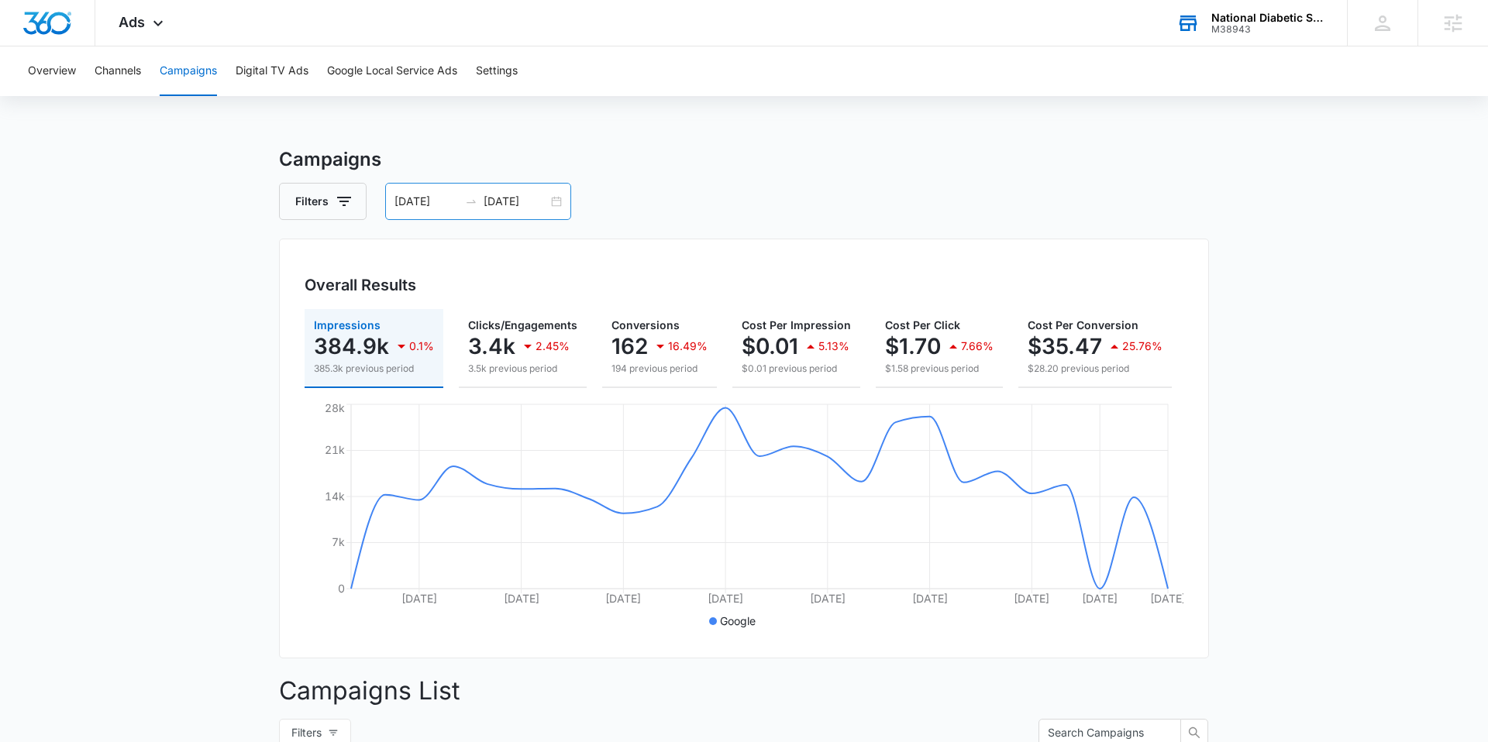
click at [409, 202] on input "09/12/2025" at bounding box center [426, 201] width 64 height 17
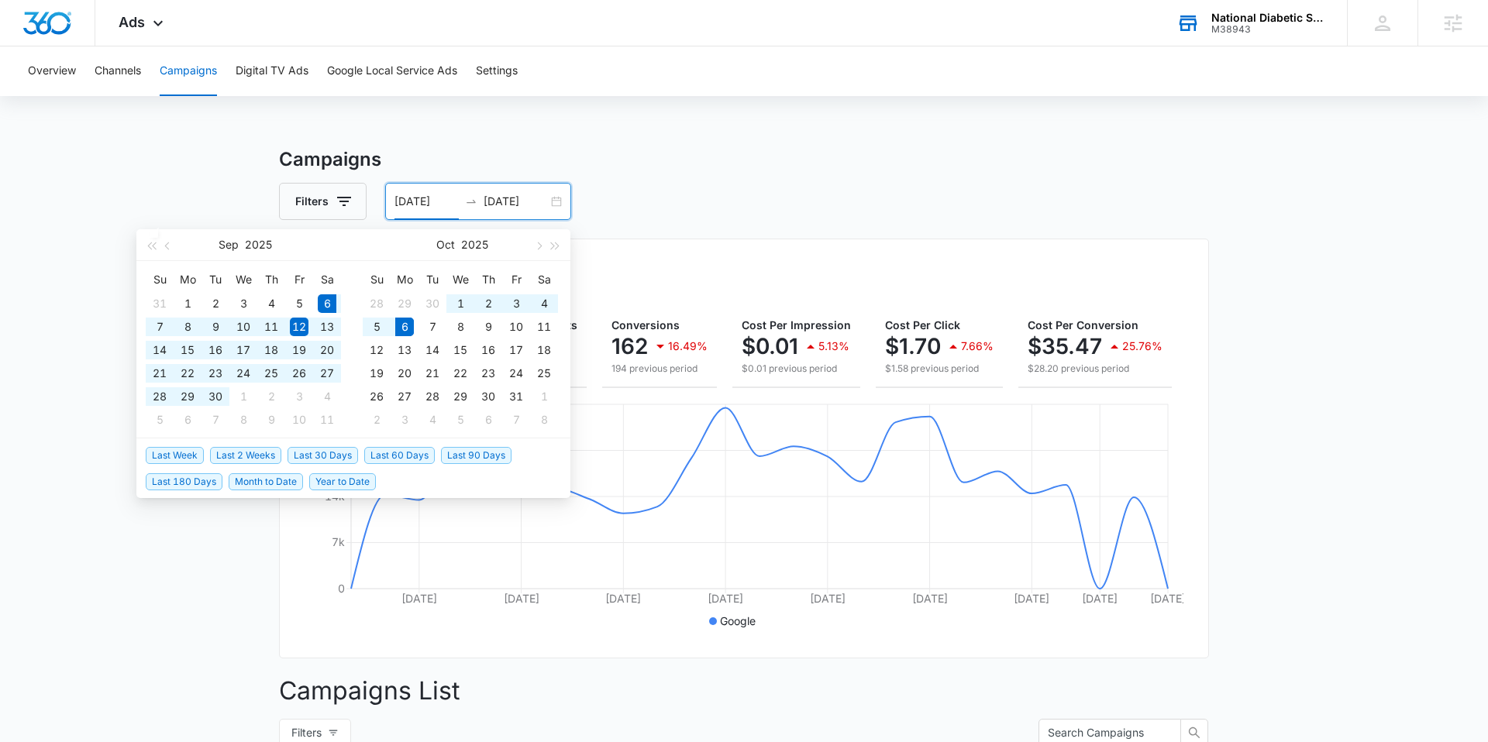
click at [321, 459] on span "Last 30 Days" at bounding box center [322, 455] width 71 height 17
type input "[DATE]"
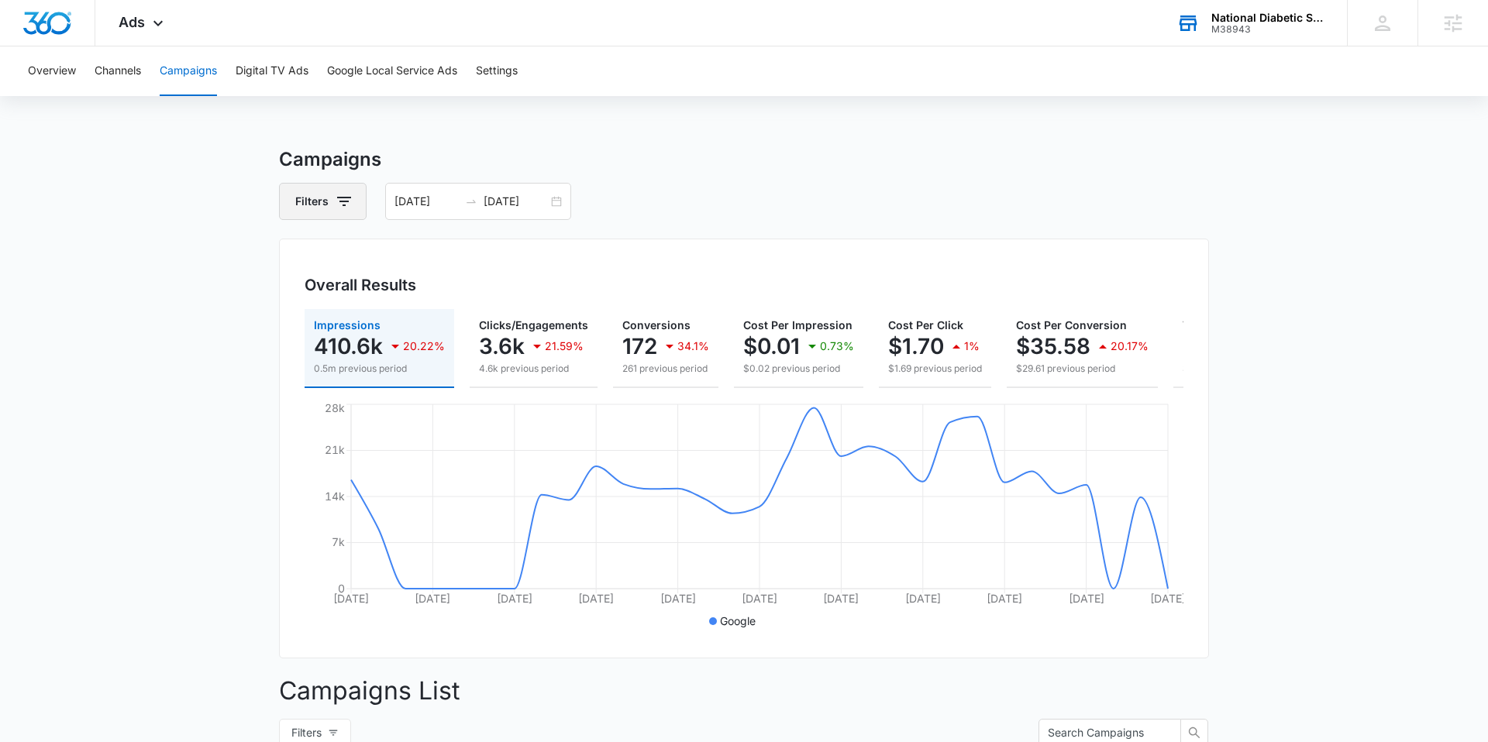
click at [319, 202] on button "Filters" at bounding box center [323, 201] width 88 height 37
click at [319, 260] on p "Channel" at bounding box center [318, 258] width 41 height 16
click at [470, 258] on icon "Show Channel filters" at bounding box center [464, 258] width 19 height 19
click at [310, 346] on div "Google Facebook / Instagram" at bounding box center [387, 323] width 215 height 98
click at [308, 339] on icon at bounding box center [307, 336] width 14 height 14
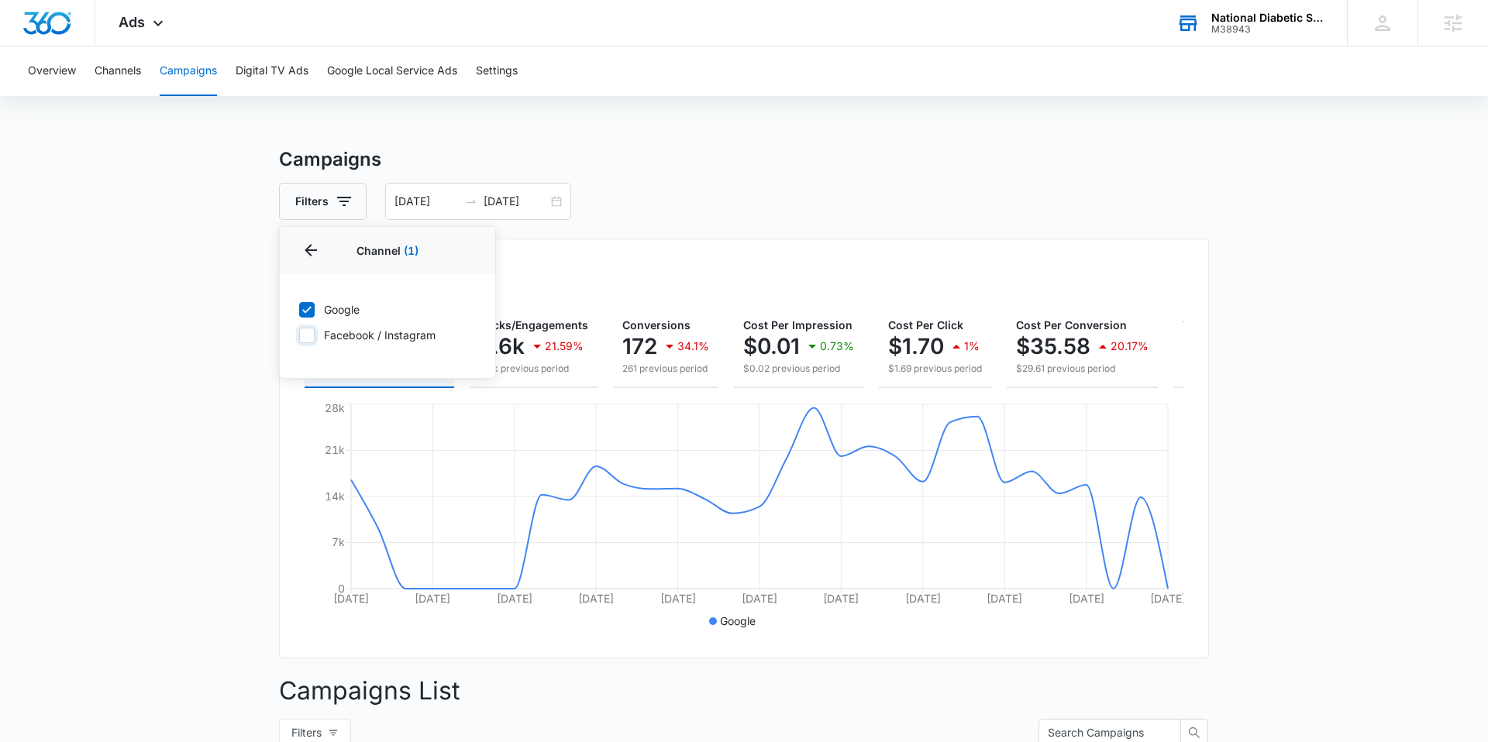
click at [299, 335] on input "Facebook / Instagram" at bounding box center [298, 335] width 1 height 1
checkbox input "true"
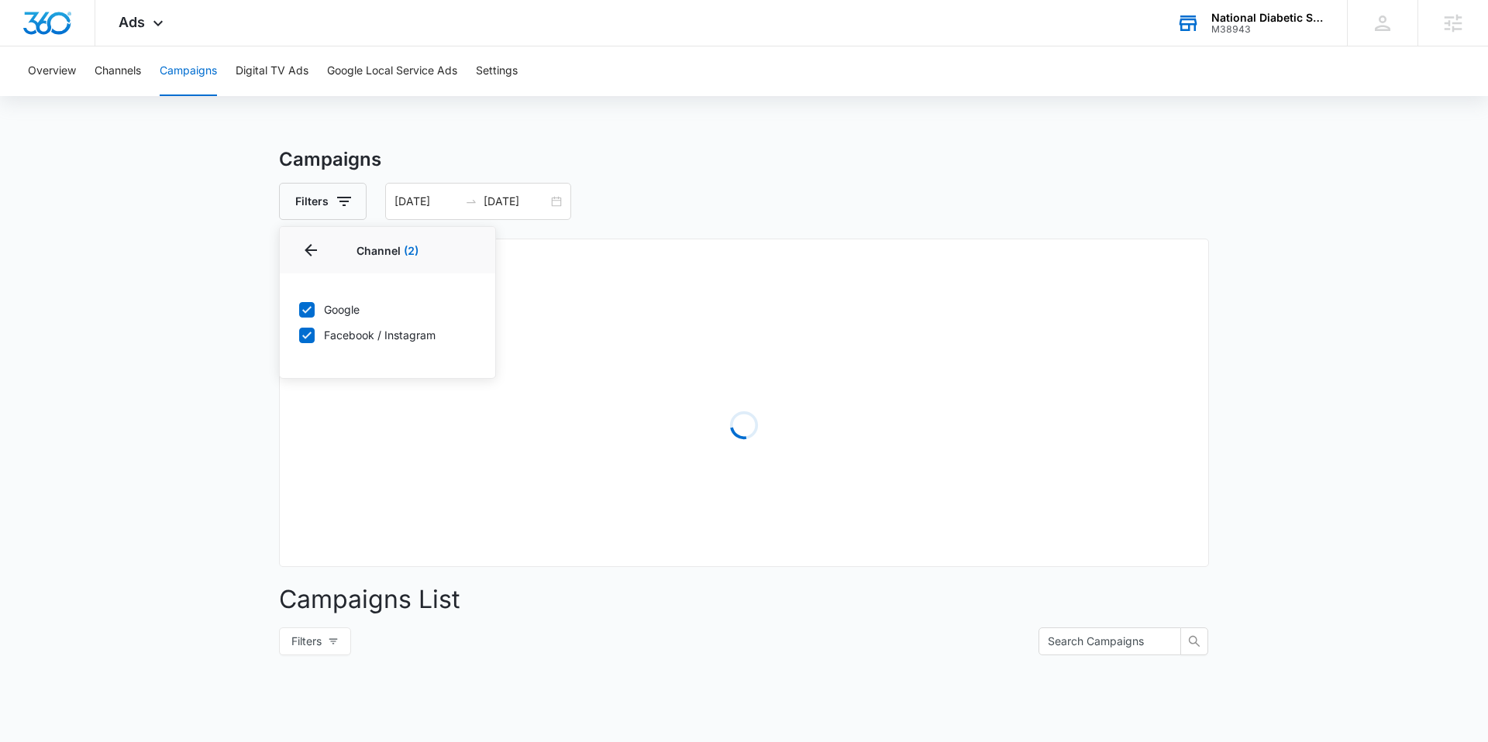
click at [309, 315] on icon at bounding box center [307, 310] width 14 height 14
click at [299, 310] on input "Google" at bounding box center [298, 309] width 1 height 1
checkbox input "false"
click at [246, 327] on main "Campaigns Filters Channel 1 Channel (1) Google Facebook / Instagram Type Clear …" at bounding box center [744, 549] width 1488 height 807
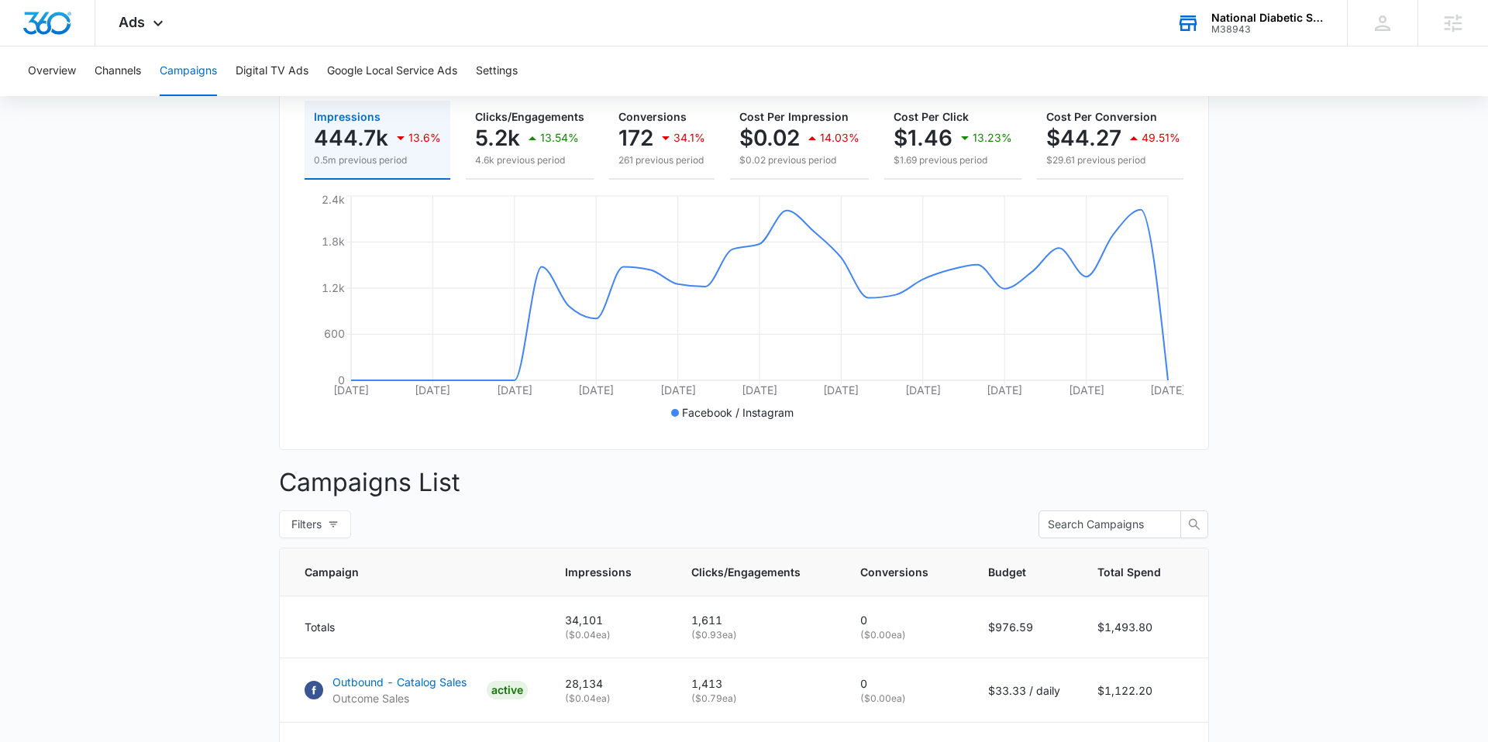
scroll to position [363, 0]
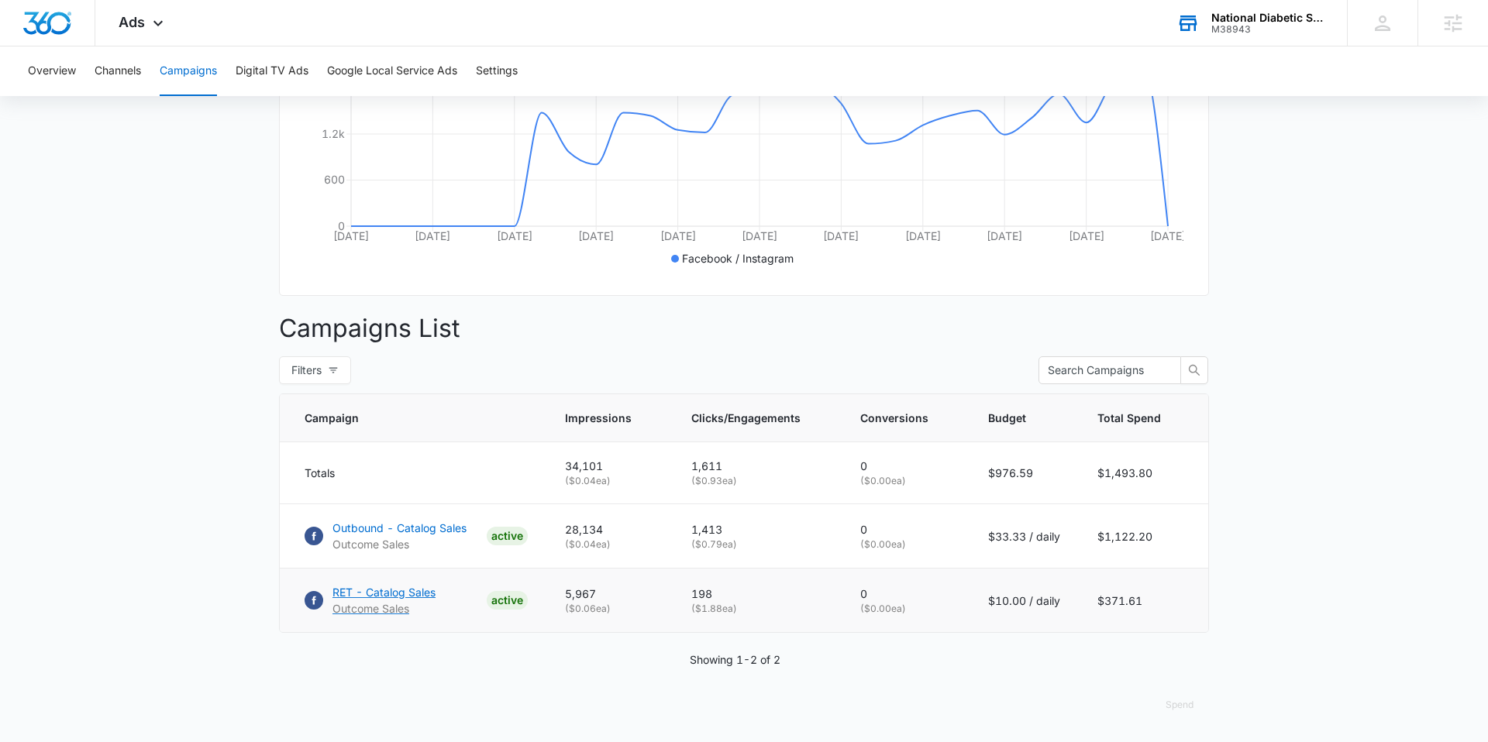
click at [415, 590] on p "RET - Catalog Sales" at bounding box center [383, 592] width 103 height 16
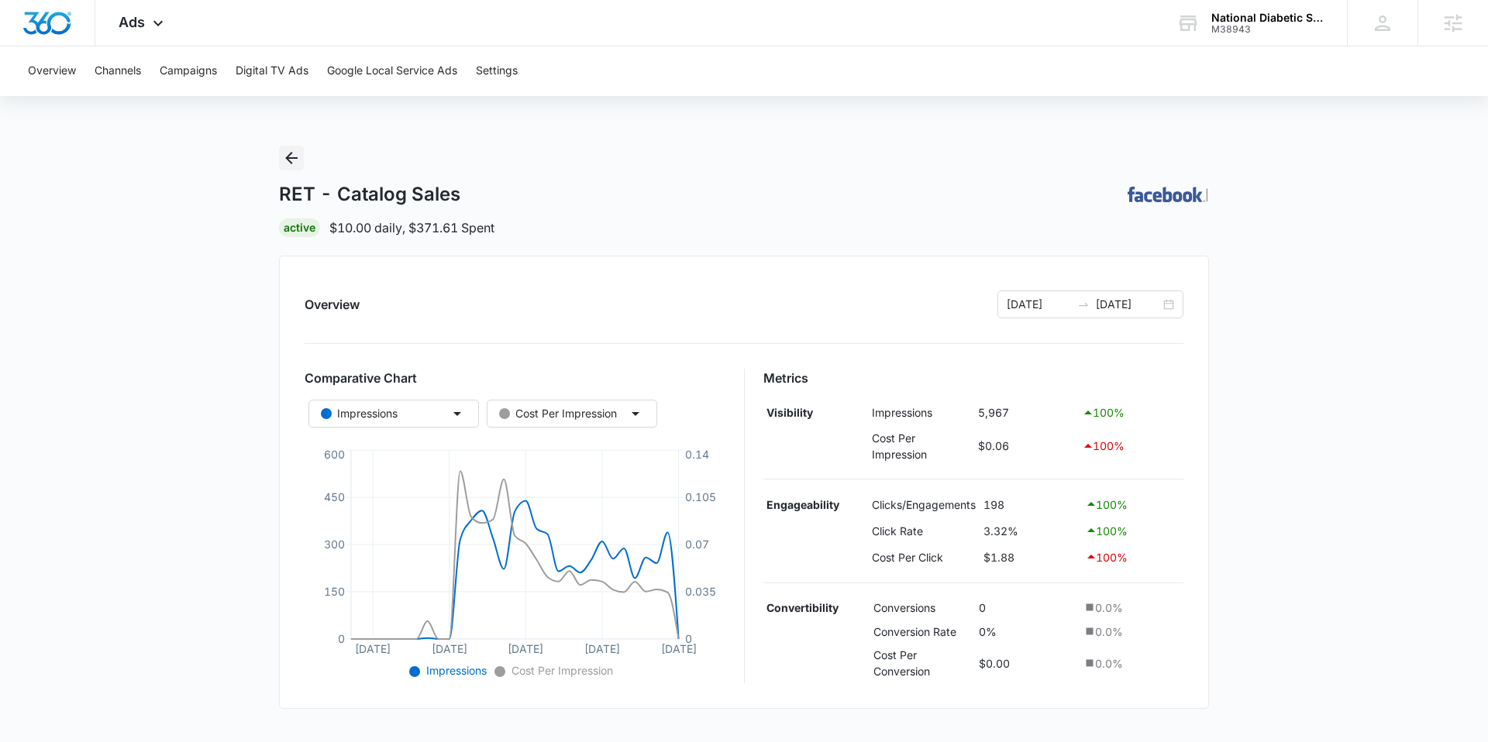
click at [288, 160] on icon "Back" at bounding box center [291, 158] width 12 height 12
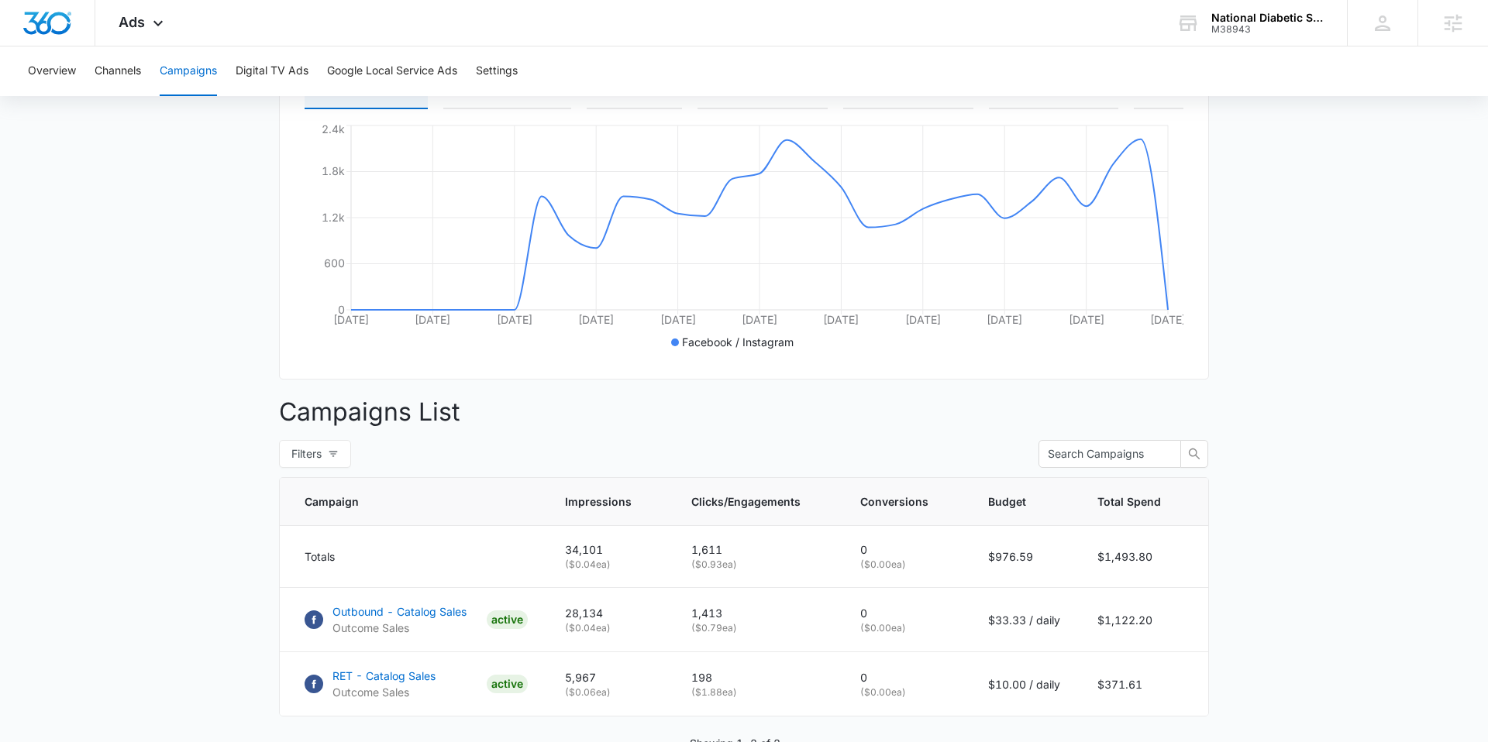
scroll to position [363, 0]
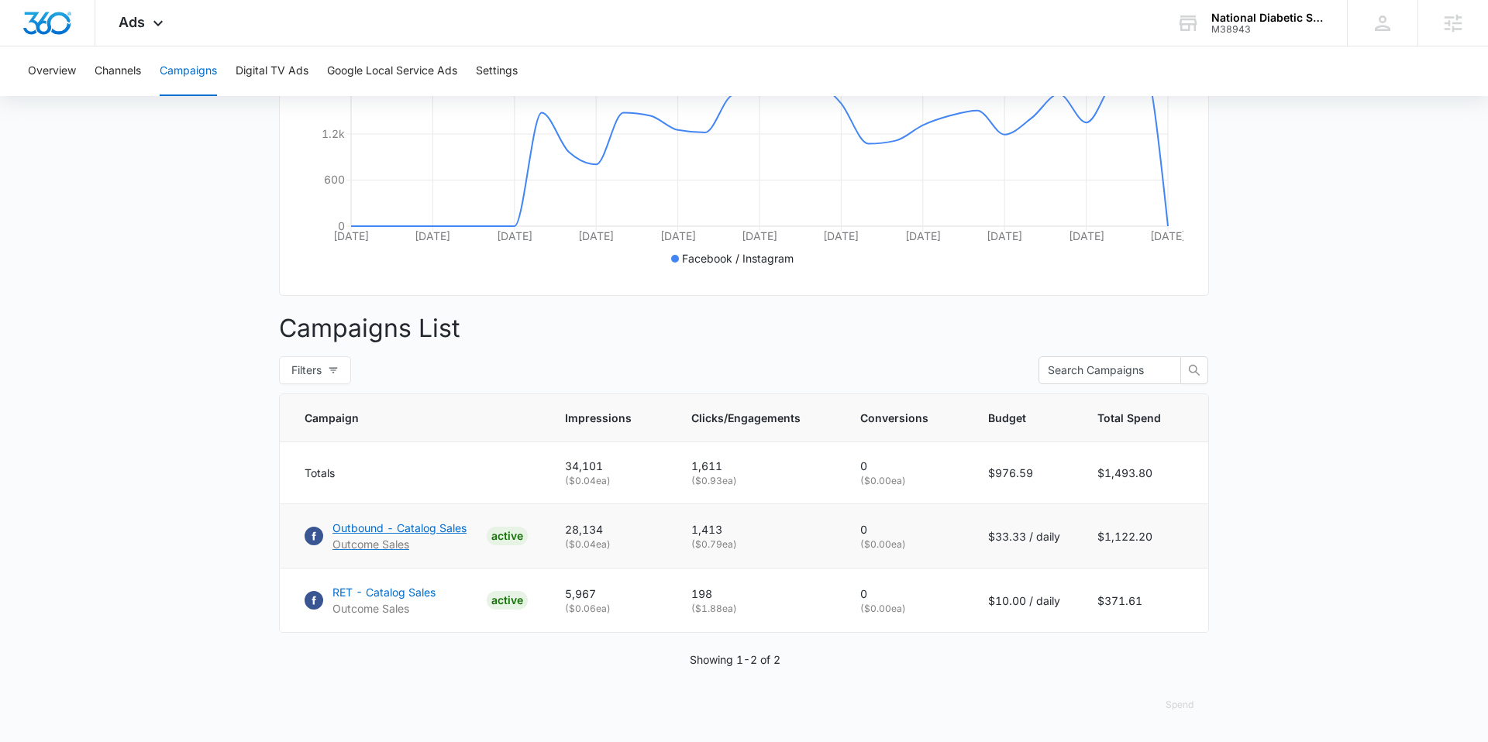
click at [422, 527] on p "Outbound - Catalog Sales" at bounding box center [399, 528] width 134 height 16
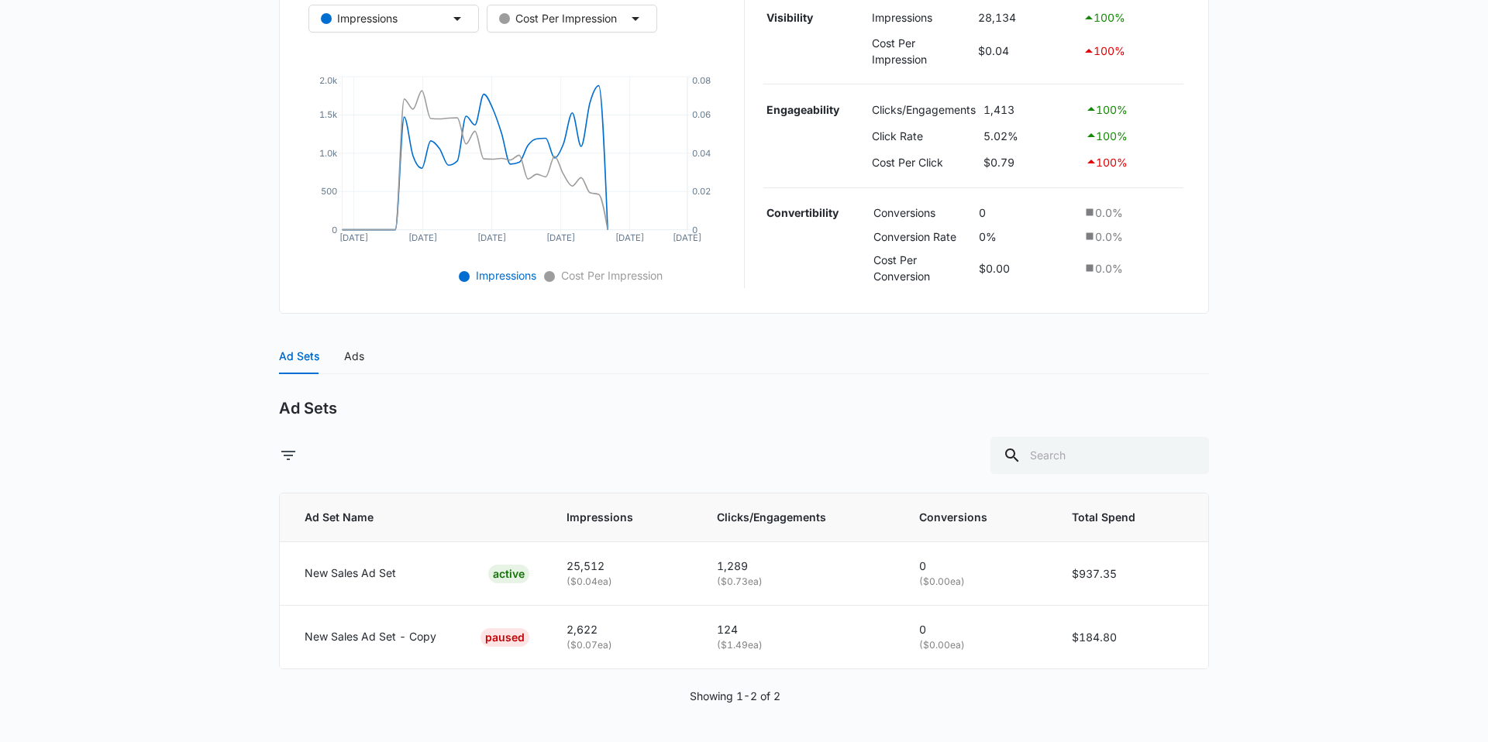
scroll to position [346, 0]
